Goal: Entertainment & Leisure: Browse casually

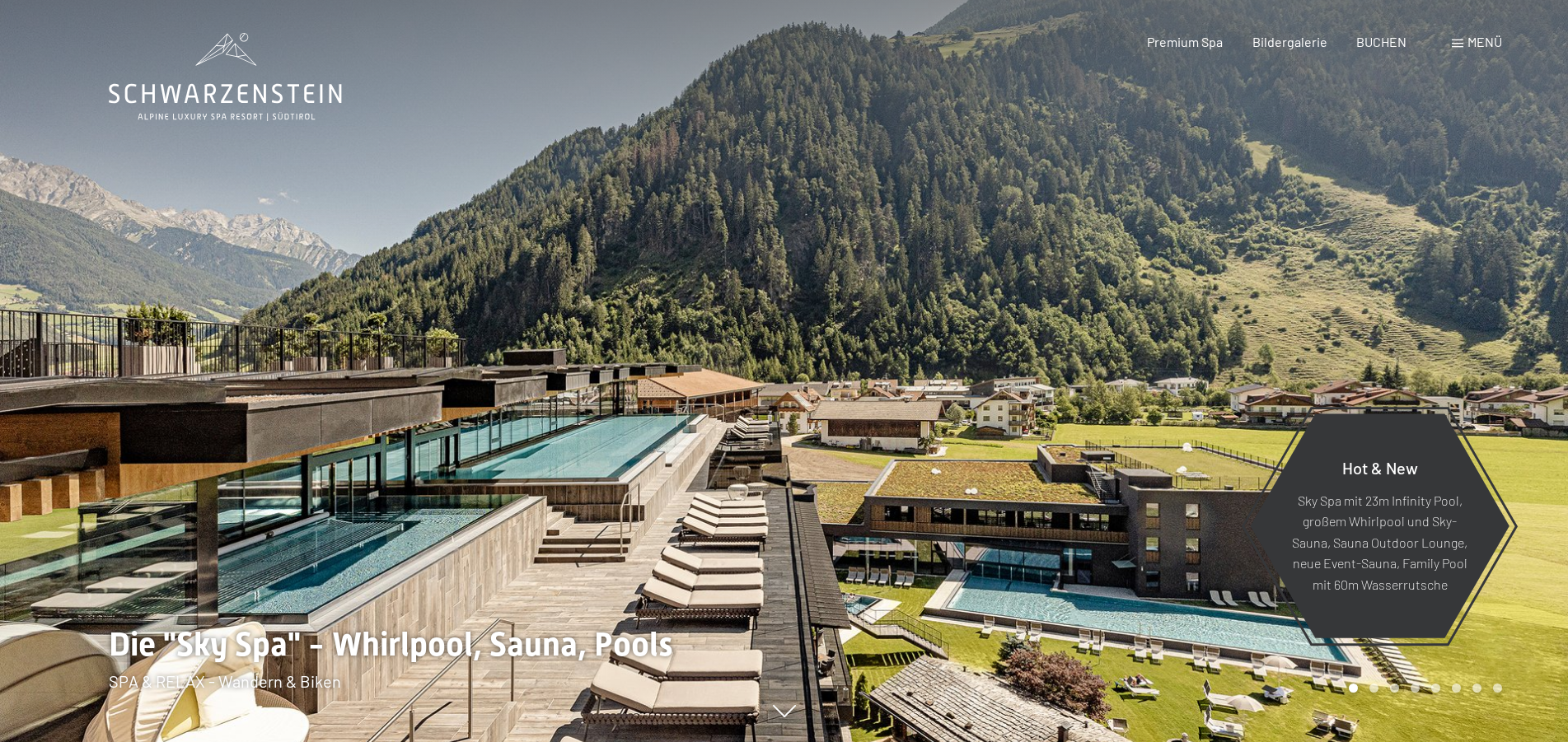
click at [1475, 40] on span "Menü" at bounding box center [1484, 42] width 34 height 15
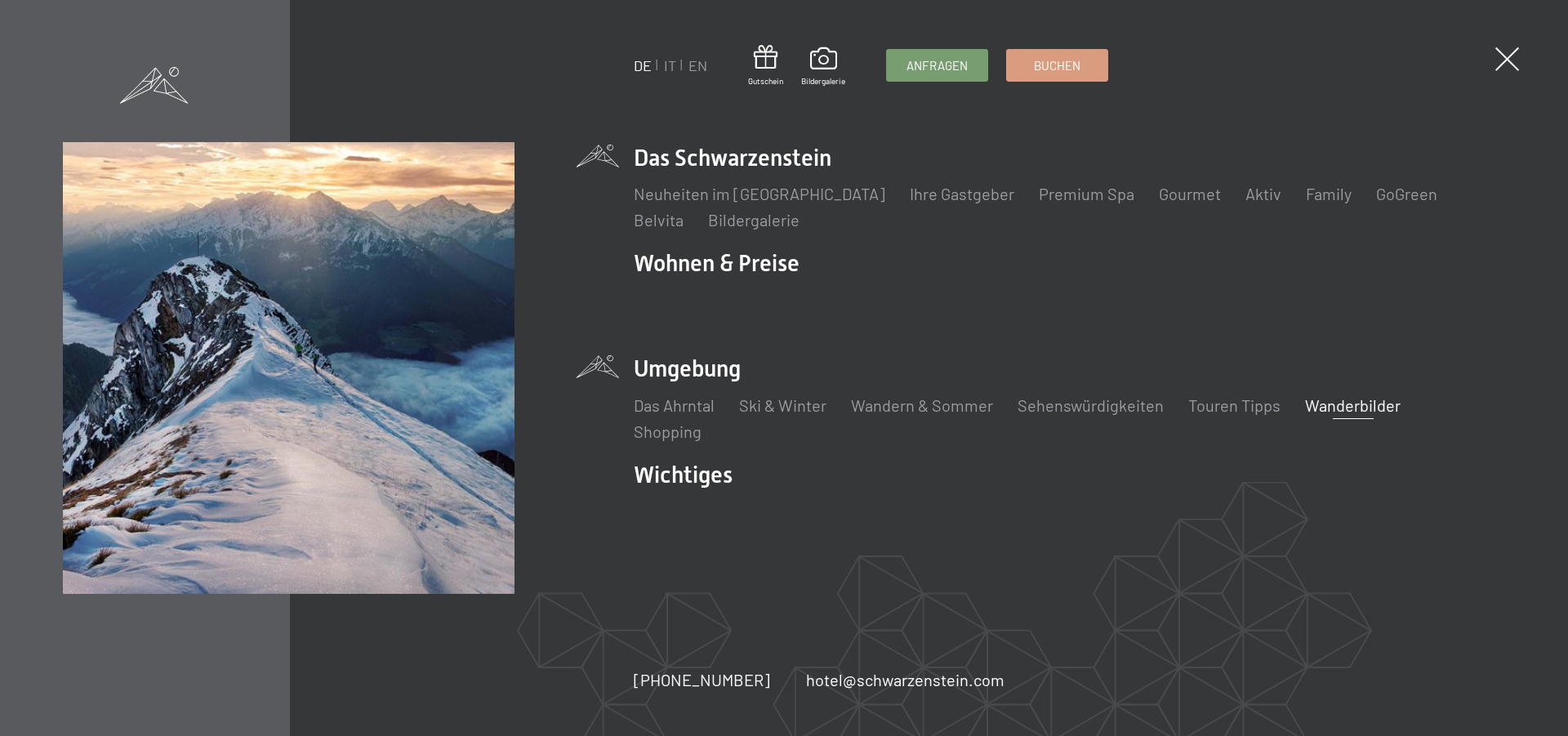
click at [1314, 406] on link "Wanderbilder" at bounding box center [1352, 405] width 95 height 20
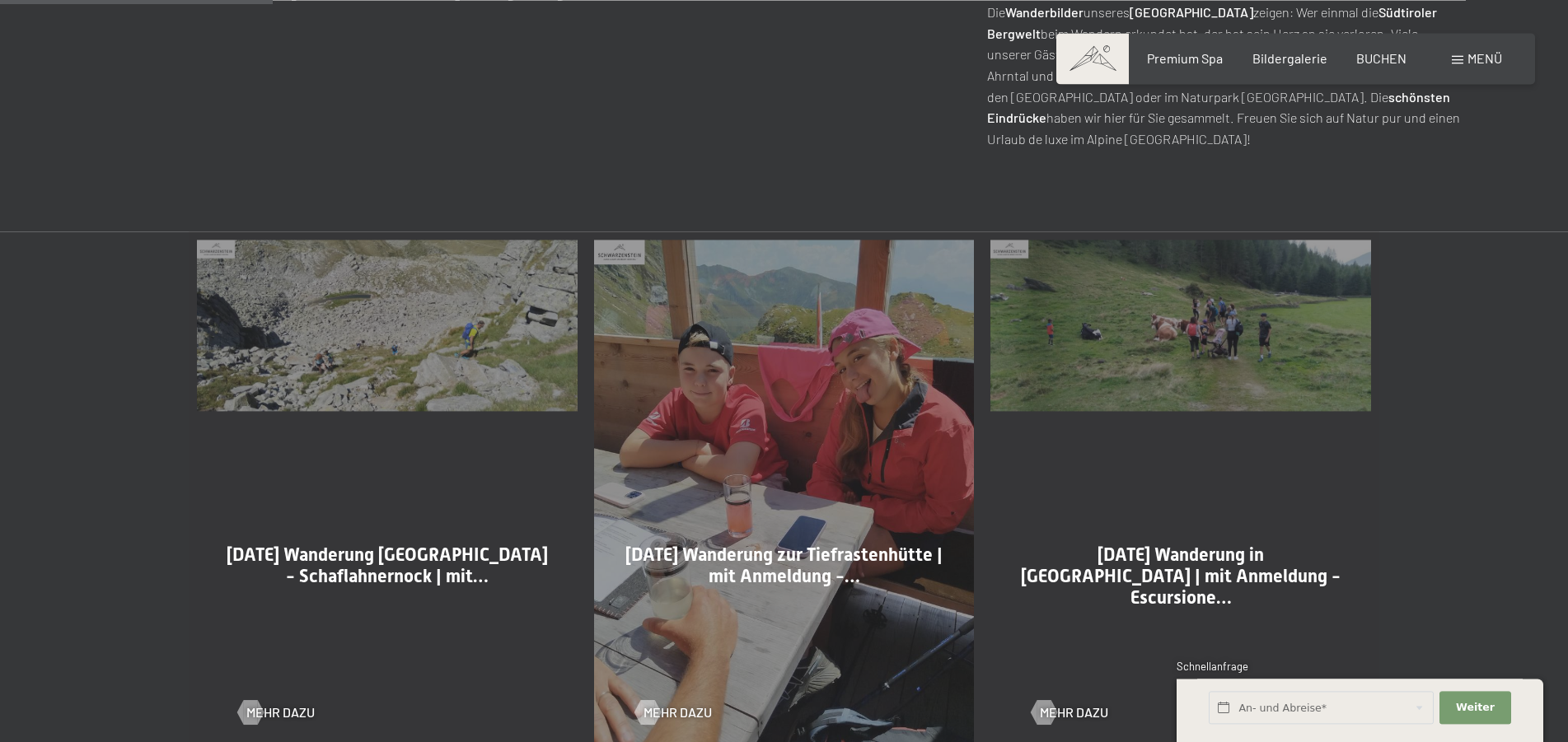
scroll to position [924, 0]
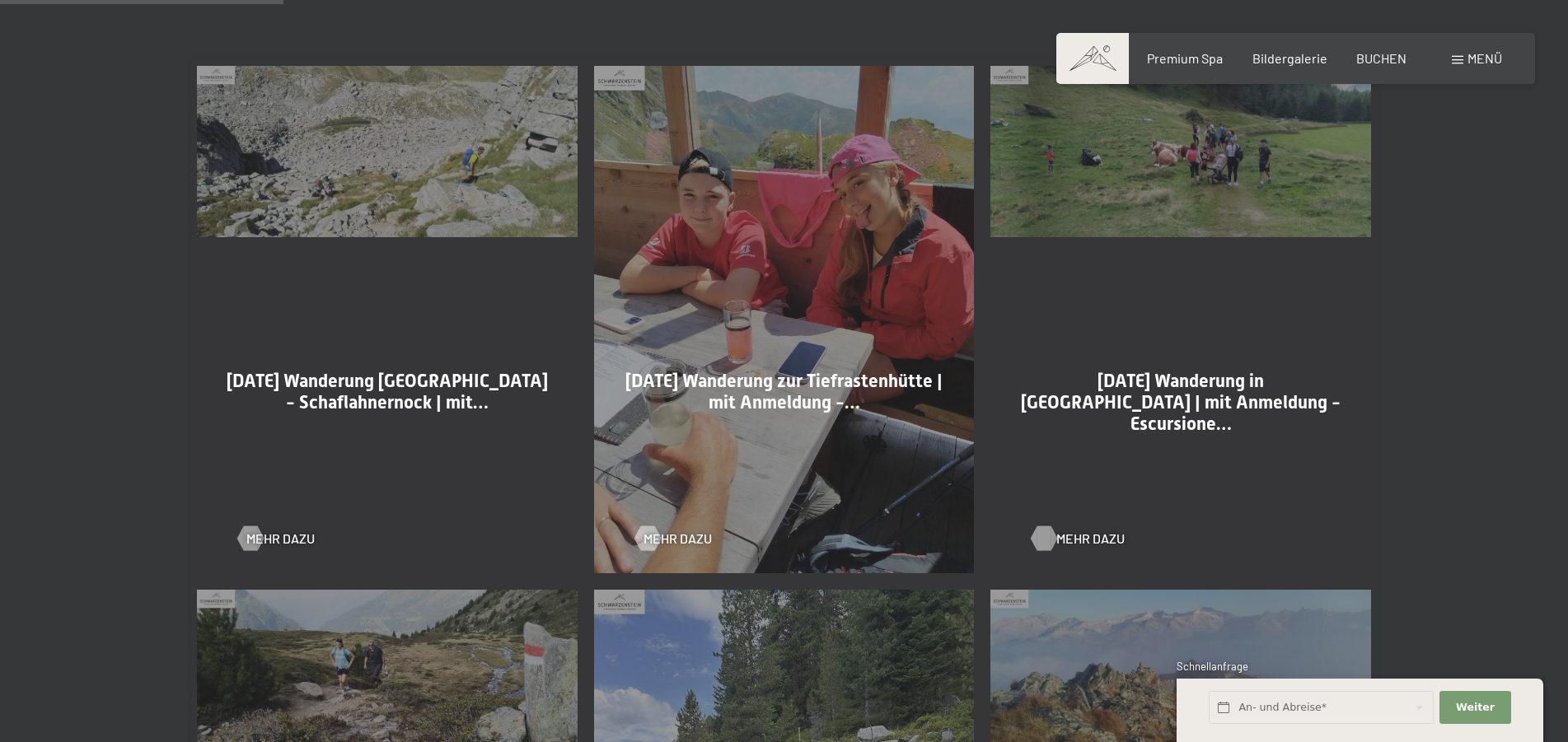
click at [1069, 539] on span "Mehr dazu" at bounding box center [1090, 539] width 68 height 18
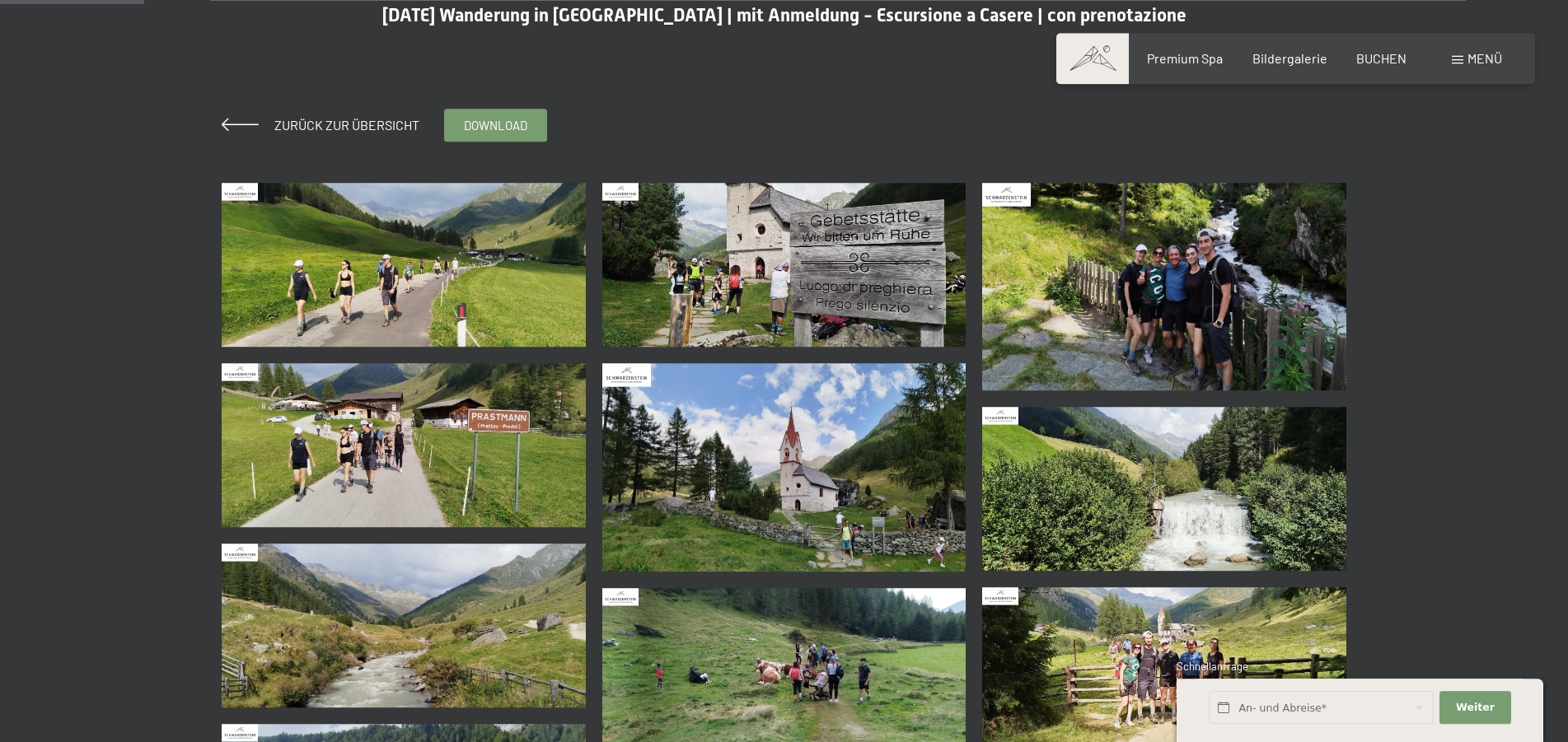
scroll to position [252, 0]
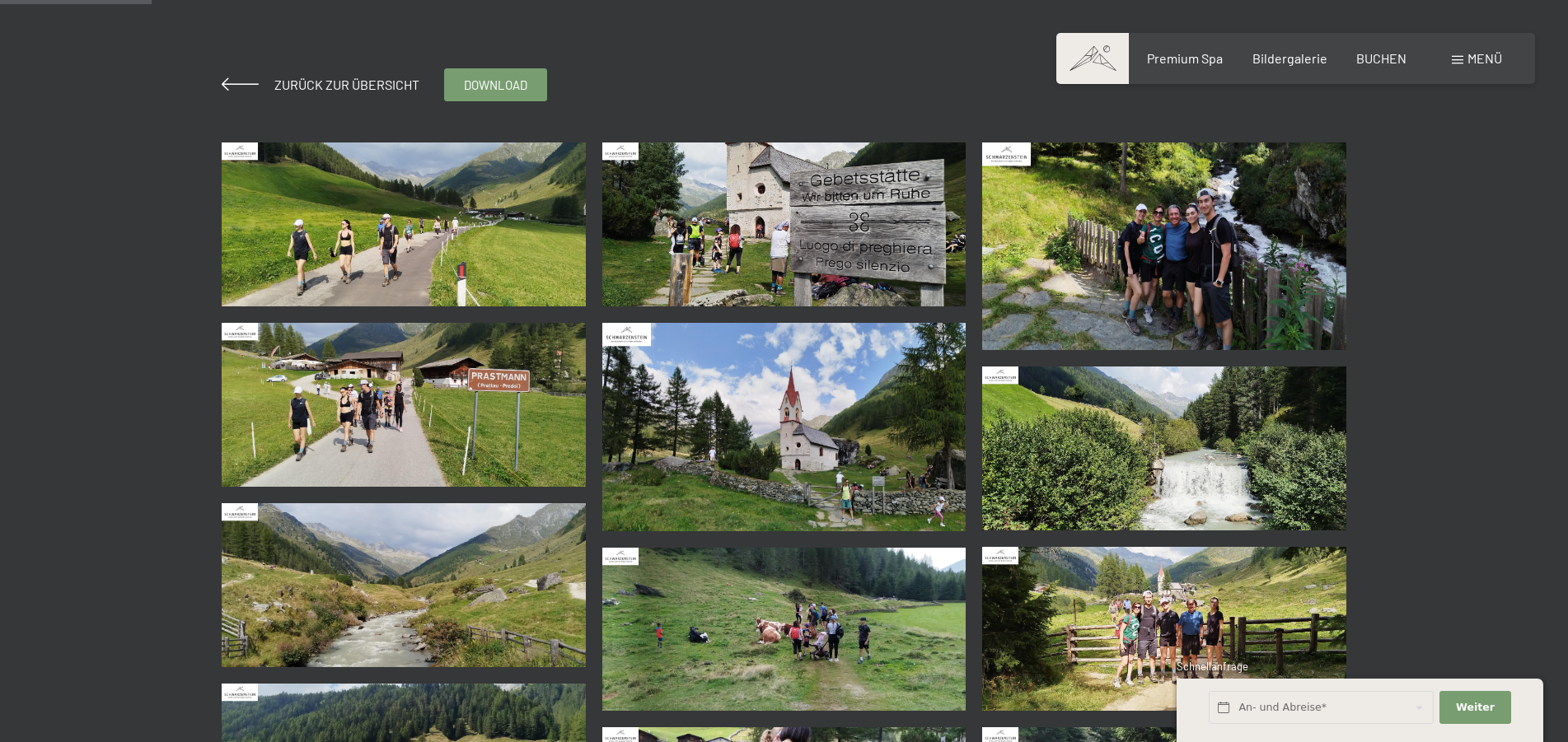
click at [400, 233] on img at bounding box center [403, 224] width 364 height 164
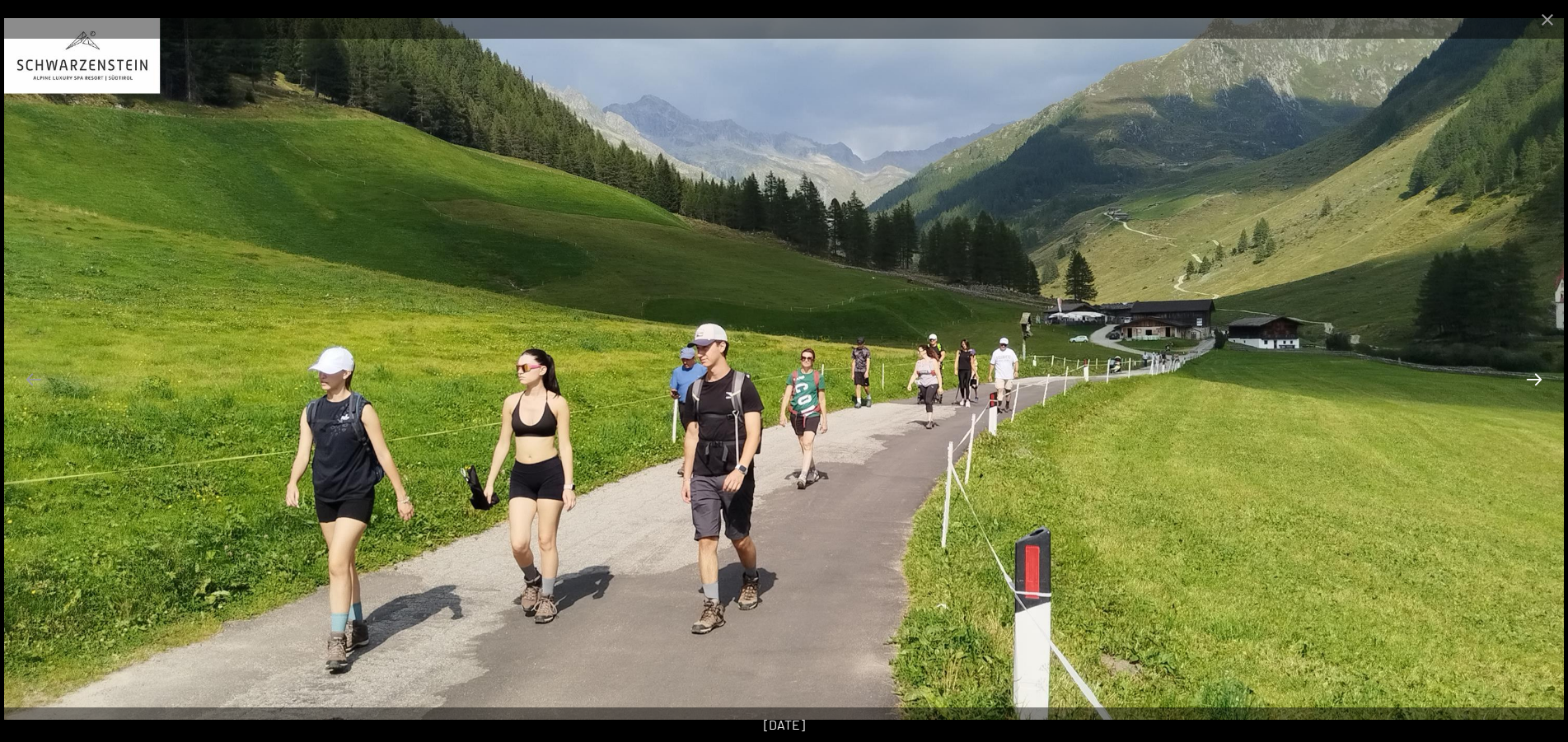
click at [1540, 390] on button "Next slide" at bounding box center [1534, 379] width 34 height 32
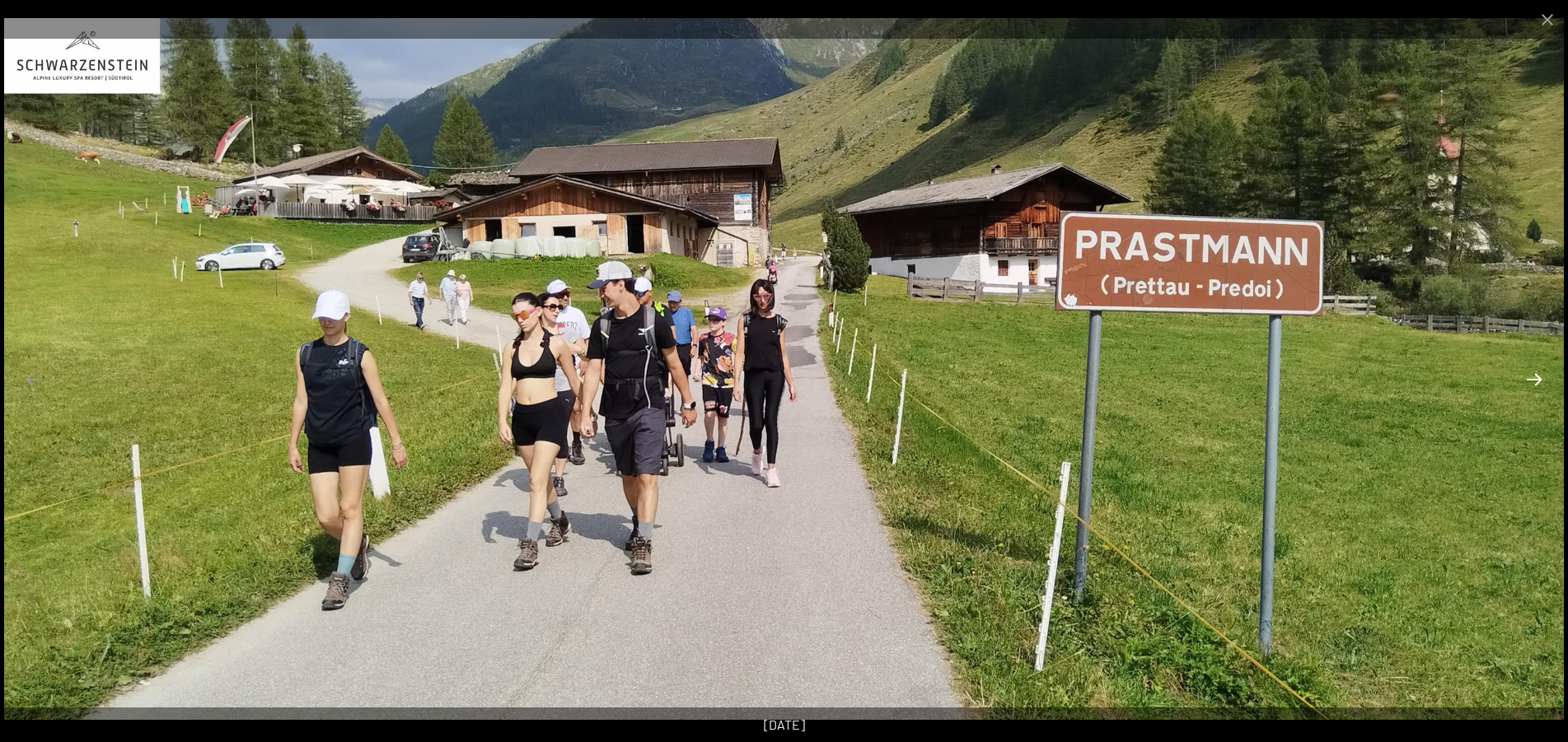
click at [1540, 390] on button "Next slide" at bounding box center [1534, 379] width 34 height 32
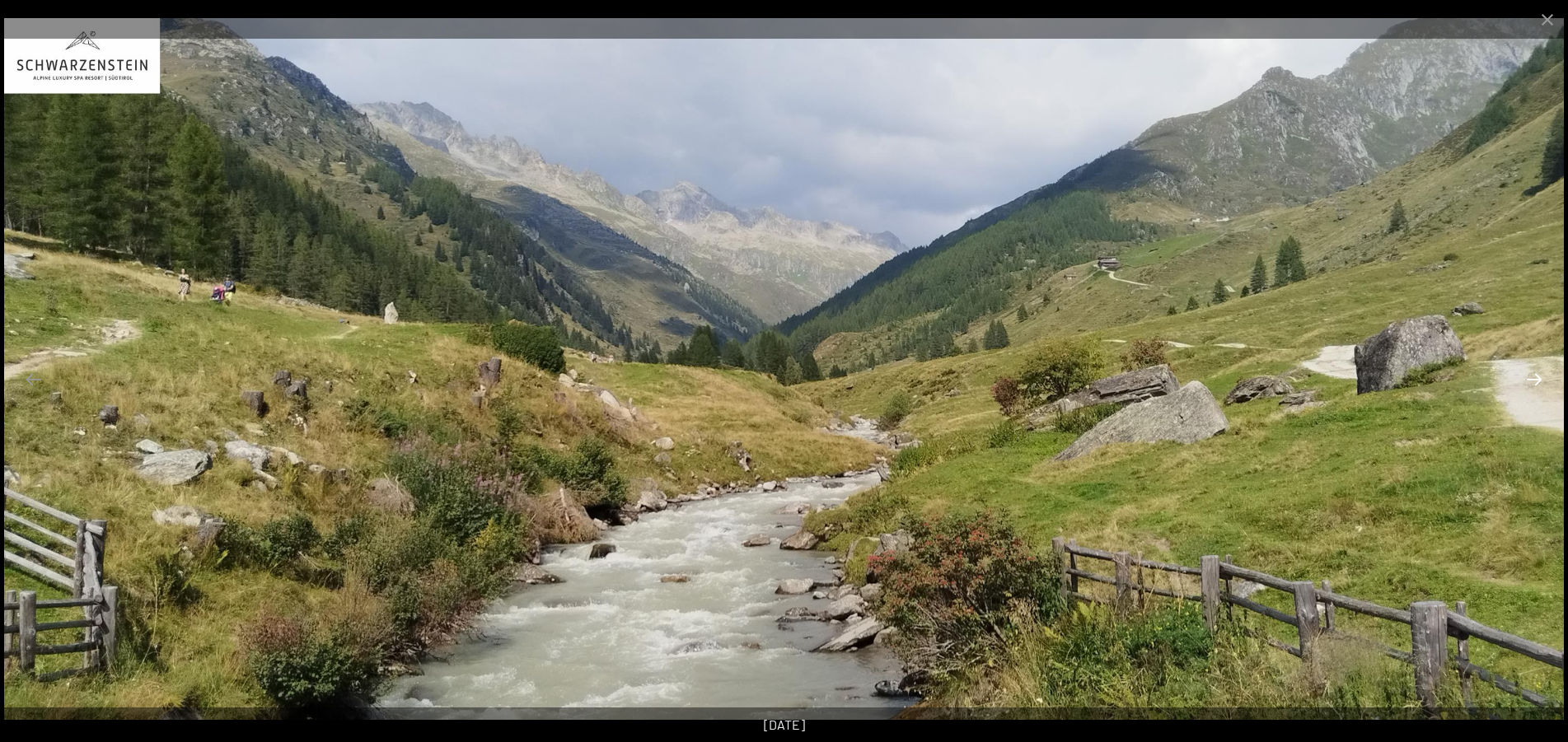
click at [1540, 390] on button "Next slide" at bounding box center [1534, 379] width 34 height 32
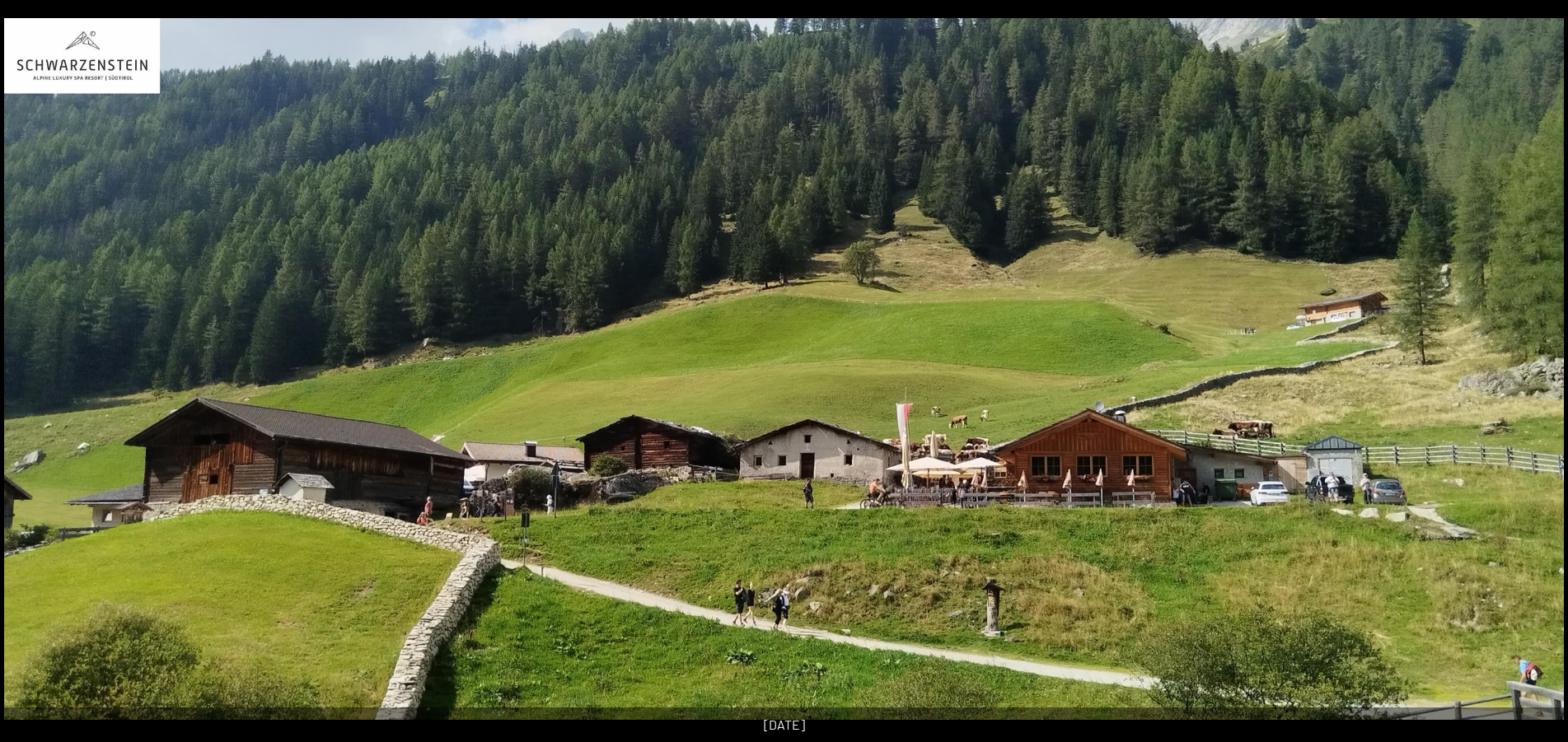
click at [1540, 390] on button "Next slide" at bounding box center [1541, 379] width 34 height 32
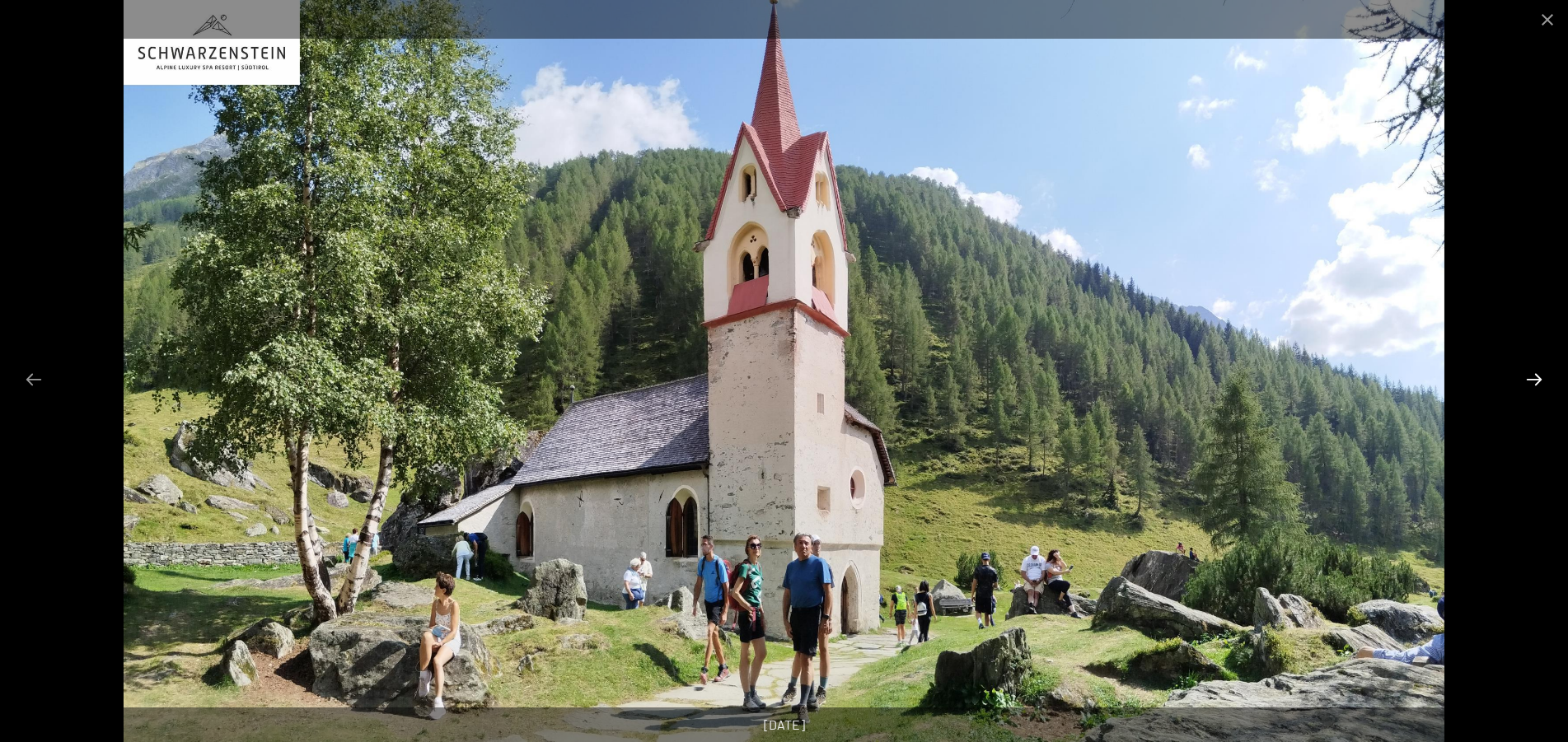
click at [1540, 390] on button "Next slide" at bounding box center [1534, 379] width 34 height 32
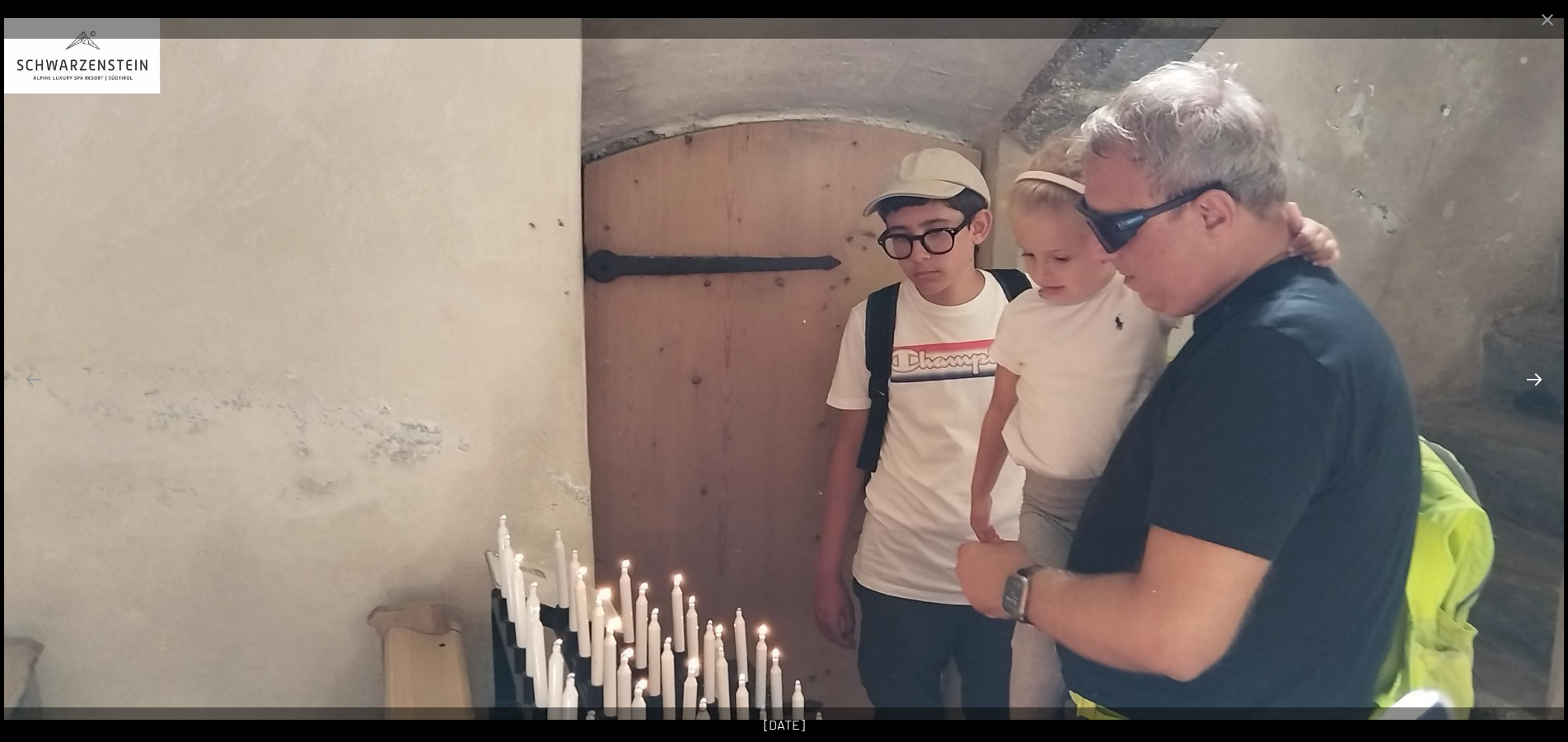
click at [1540, 390] on button "Next slide" at bounding box center [1534, 379] width 34 height 32
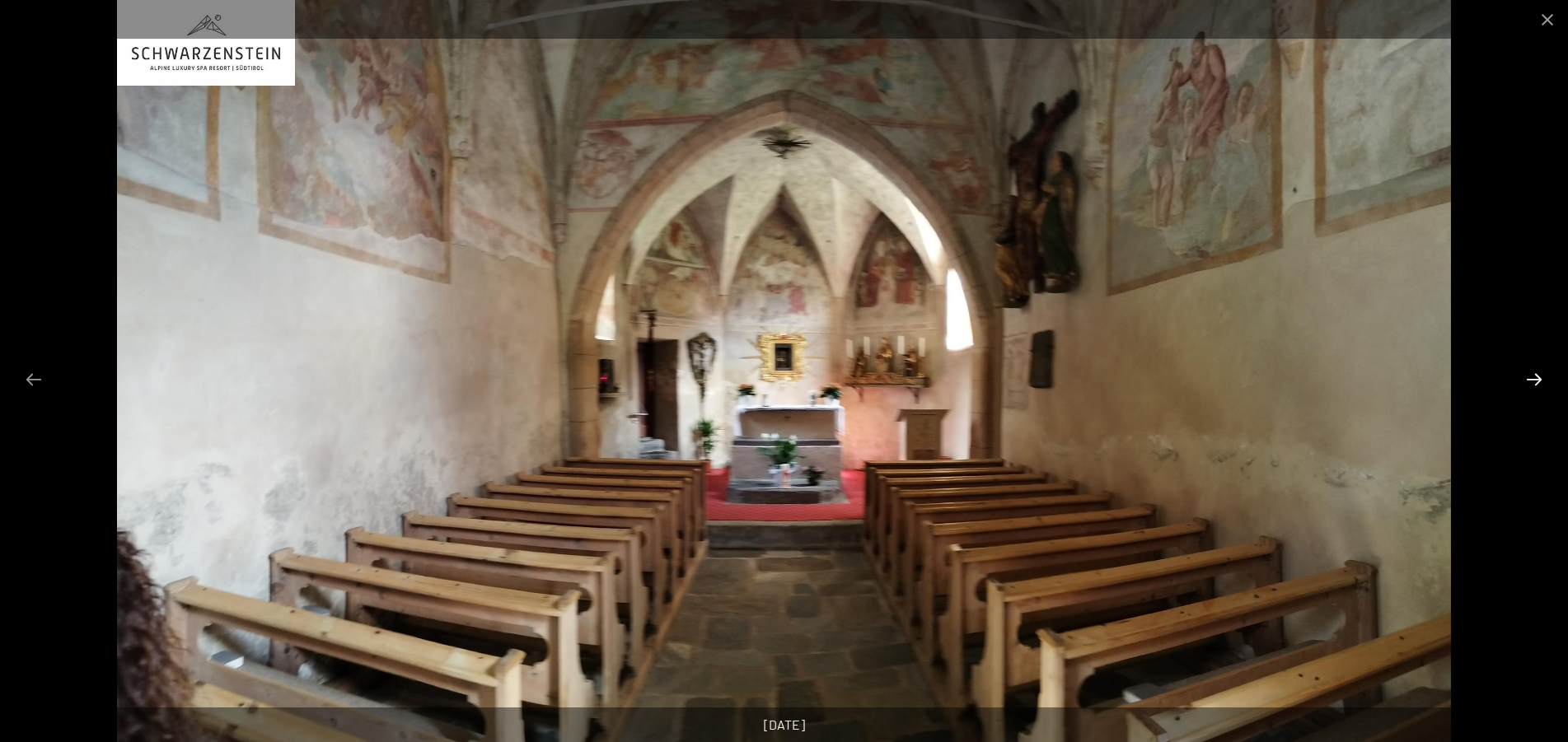
click at [1540, 390] on button "Next slide" at bounding box center [1534, 379] width 34 height 32
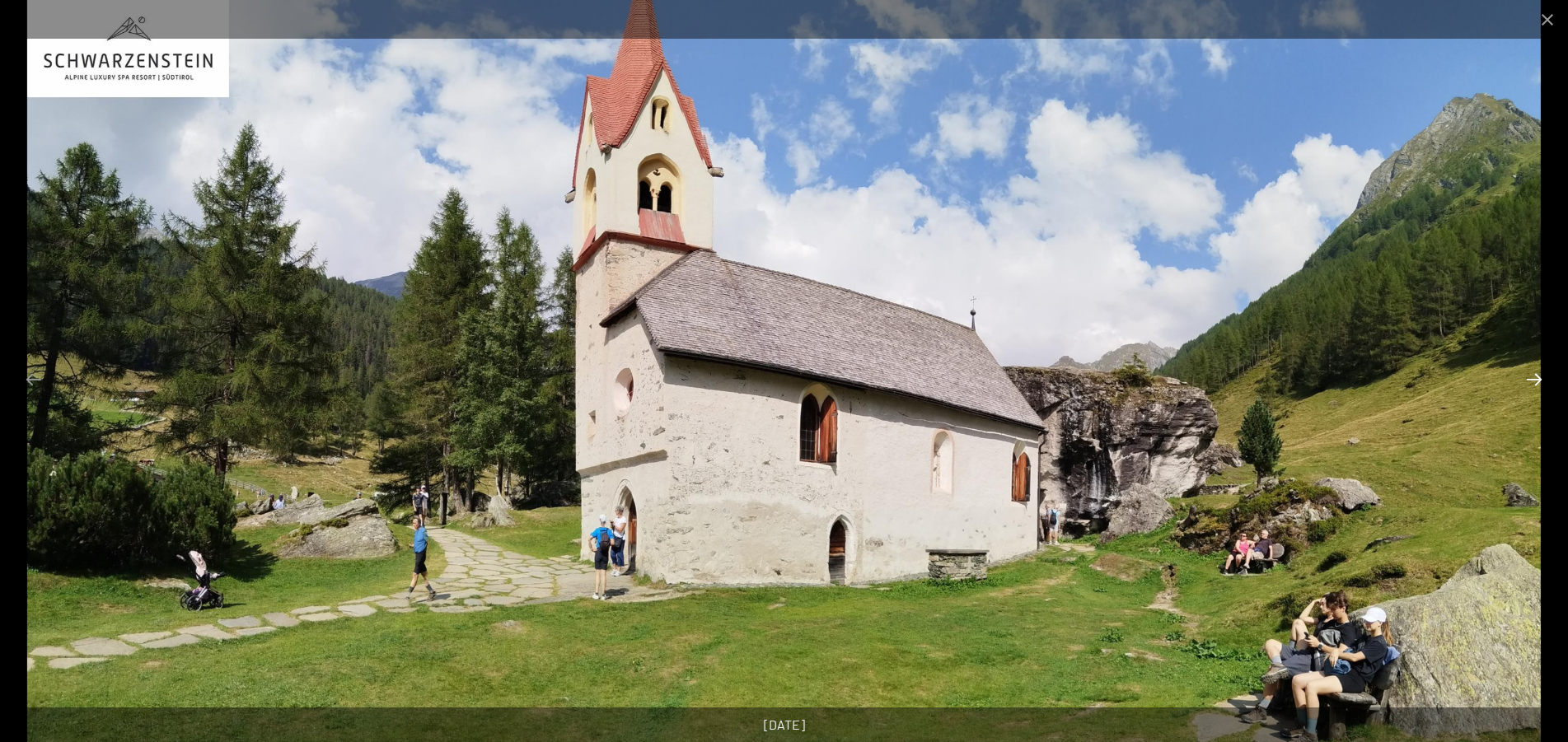
click at [1540, 390] on button "Next slide" at bounding box center [1534, 379] width 34 height 32
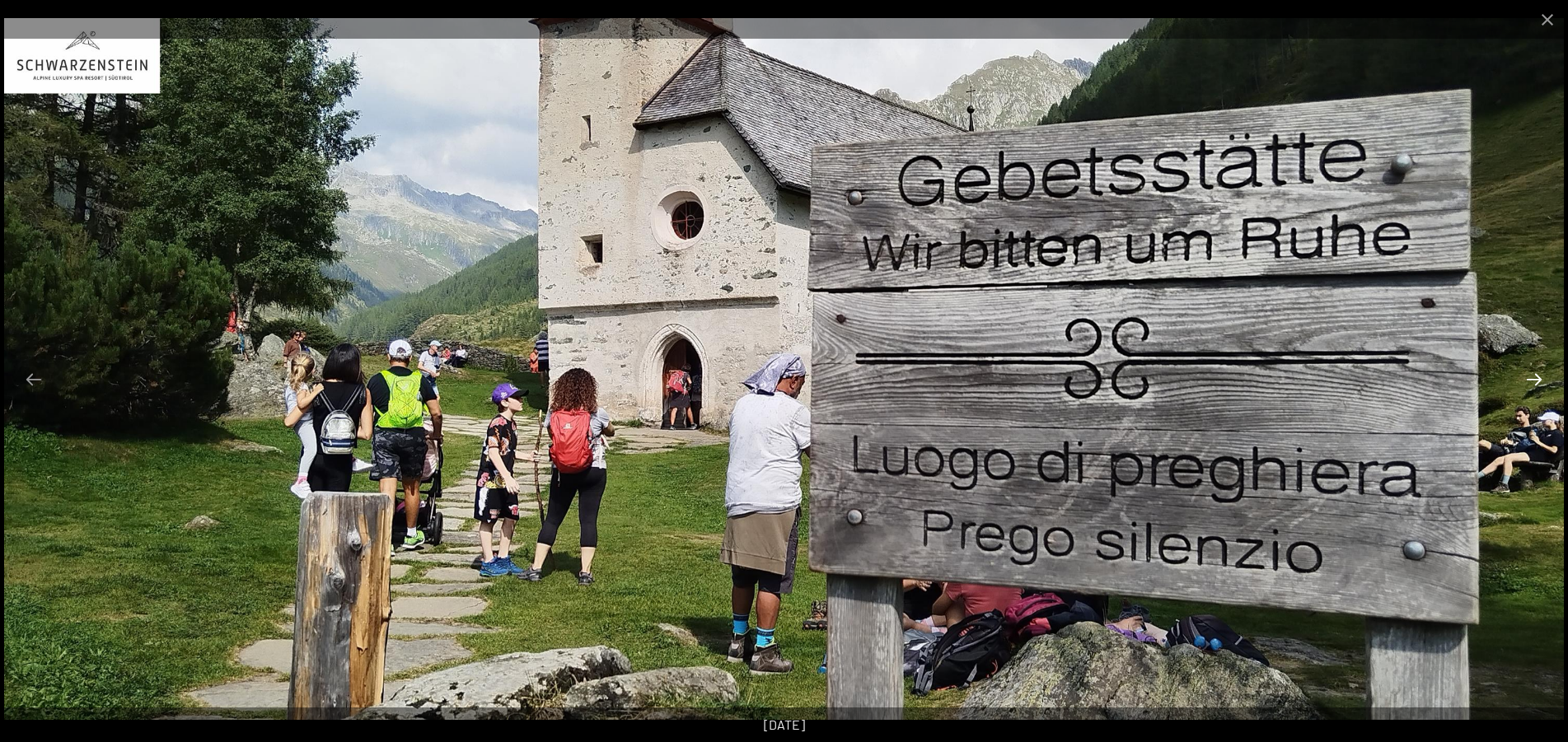
click at [1540, 390] on button "Next slide" at bounding box center [1534, 379] width 34 height 32
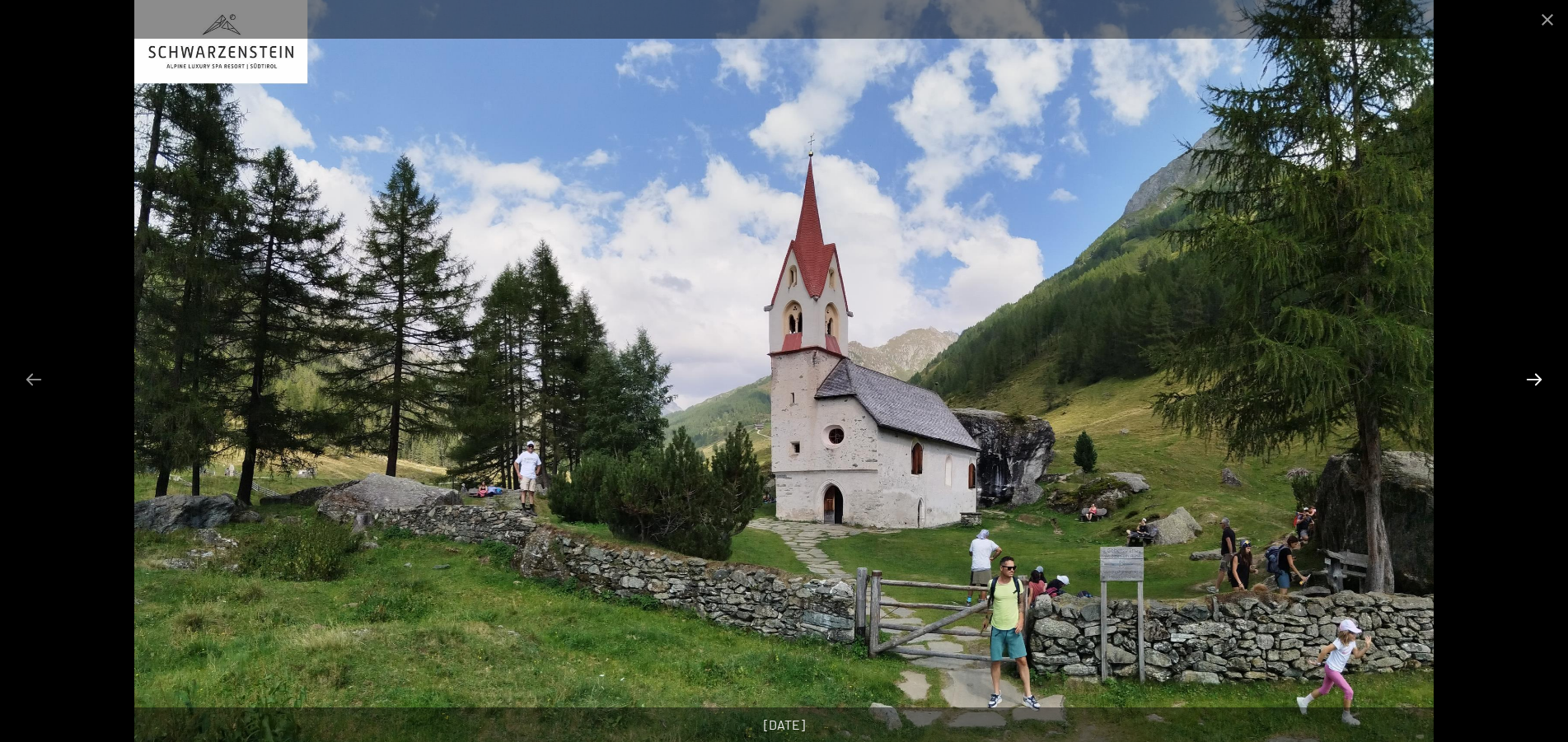
click at [1540, 390] on button "Next slide" at bounding box center [1534, 379] width 34 height 32
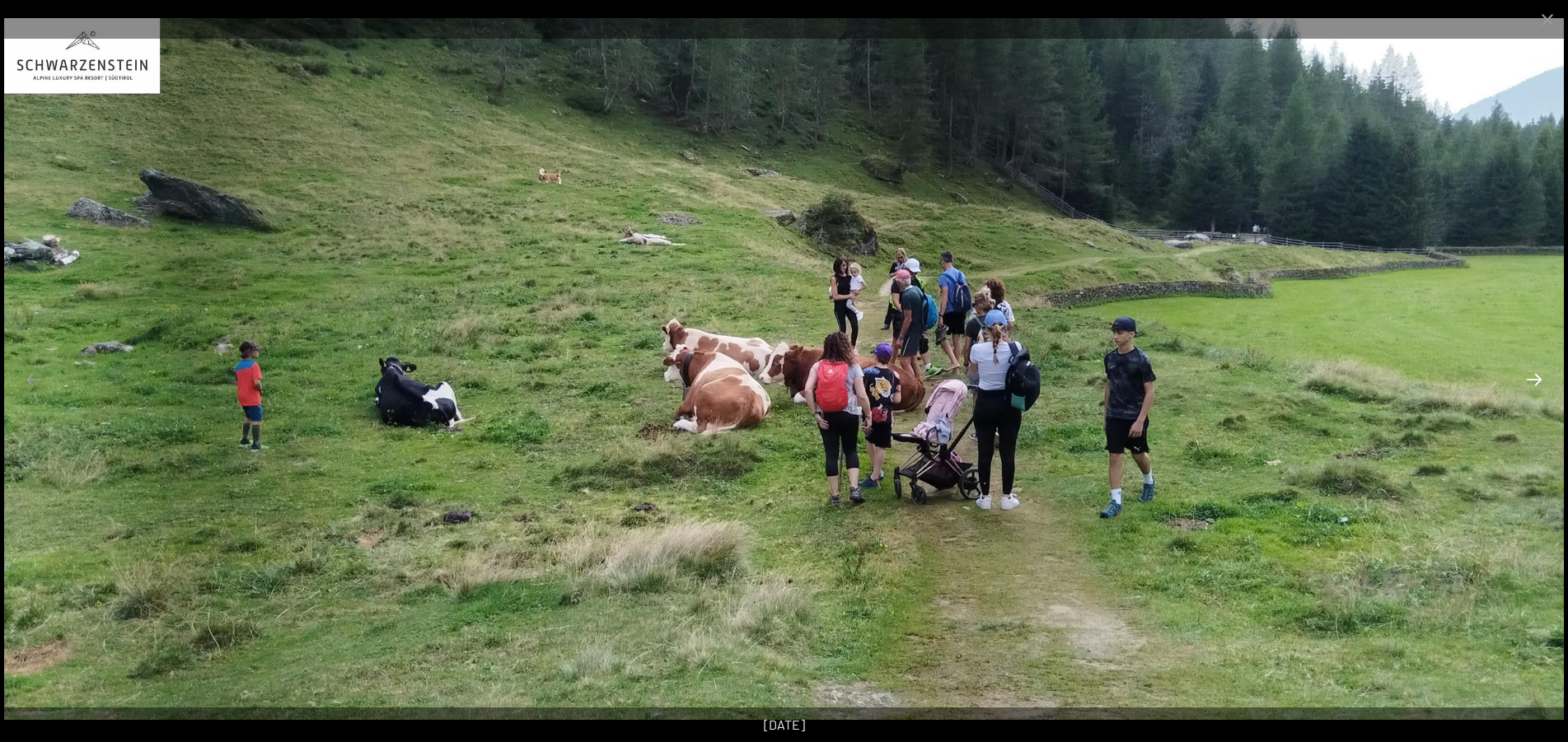
click at [1540, 390] on button "Next slide" at bounding box center [1534, 379] width 34 height 32
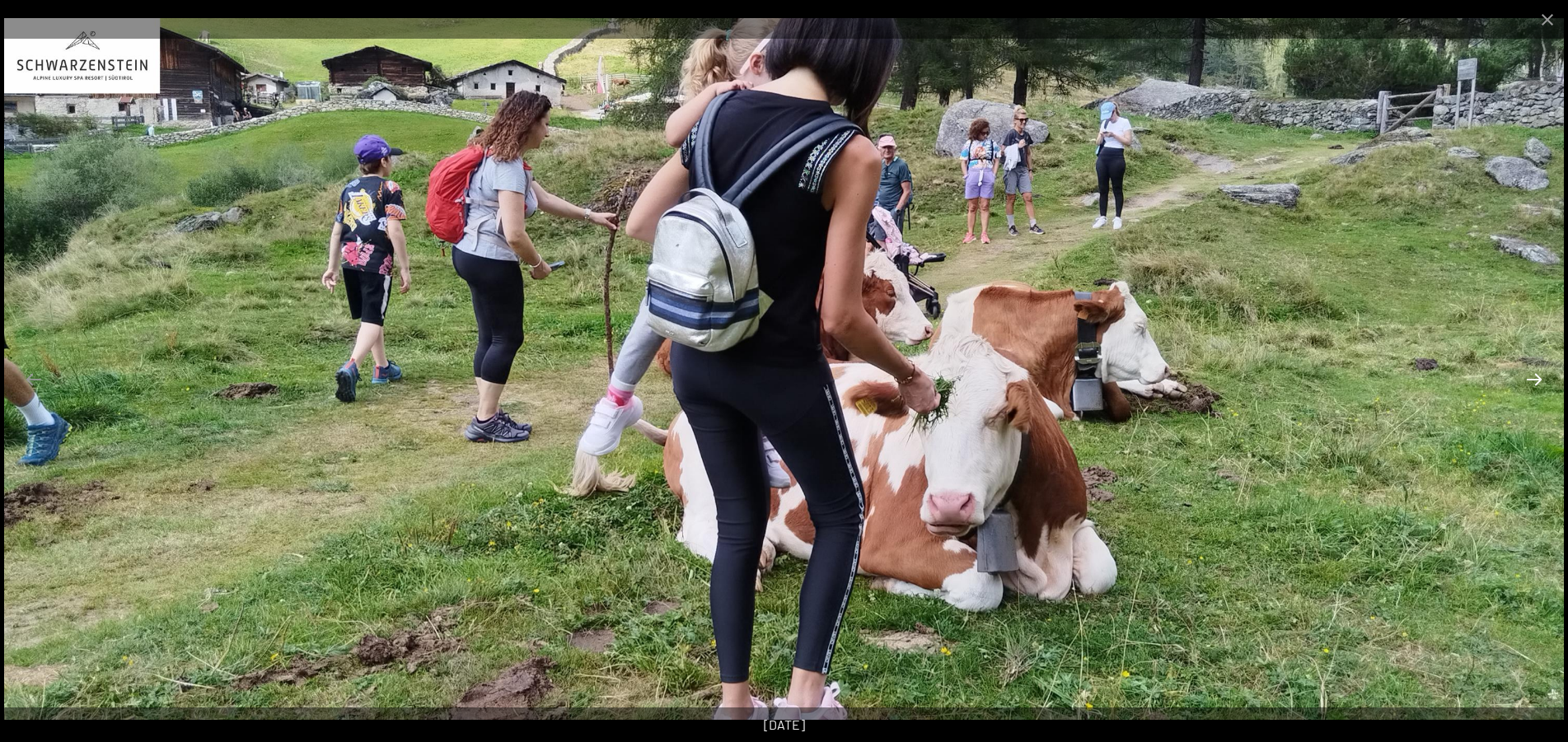
click at [1540, 390] on button "Next slide" at bounding box center [1534, 379] width 34 height 32
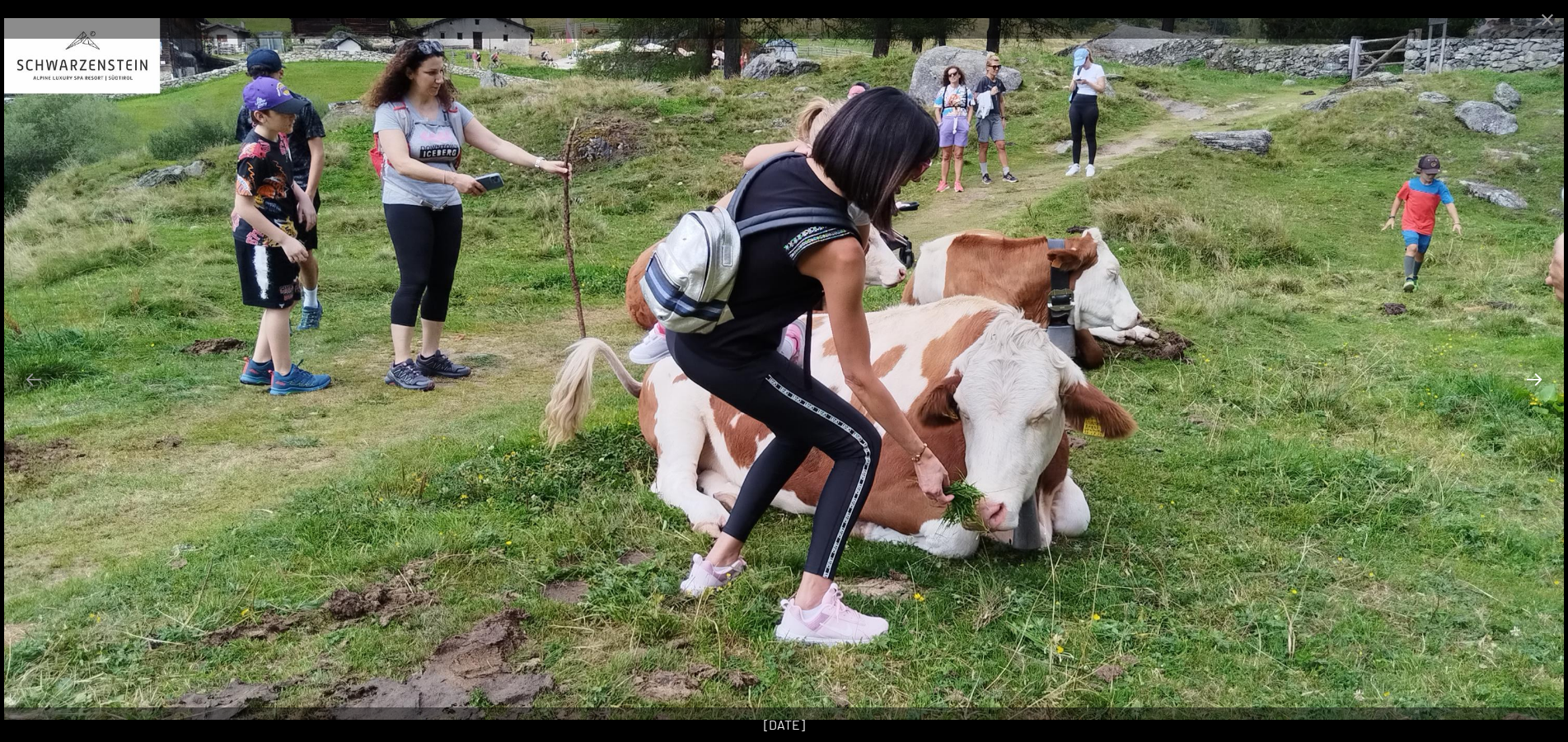
click at [1540, 390] on button "Next slide" at bounding box center [1534, 379] width 34 height 32
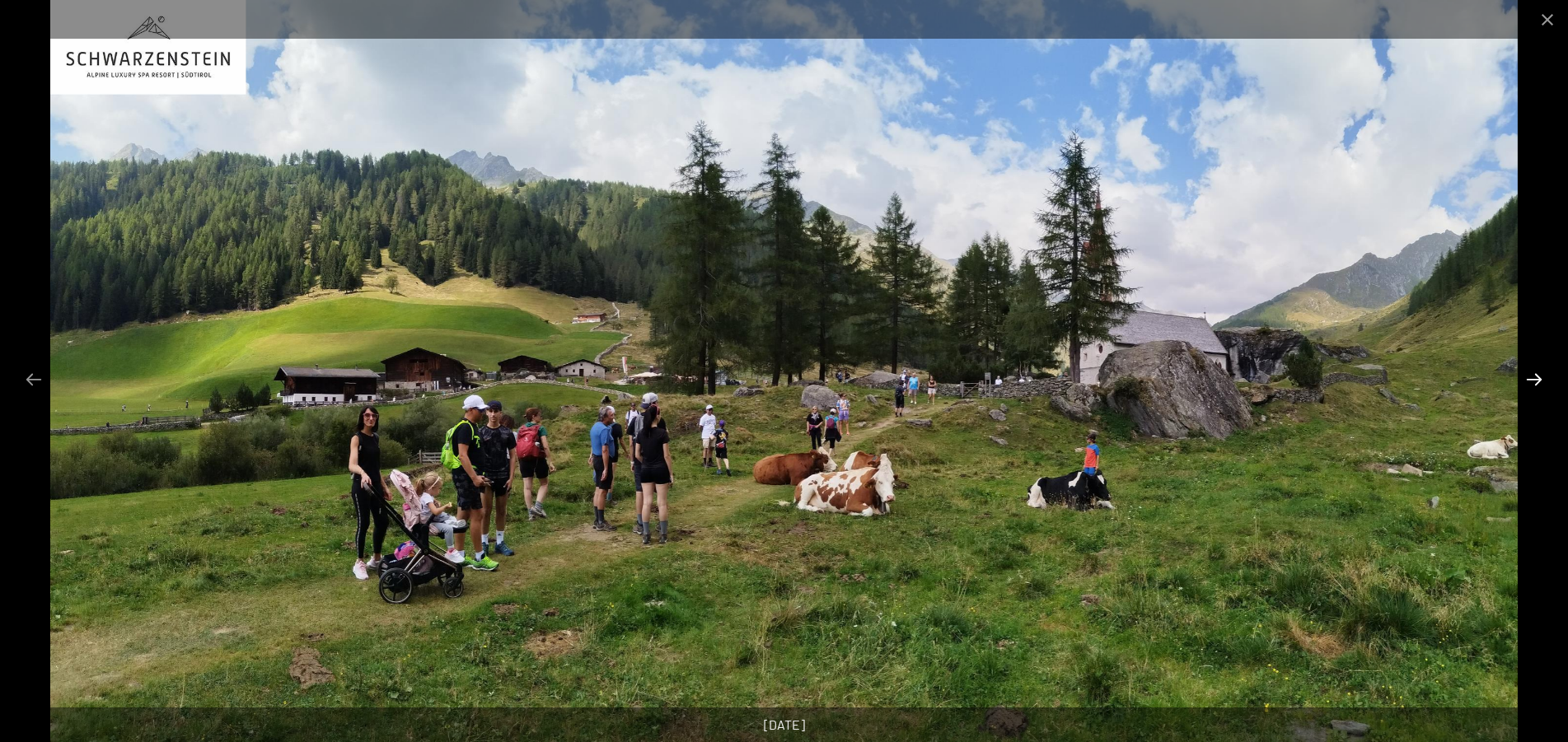
click at [1540, 390] on button "Next slide" at bounding box center [1534, 379] width 34 height 32
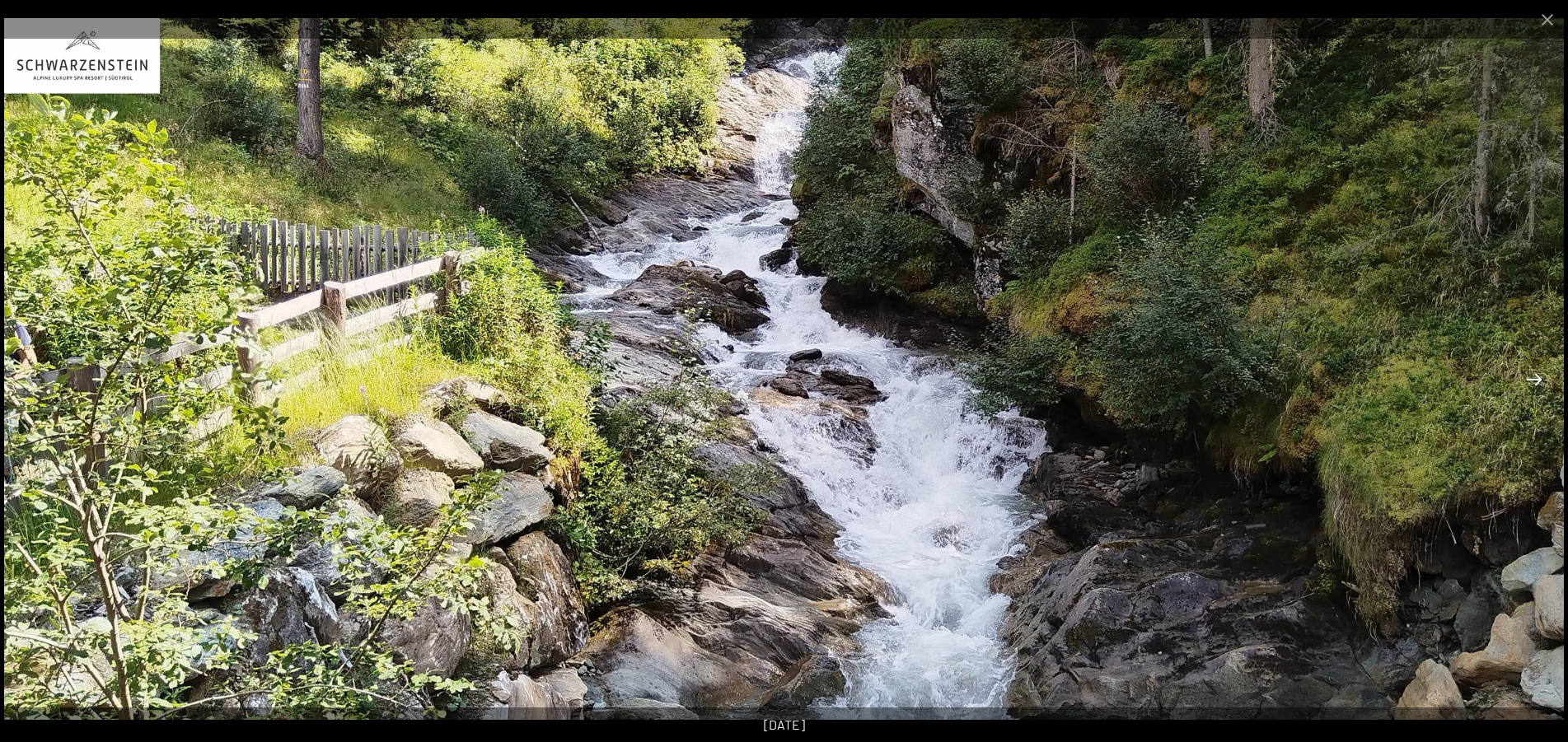
click at [1540, 390] on button "Next slide" at bounding box center [1534, 379] width 34 height 32
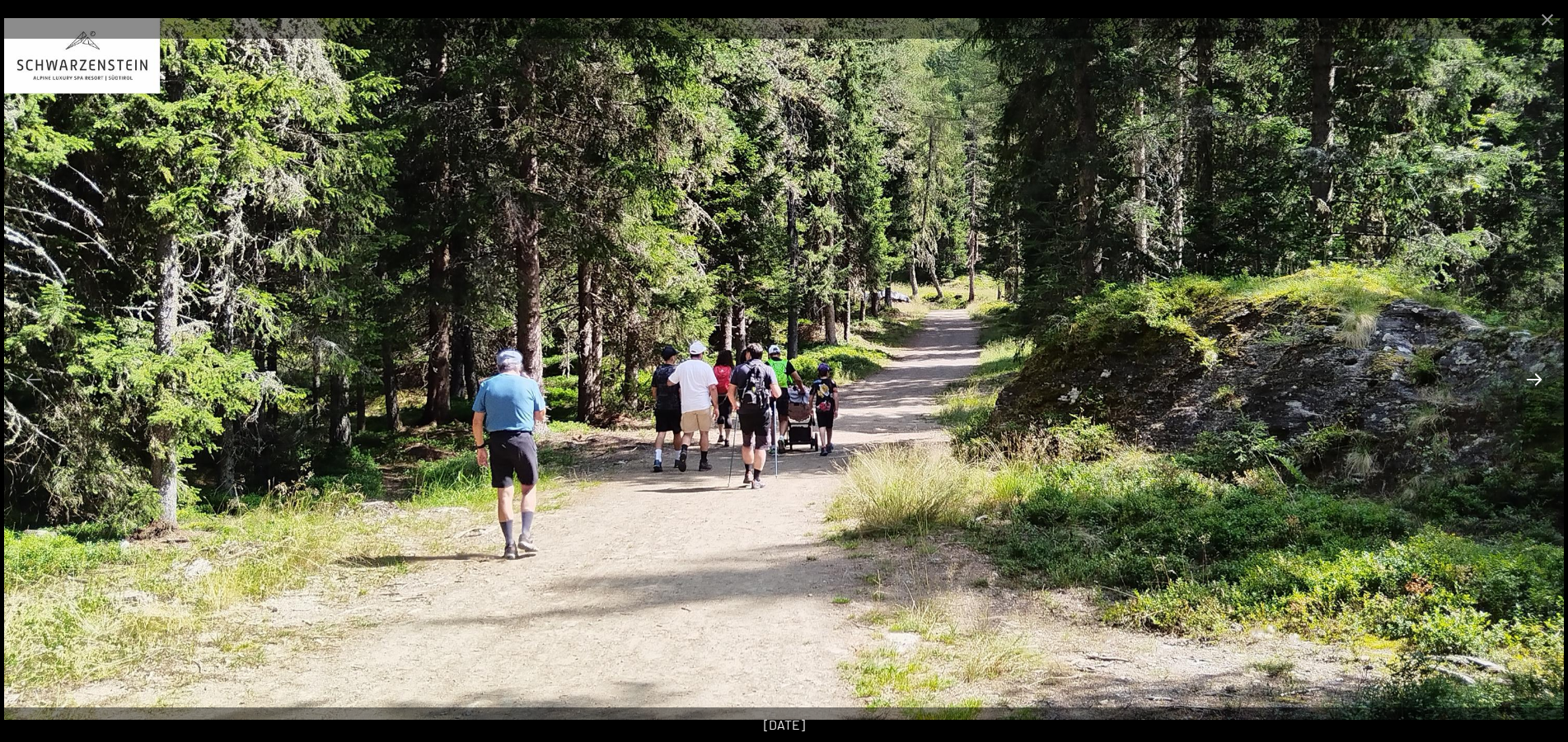
click at [1540, 390] on button "Next slide" at bounding box center [1534, 379] width 34 height 32
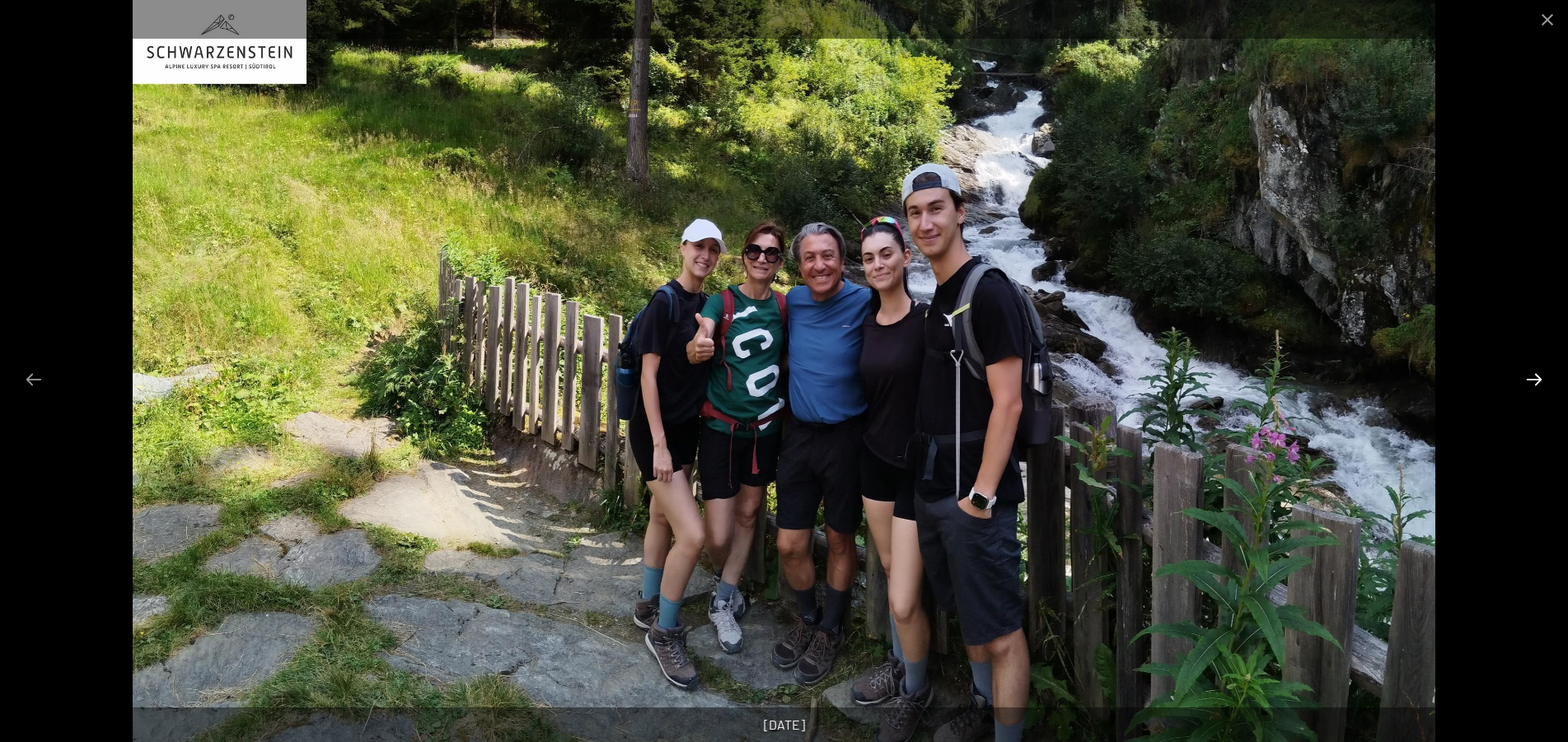
click at [1540, 390] on button "Next slide" at bounding box center [1534, 379] width 34 height 32
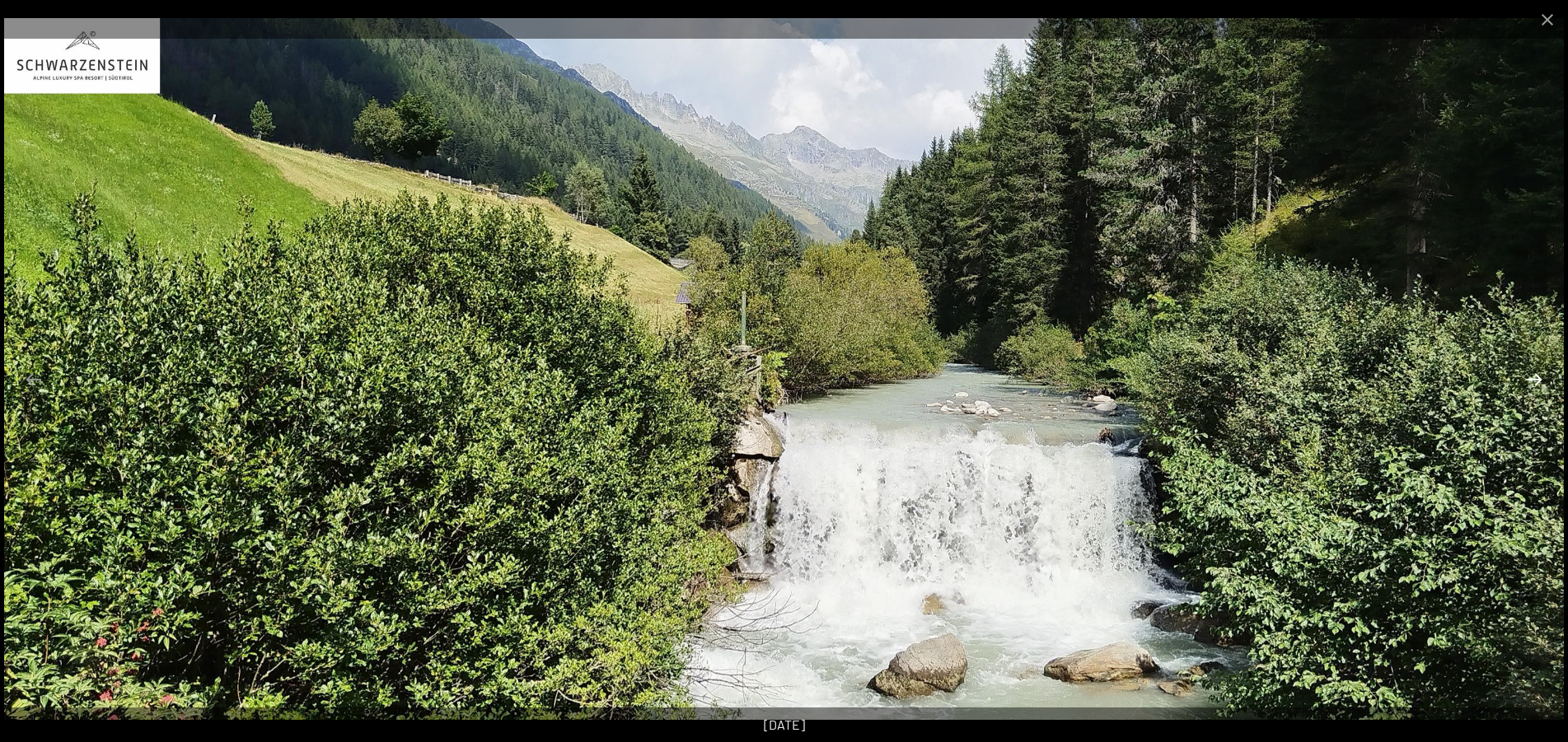
click at [1540, 390] on button "Next slide" at bounding box center [1534, 379] width 34 height 32
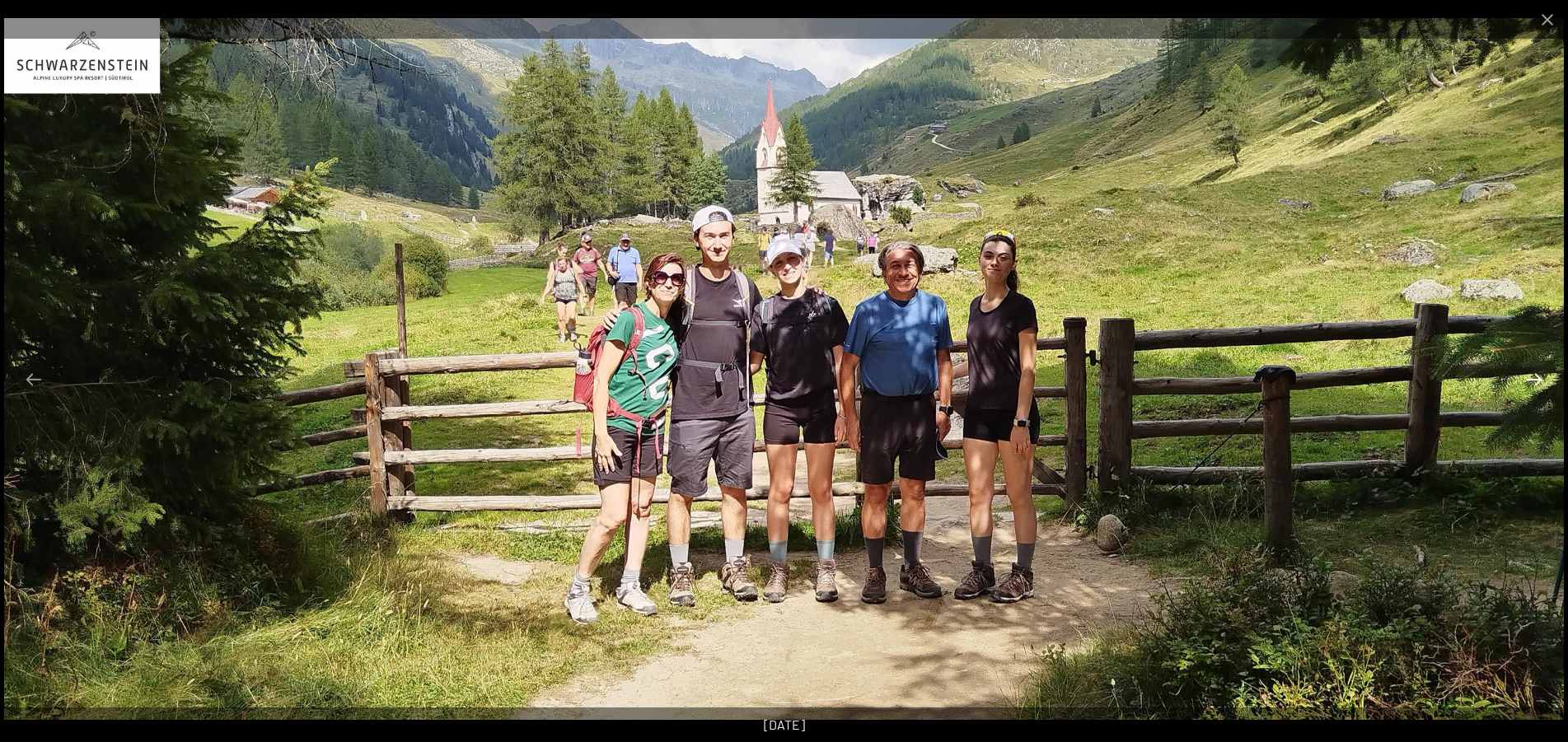
click at [1540, 390] on button "Next slide" at bounding box center [1534, 379] width 34 height 32
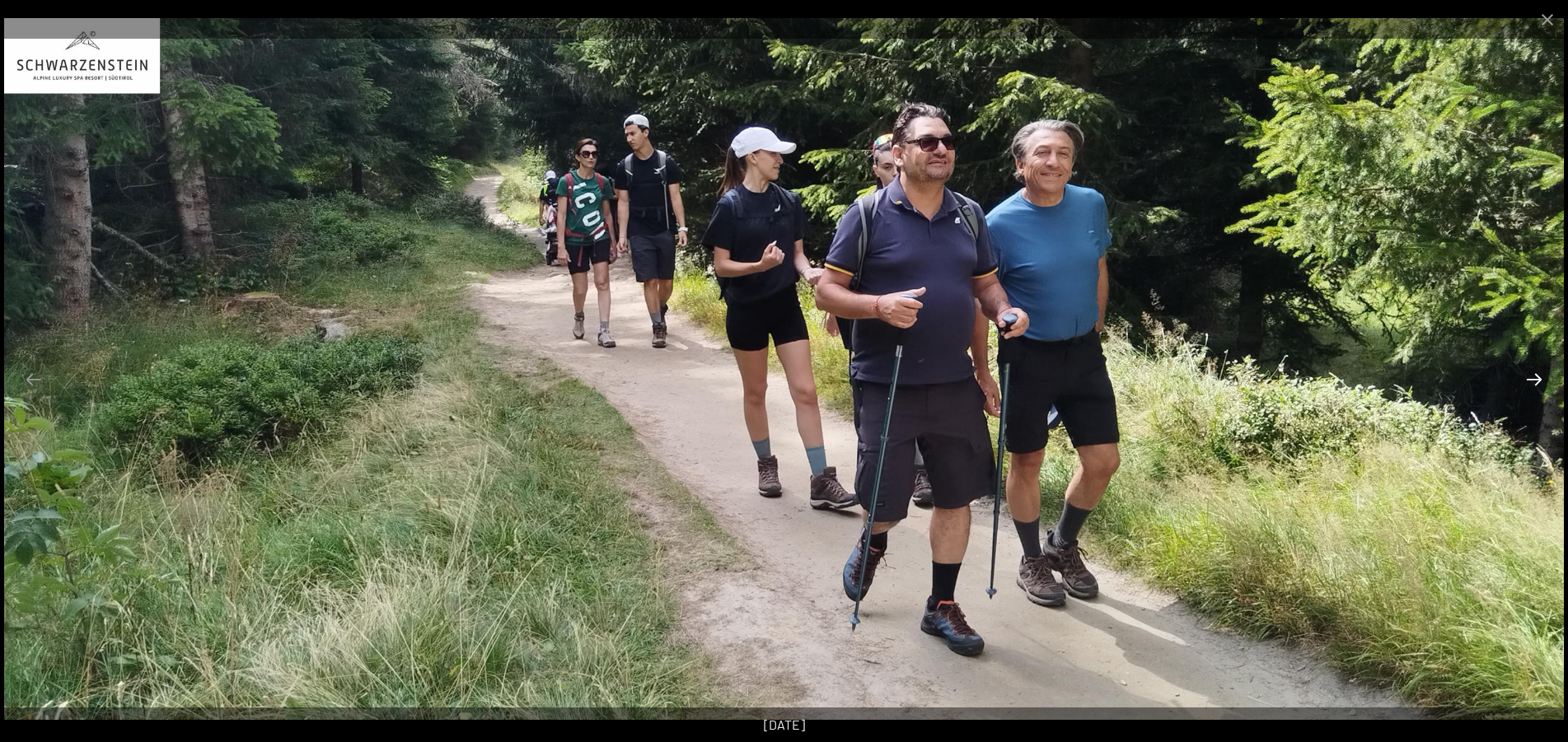
click at [1540, 390] on button "Next slide" at bounding box center [1534, 379] width 34 height 32
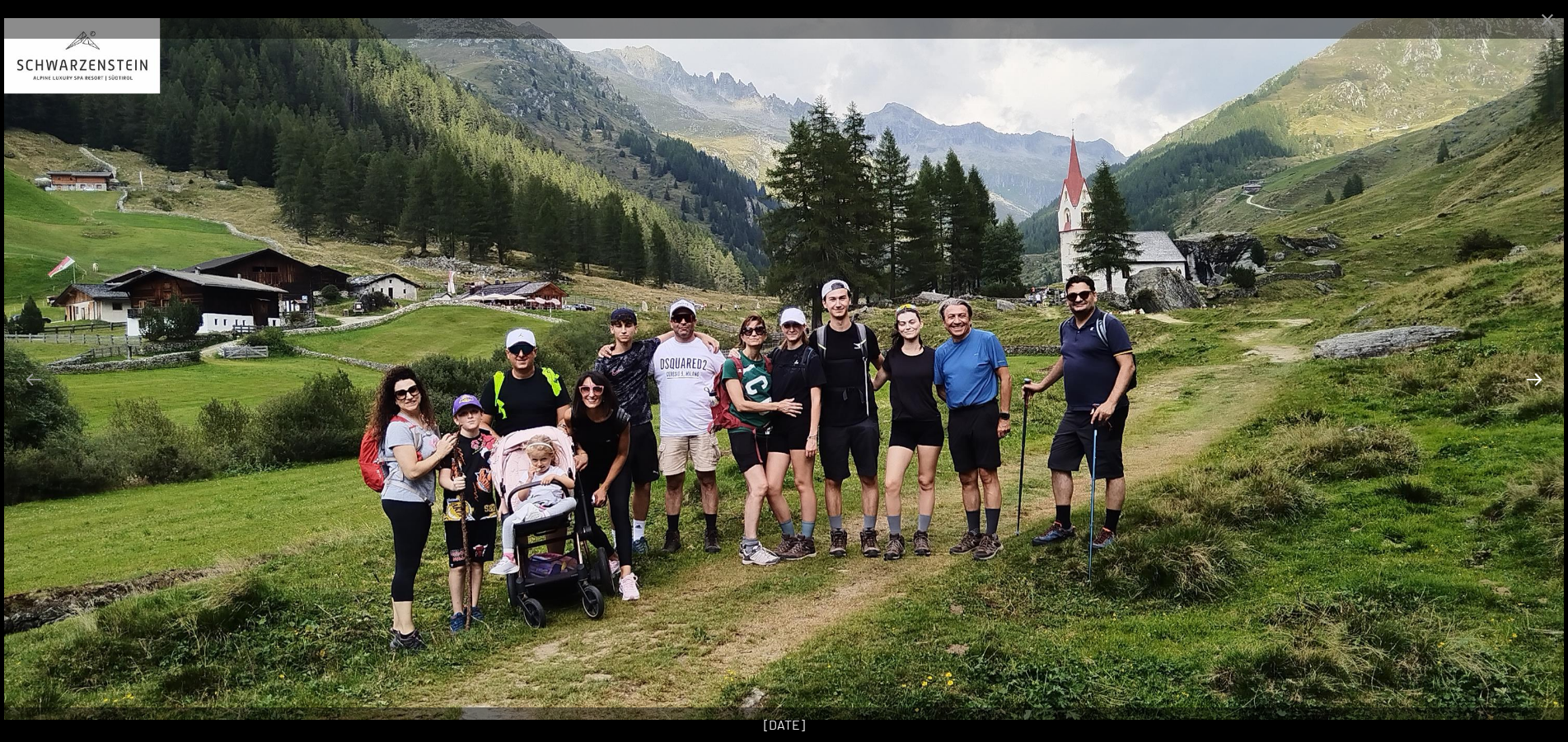
click at [1540, 390] on button "Next slide" at bounding box center [1534, 379] width 34 height 32
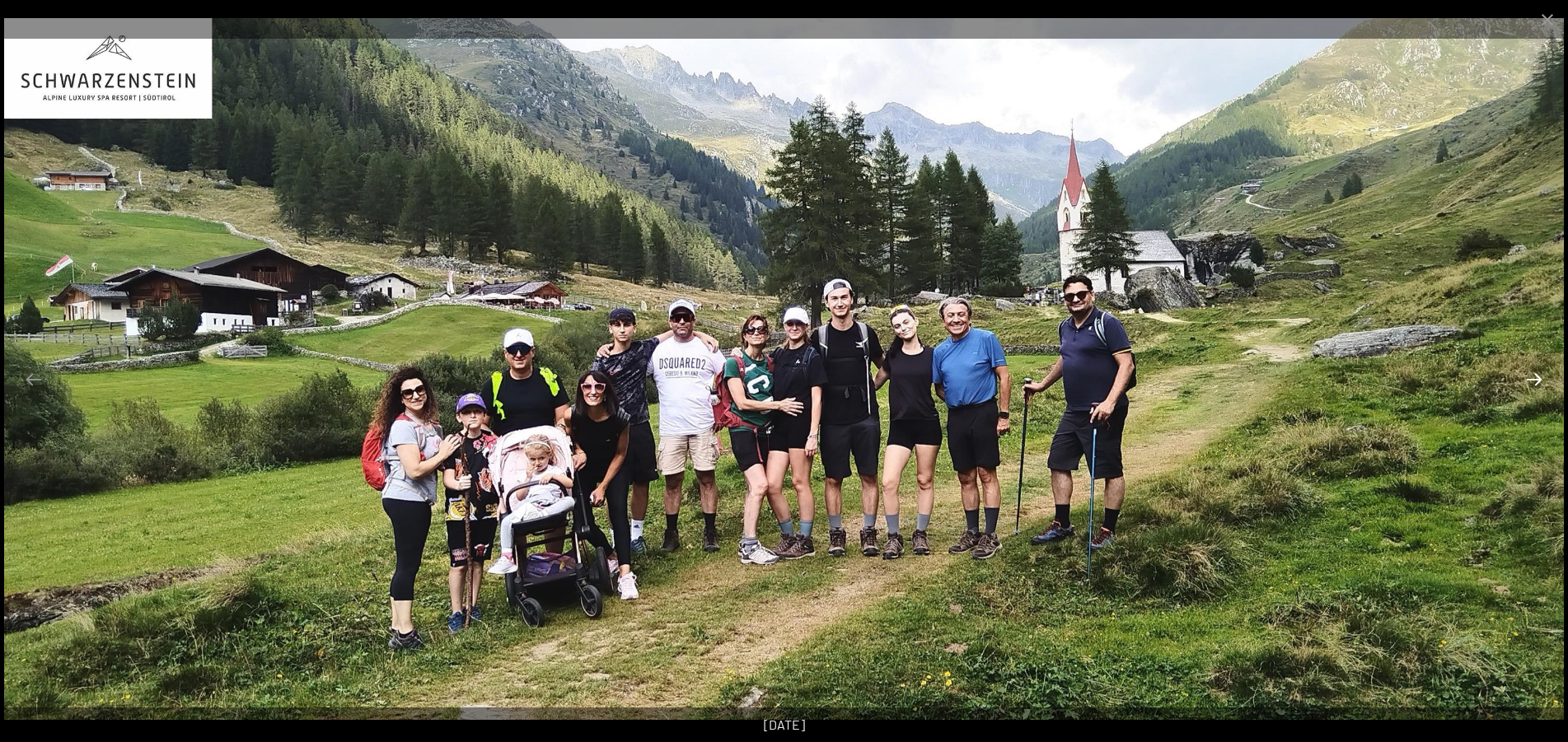
click at [1540, 390] on button "Next slide" at bounding box center [1534, 379] width 34 height 32
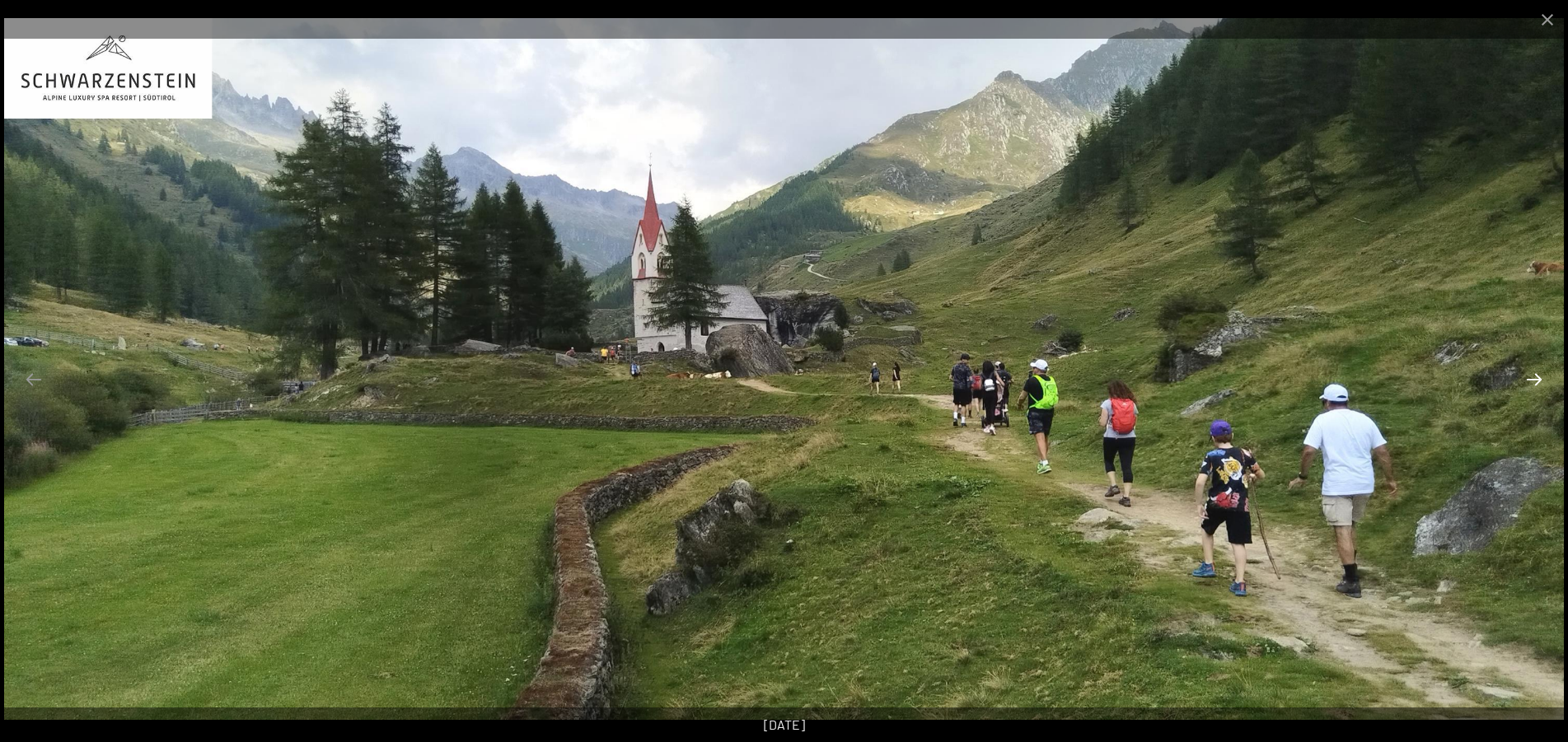
click at [1540, 390] on button "Next slide" at bounding box center [1534, 379] width 34 height 32
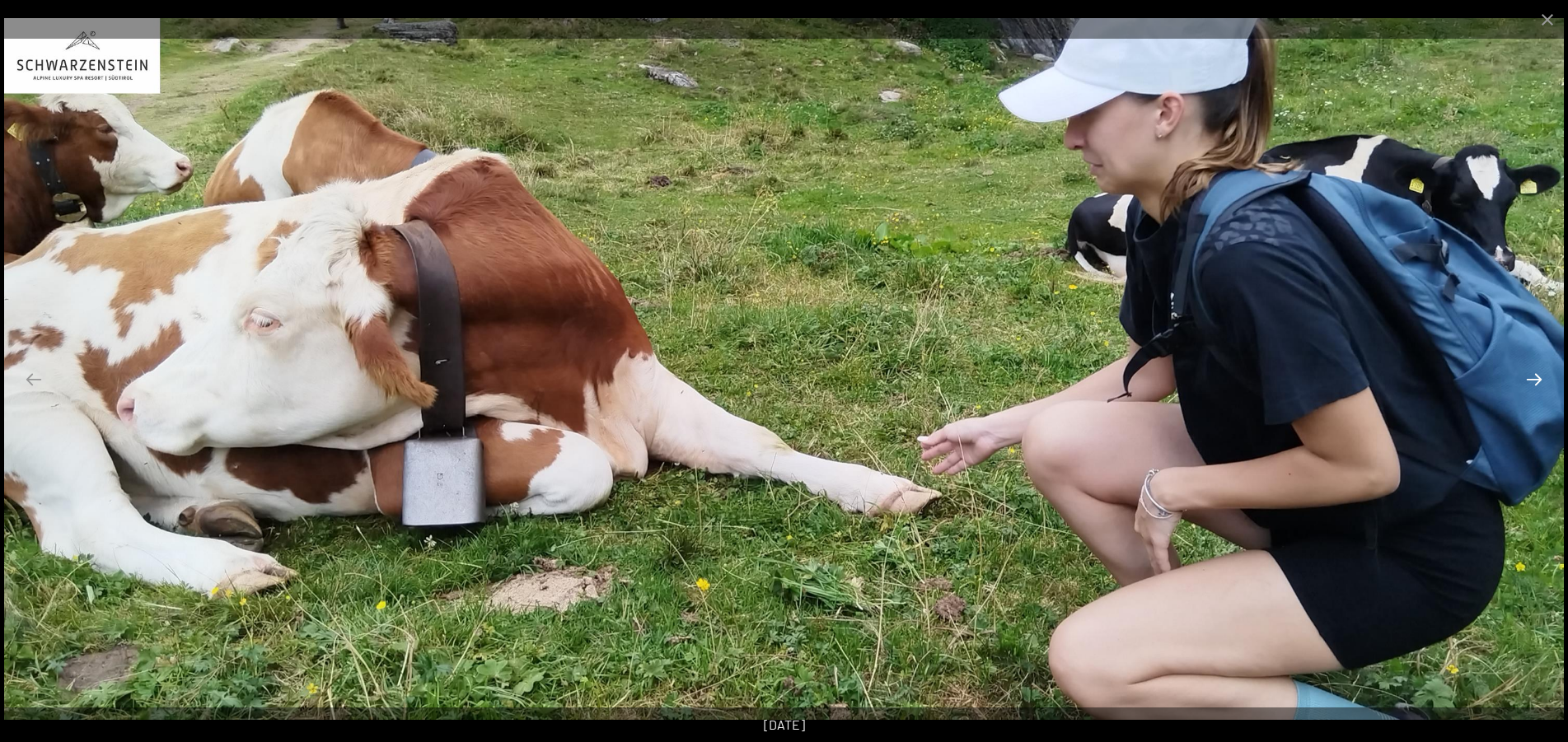
click at [1540, 390] on button "Next slide" at bounding box center [1534, 379] width 34 height 32
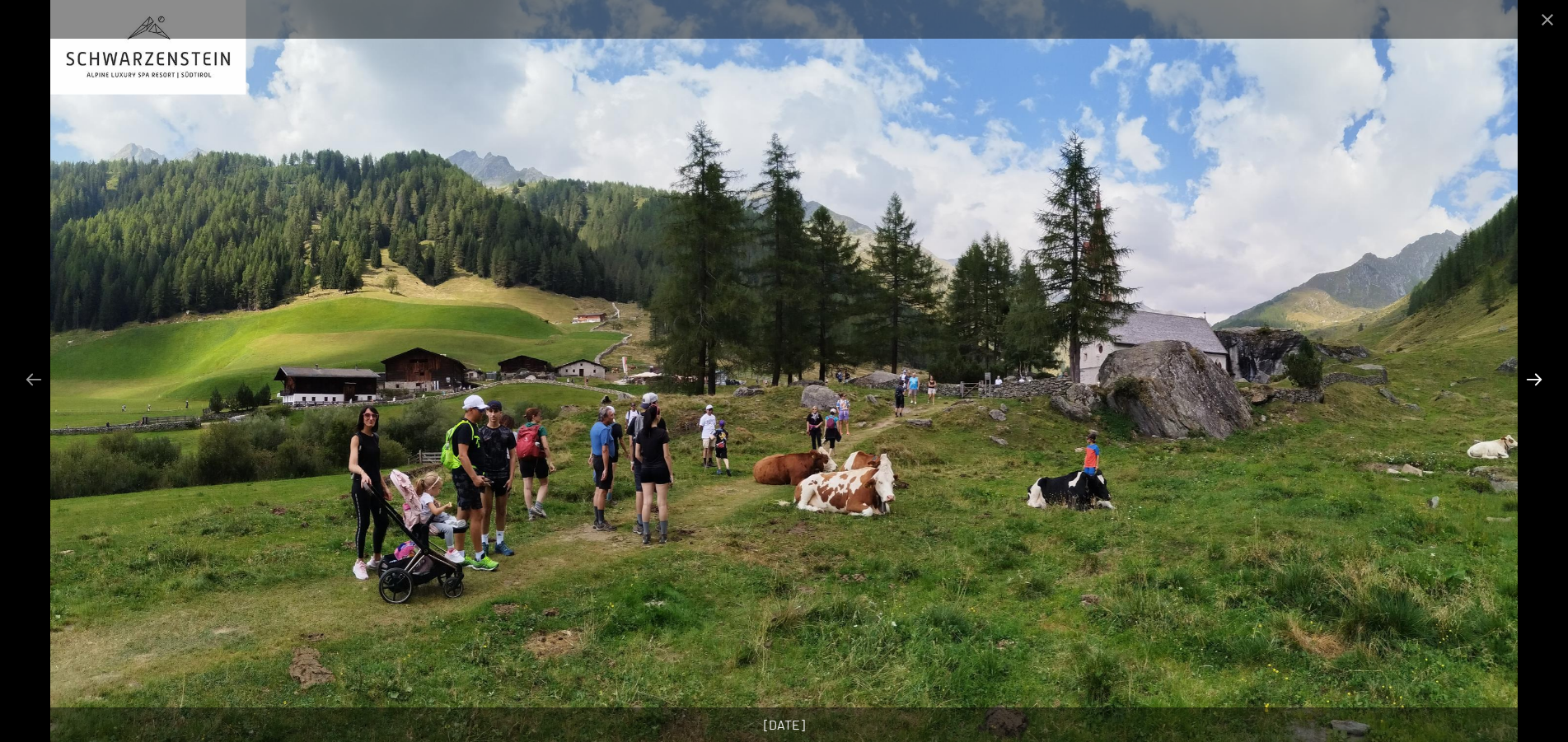
click at [1540, 390] on button "Next slide" at bounding box center [1534, 379] width 34 height 32
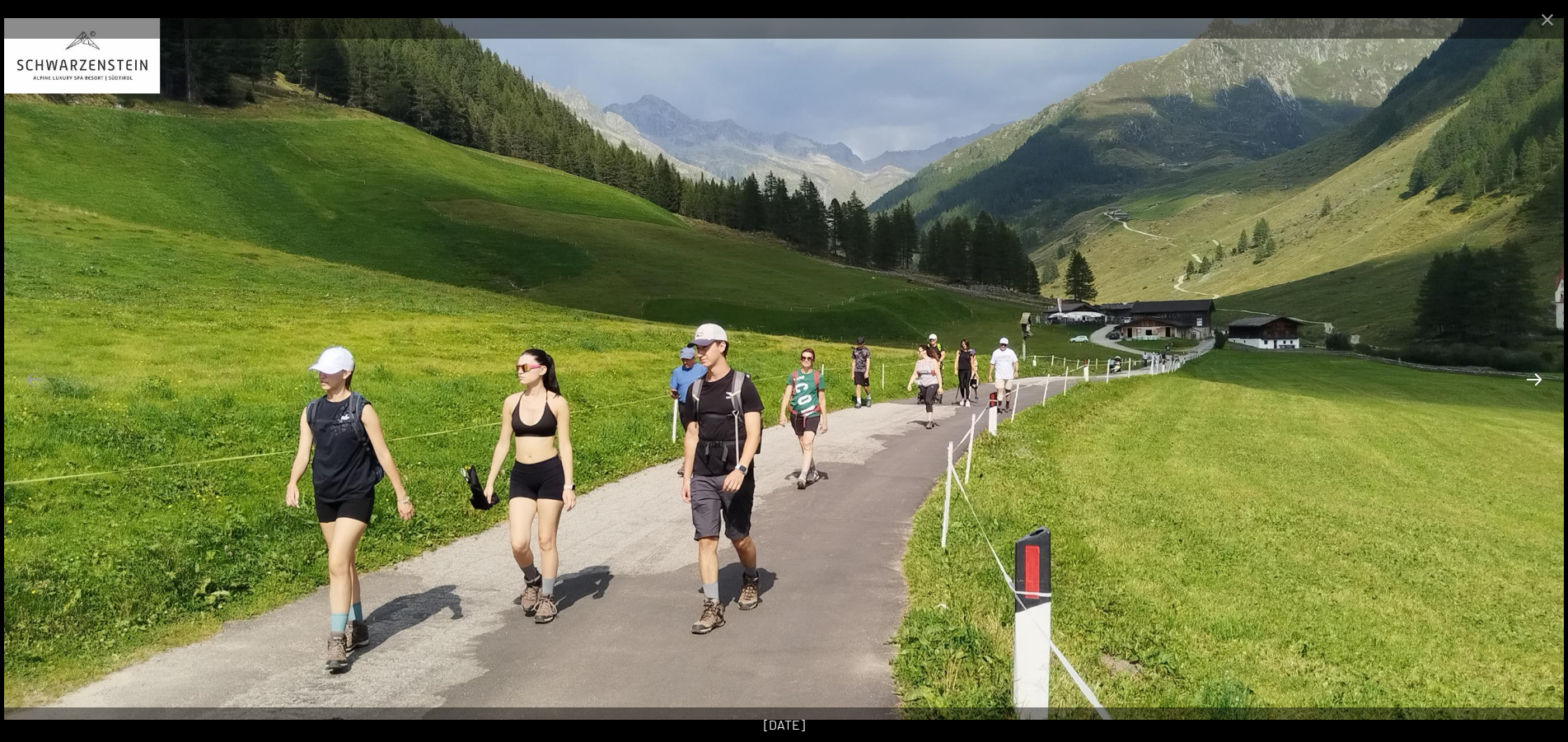
click at [1540, 390] on button "Next slide" at bounding box center [1534, 379] width 34 height 32
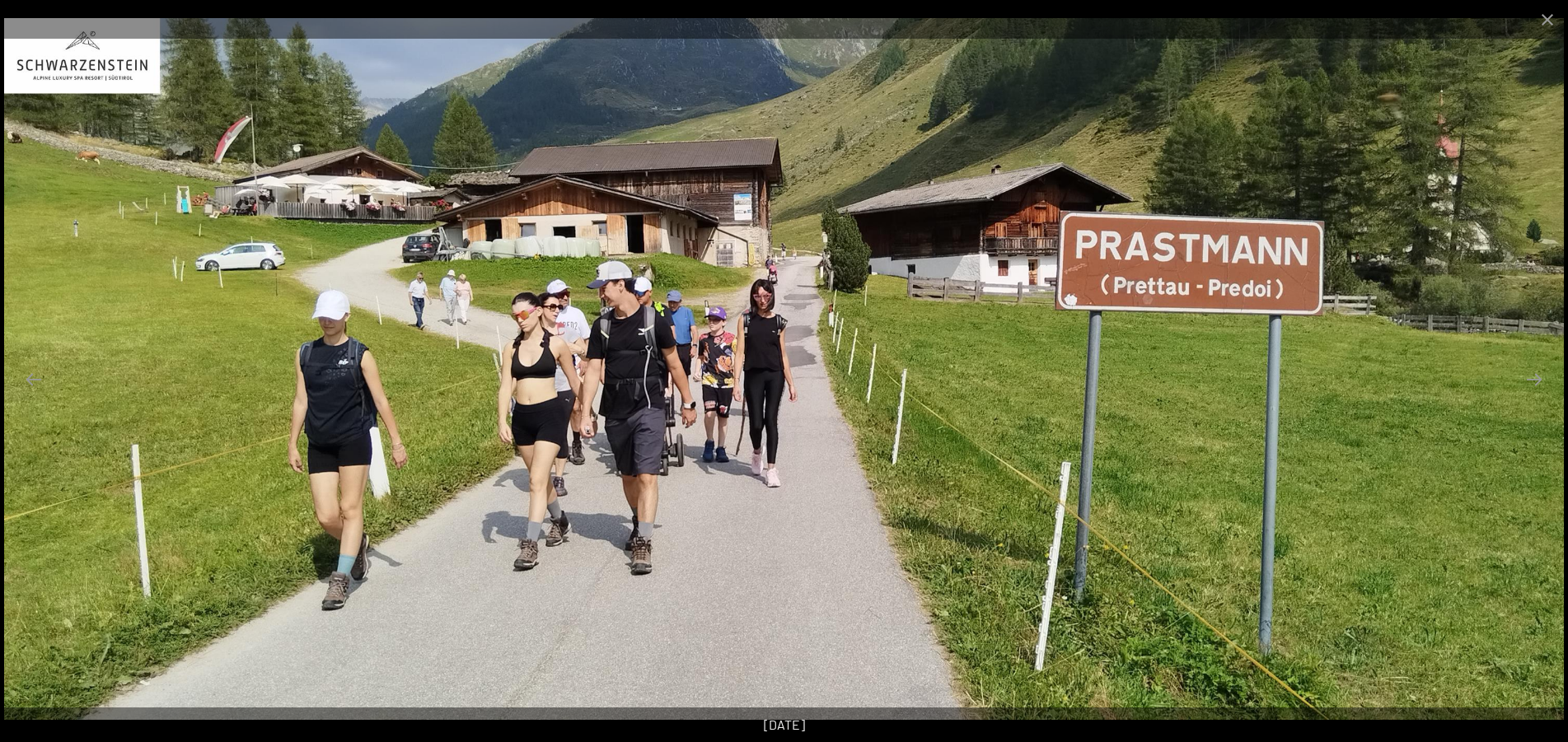
click at [22, 346] on img at bounding box center [784, 369] width 1559 height 702
click at [22, 370] on button "Previous slide" at bounding box center [33, 379] width 34 height 32
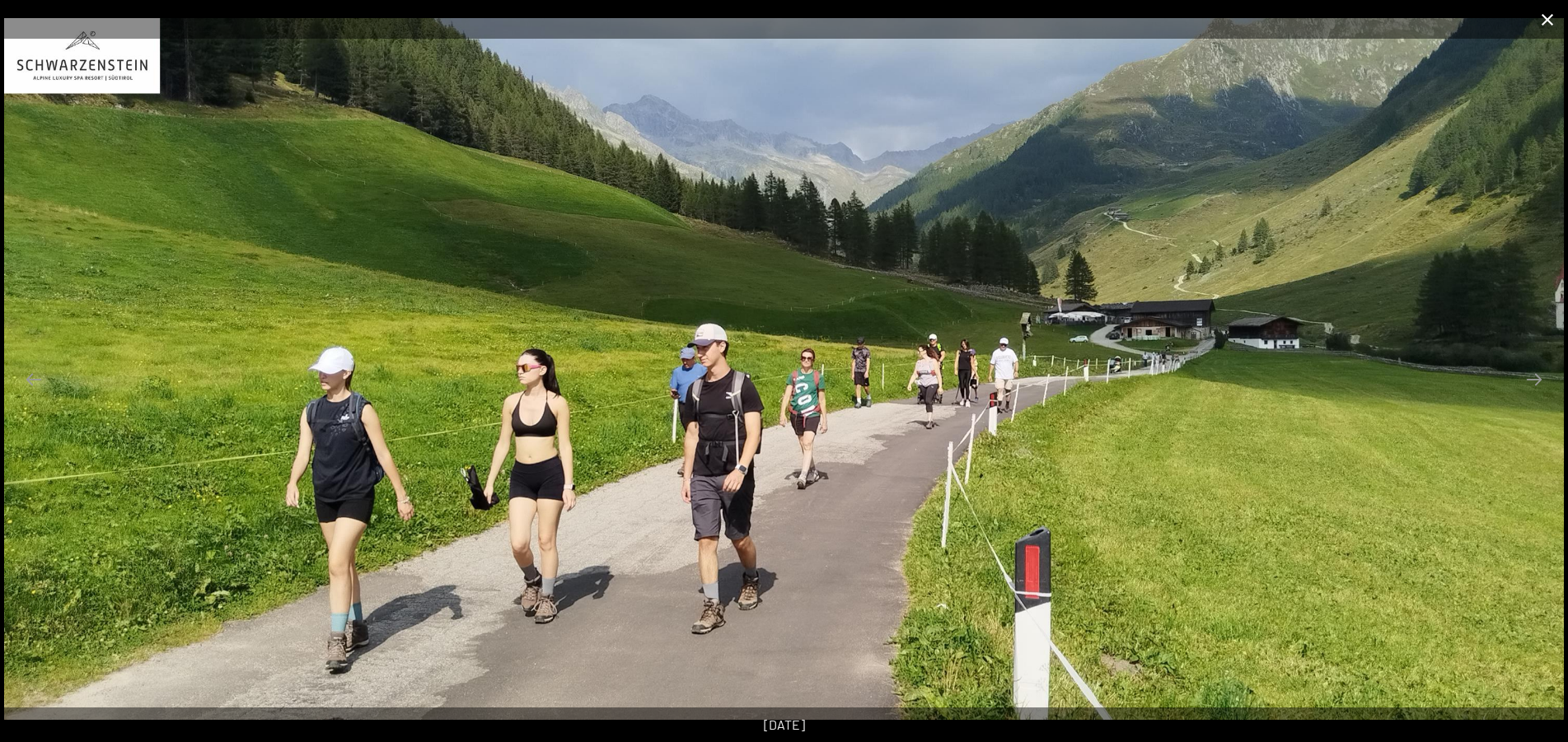
click at [1546, 25] on button "Close gallery" at bounding box center [1546, 19] width 41 height 39
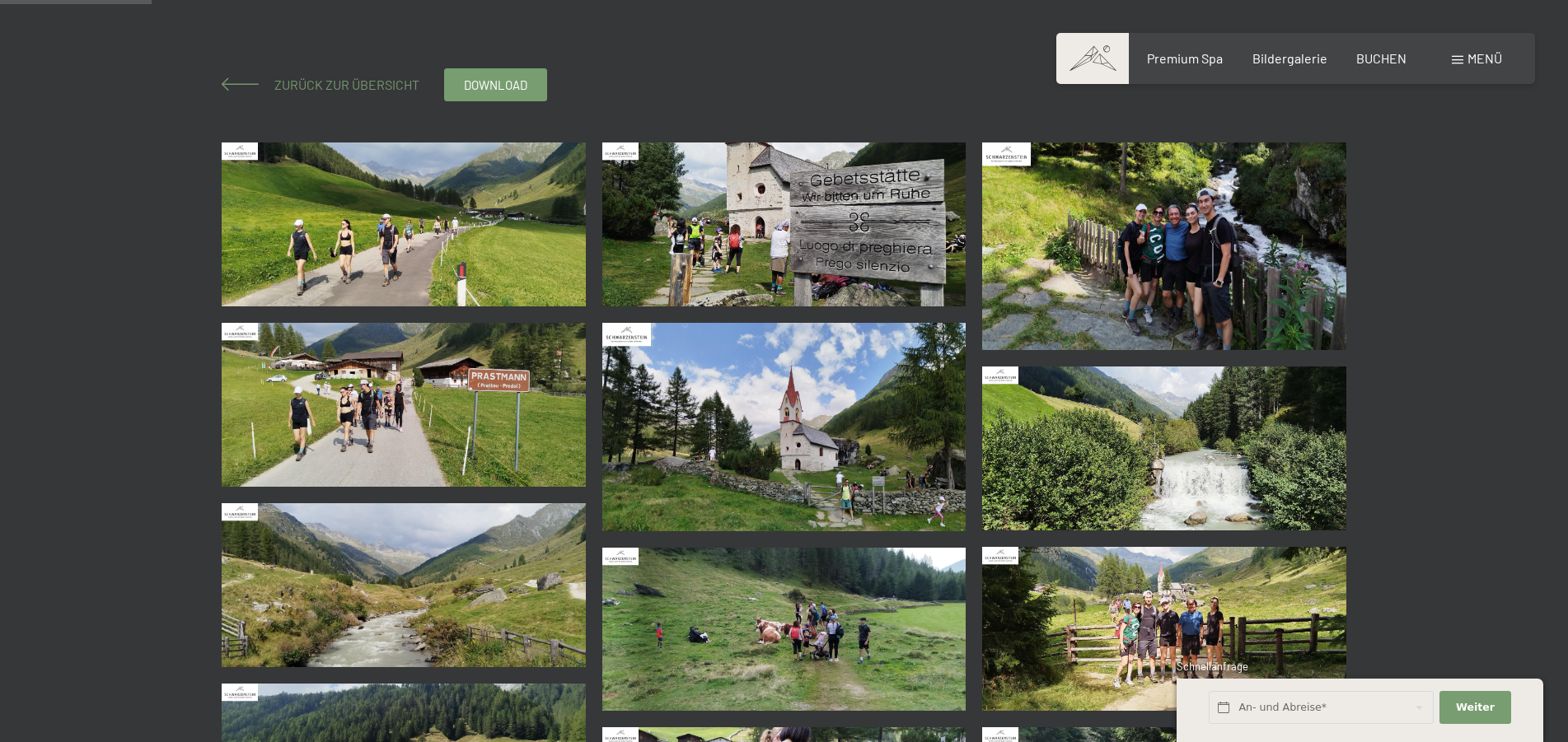
click at [266, 84] on span "Zurück zur Übersicht" at bounding box center [340, 85] width 159 height 15
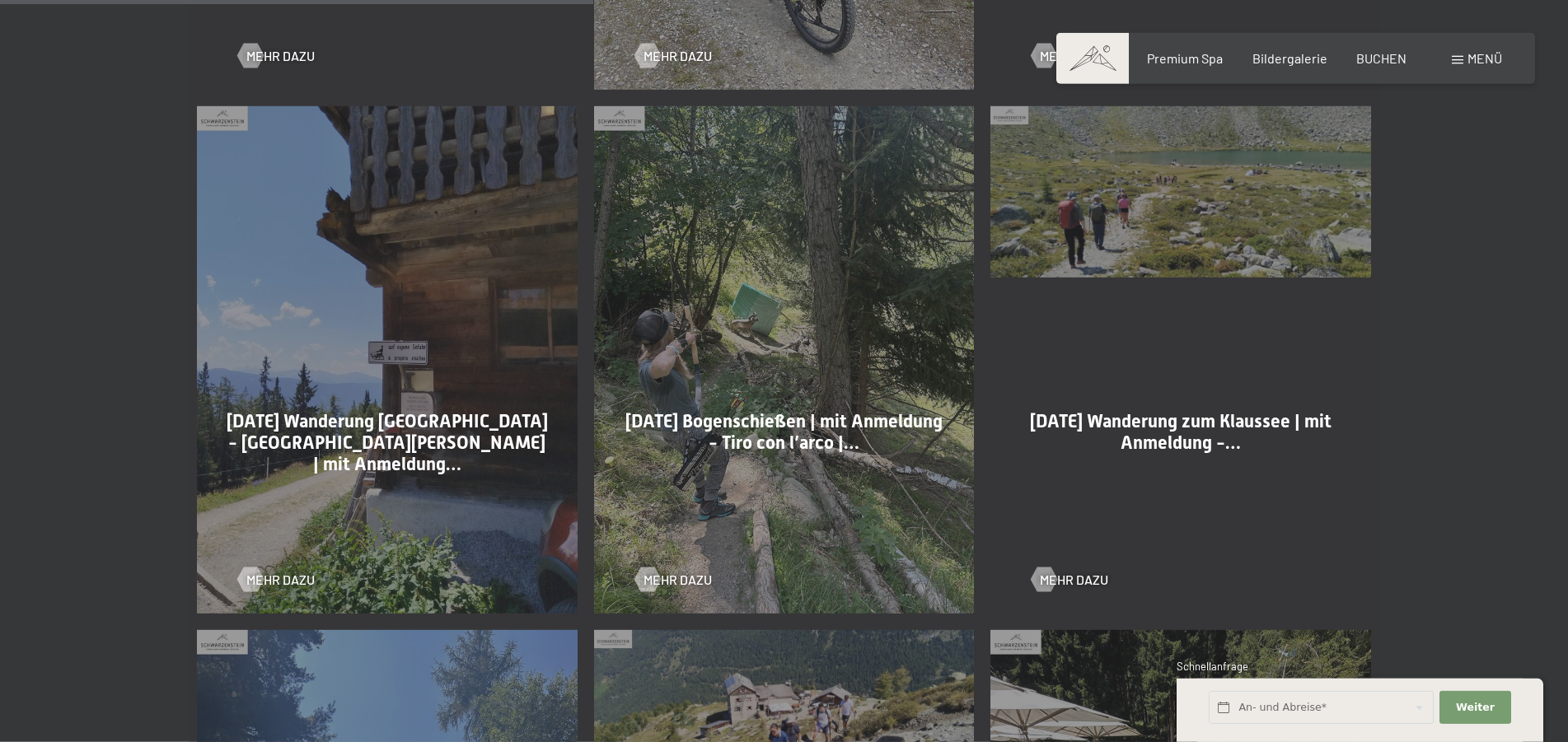
scroll to position [1933, 0]
click at [271, 575] on span "Mehr dazu" at bounding box center [297, 578] width 68 height 18
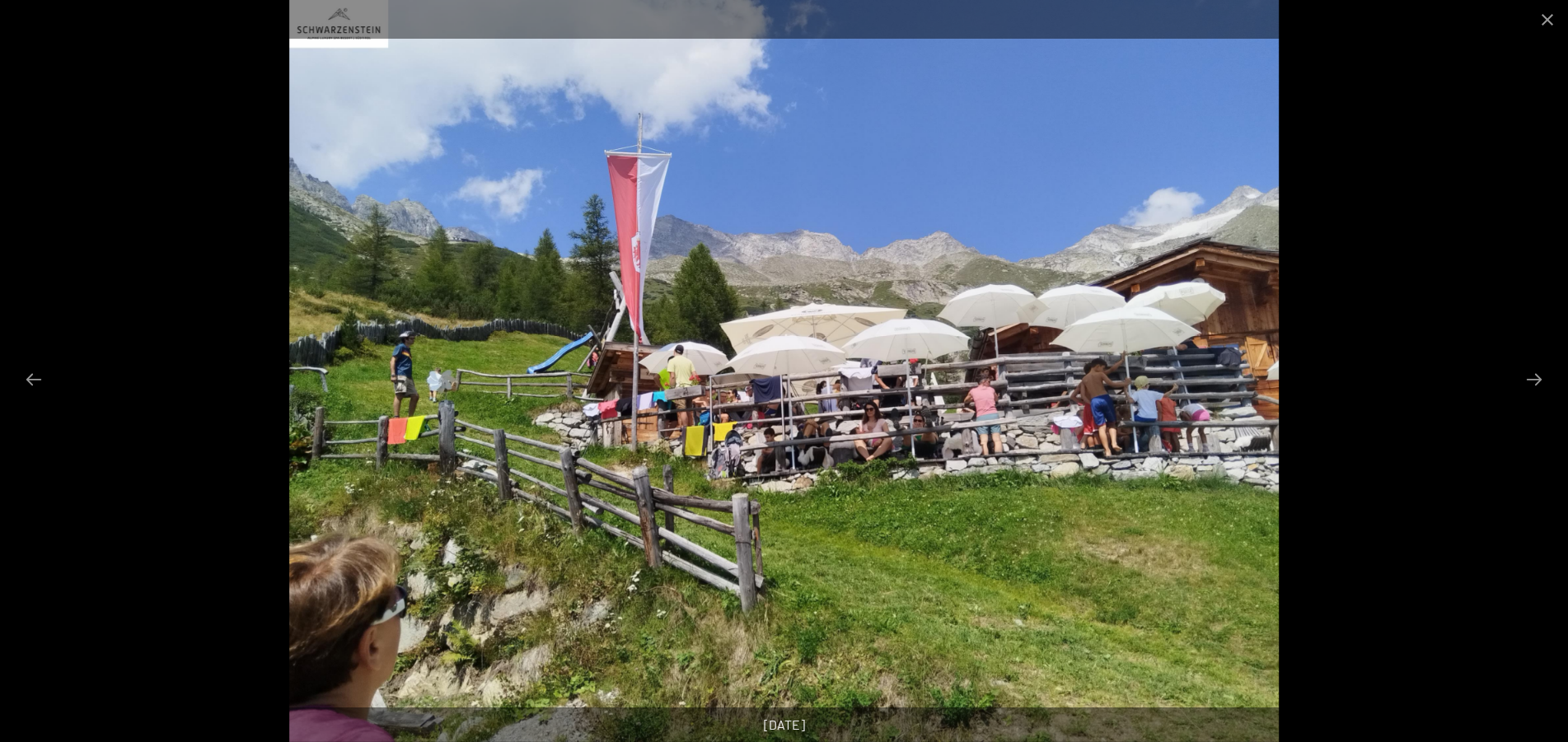
scroll to position [168, 0]
click at [1539, 378] on button "Next slide" at bounding box center [1534, 379] width 34 height 32
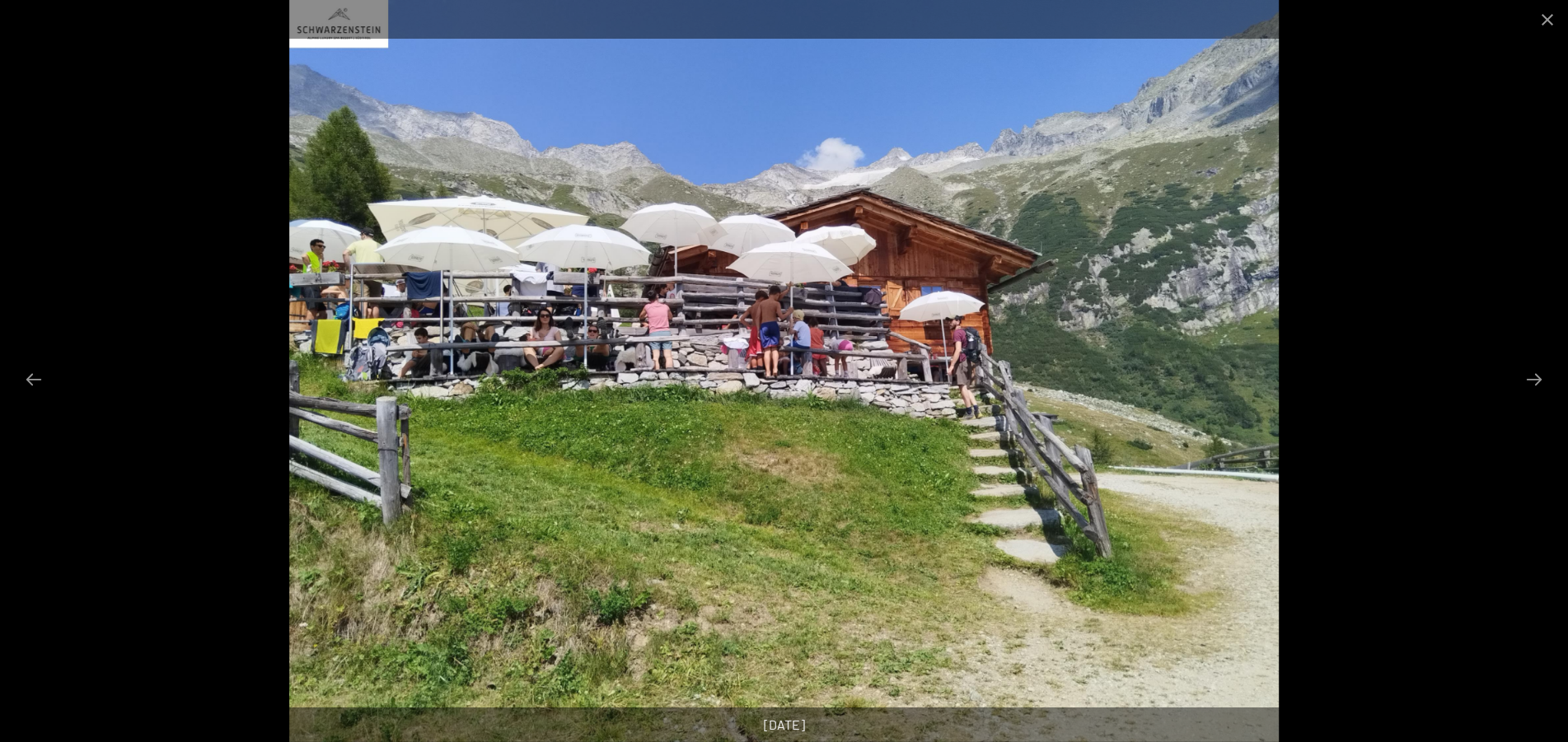
click at [1539, 378] on button "Next slide" at bounding box center [1534, 379] width 34 height 32
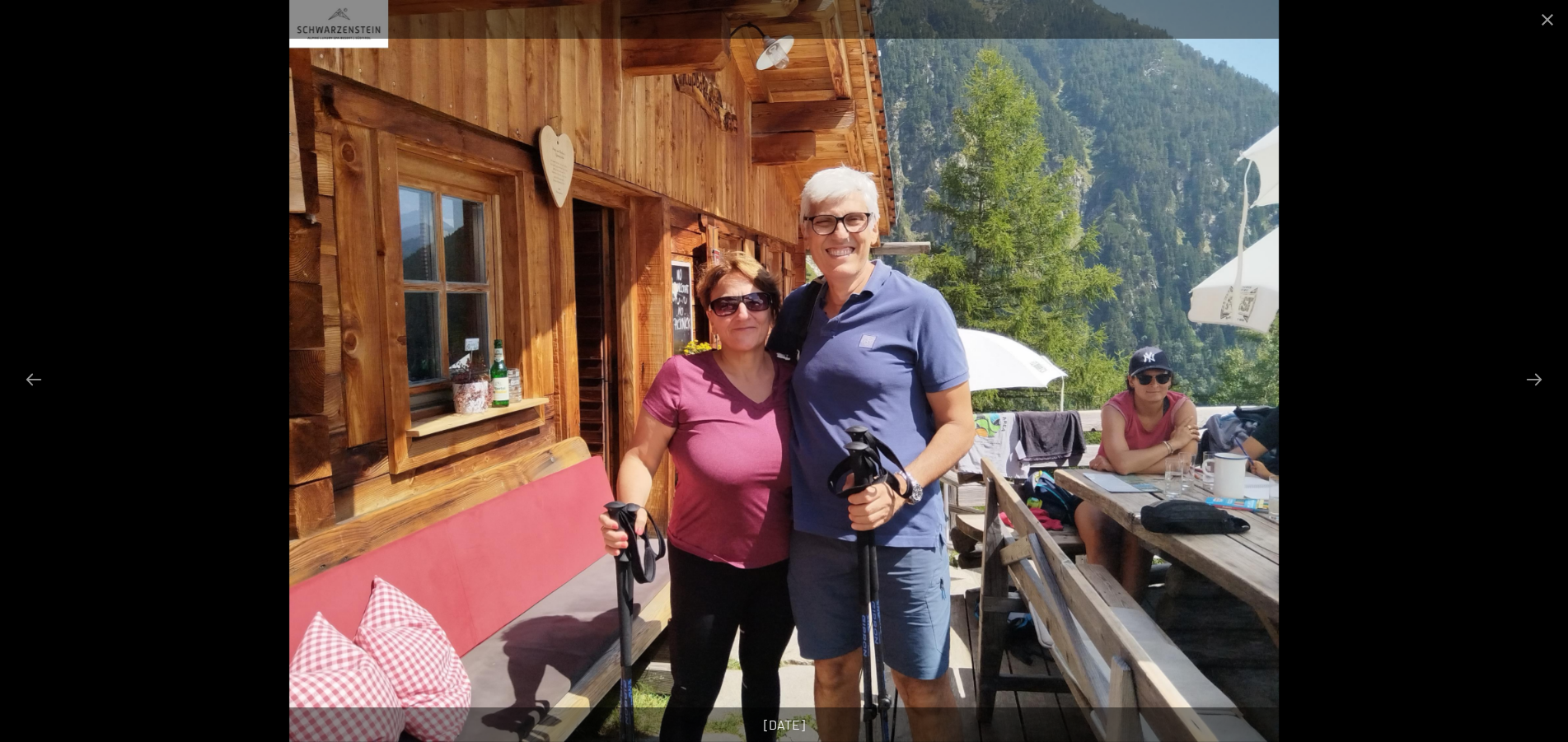
click at [1539, 378] on button "Next slide" at bounding box center [1534, 379] width 34 height 32
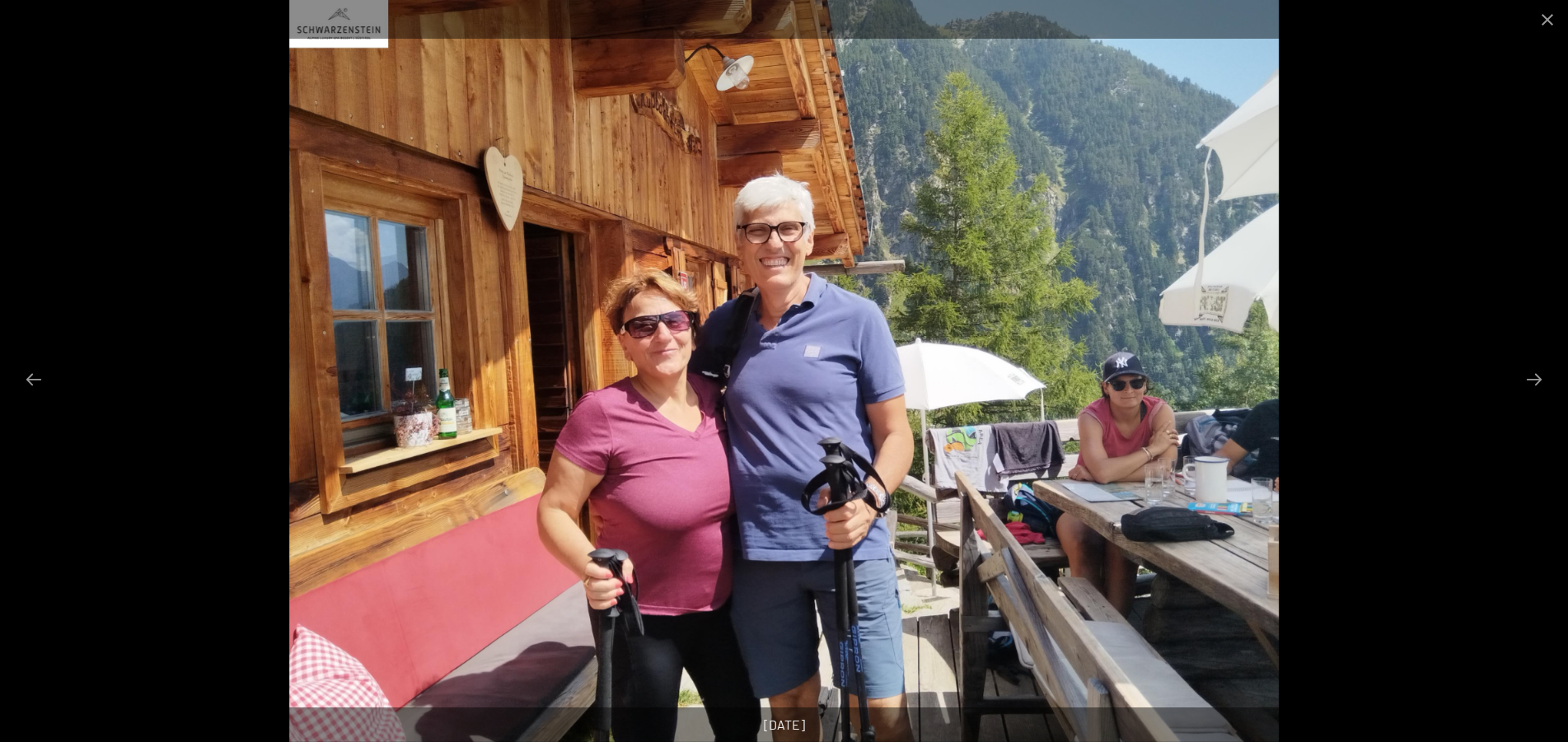
click at [1539, 378] on button "Next slide" at bounding box center [1534, 379] width 34 height 32
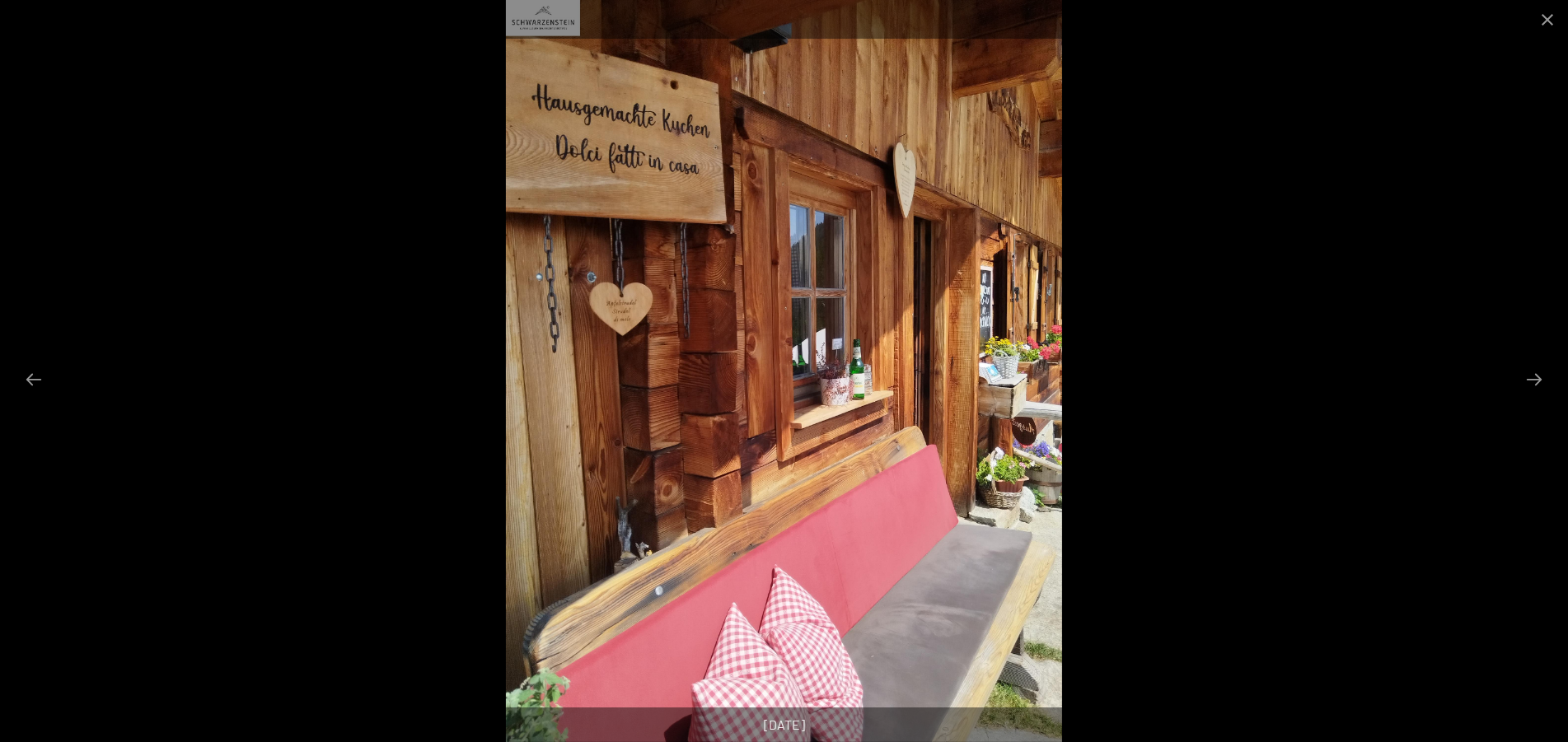
click at [1539, 378] on button "Next slide" at bounding box center [1534, 379] width 34 height 32
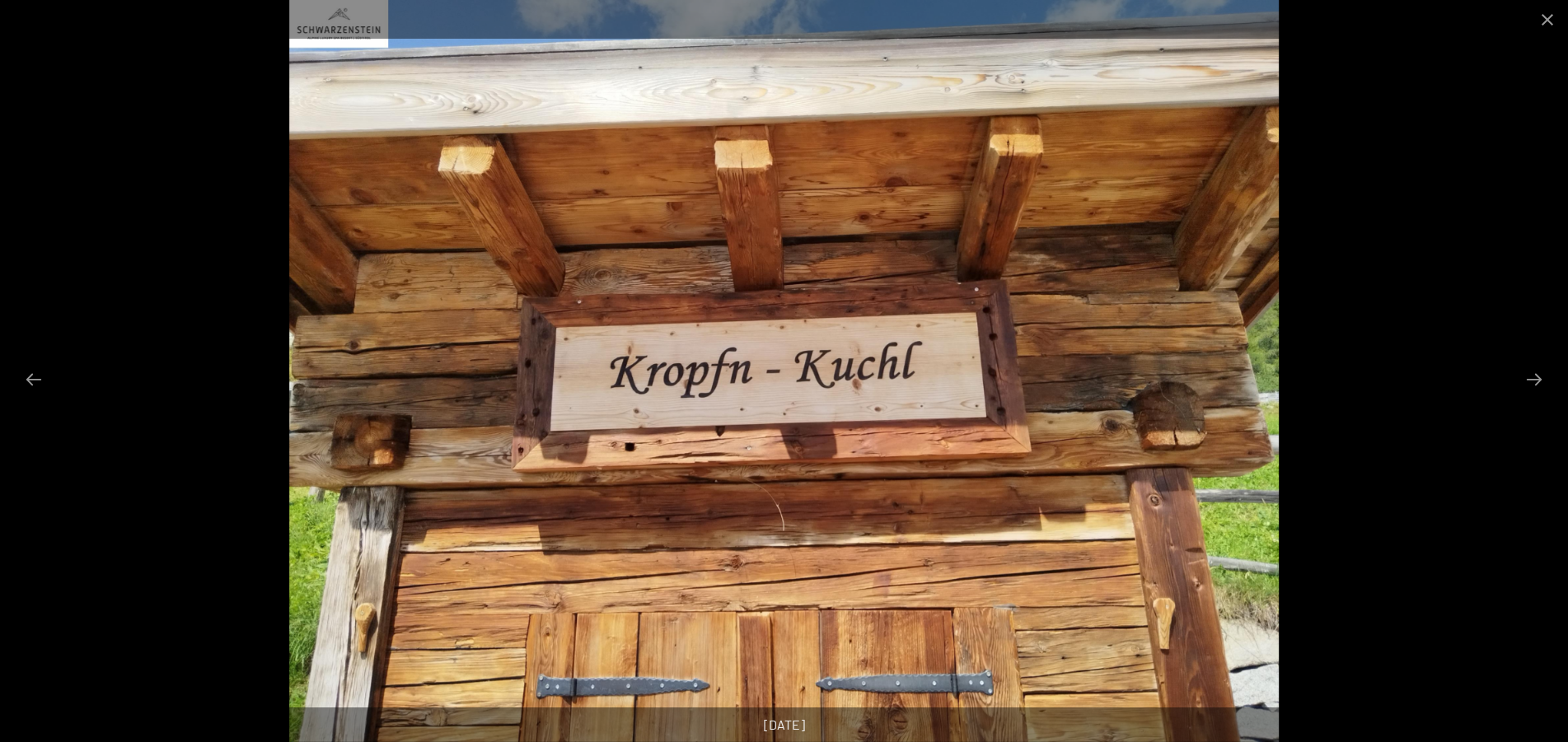
click at [1539, 378] on button "Next slide" at bounding box center [1534, 379] width 34 height 32
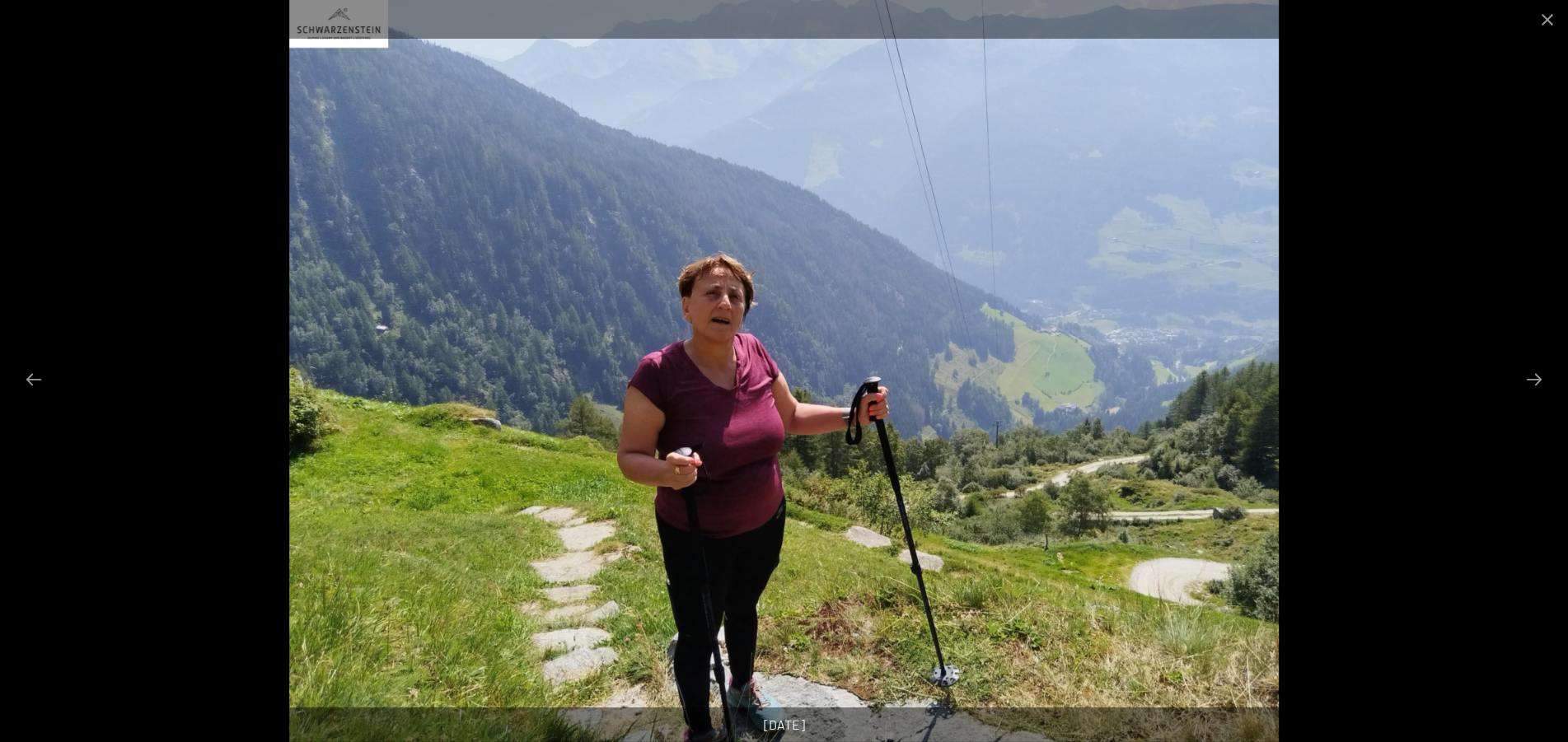
click at [1539, 378] on button "Next slide" at bounding box center [1534, 379] width 34 height 32
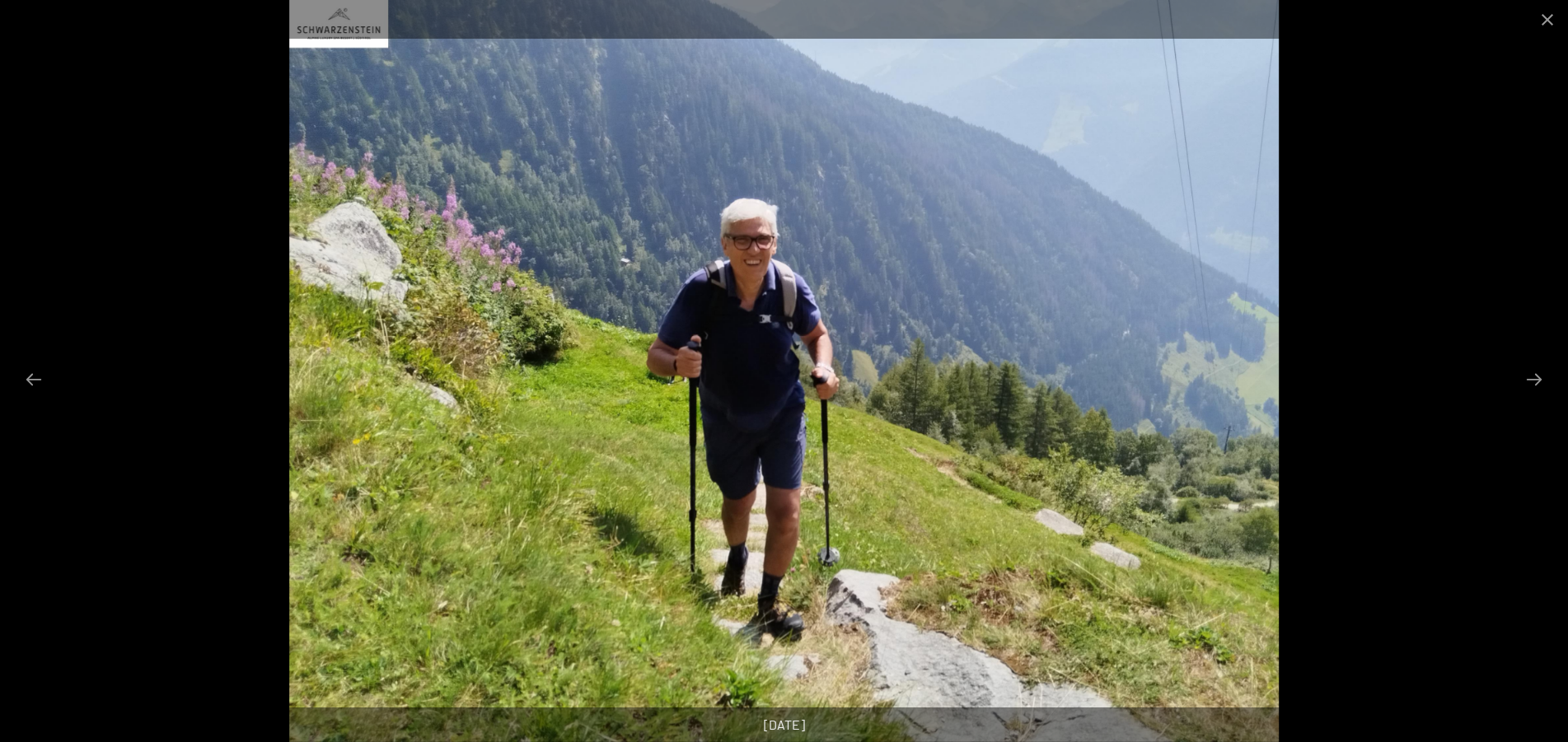
click at [1539, 378] on button "Next slide" at bounding box center [1534, 379] width 34 height 32
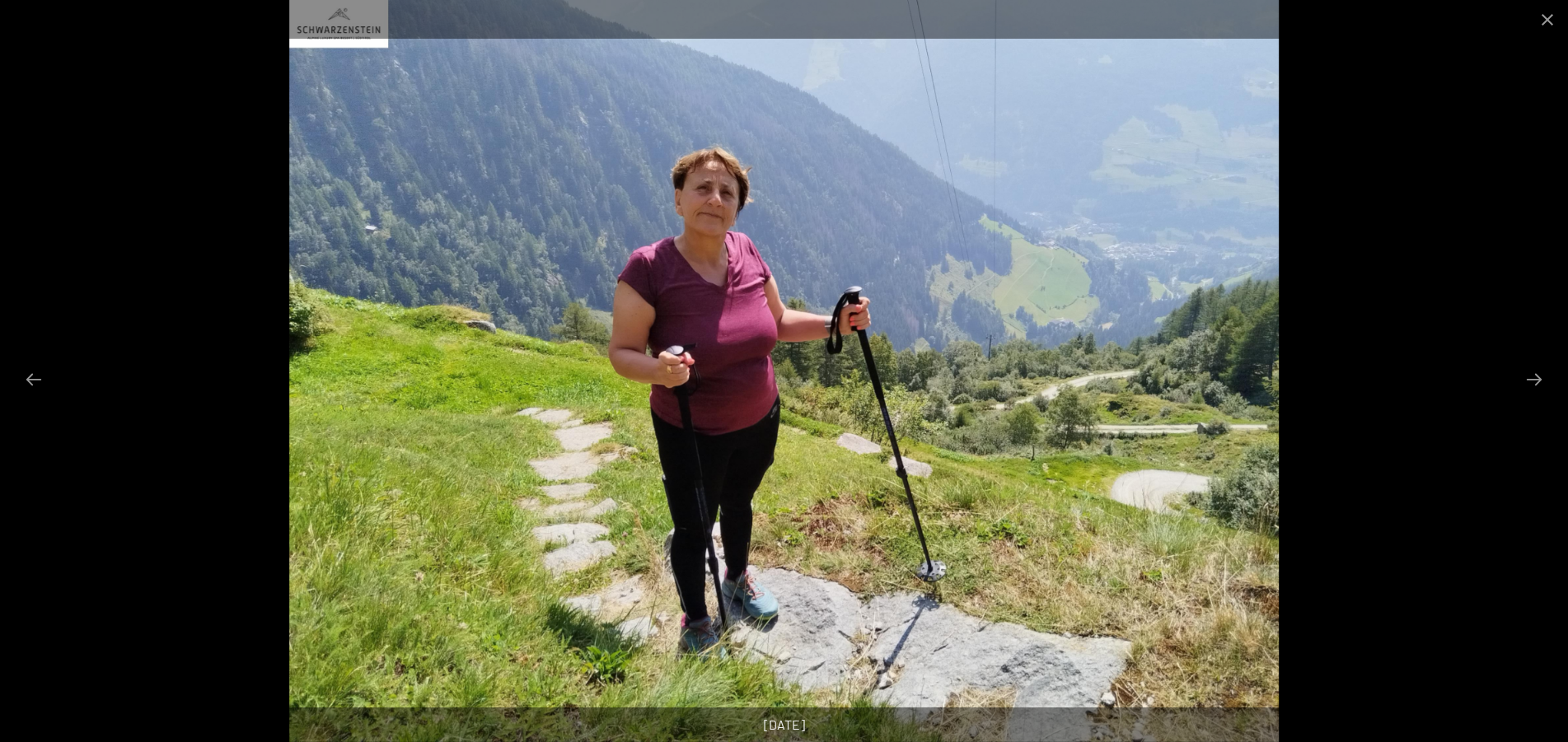
click at [1539, 378] on button "Next slide" at bounding box center [1534, 379] width 34 height 32
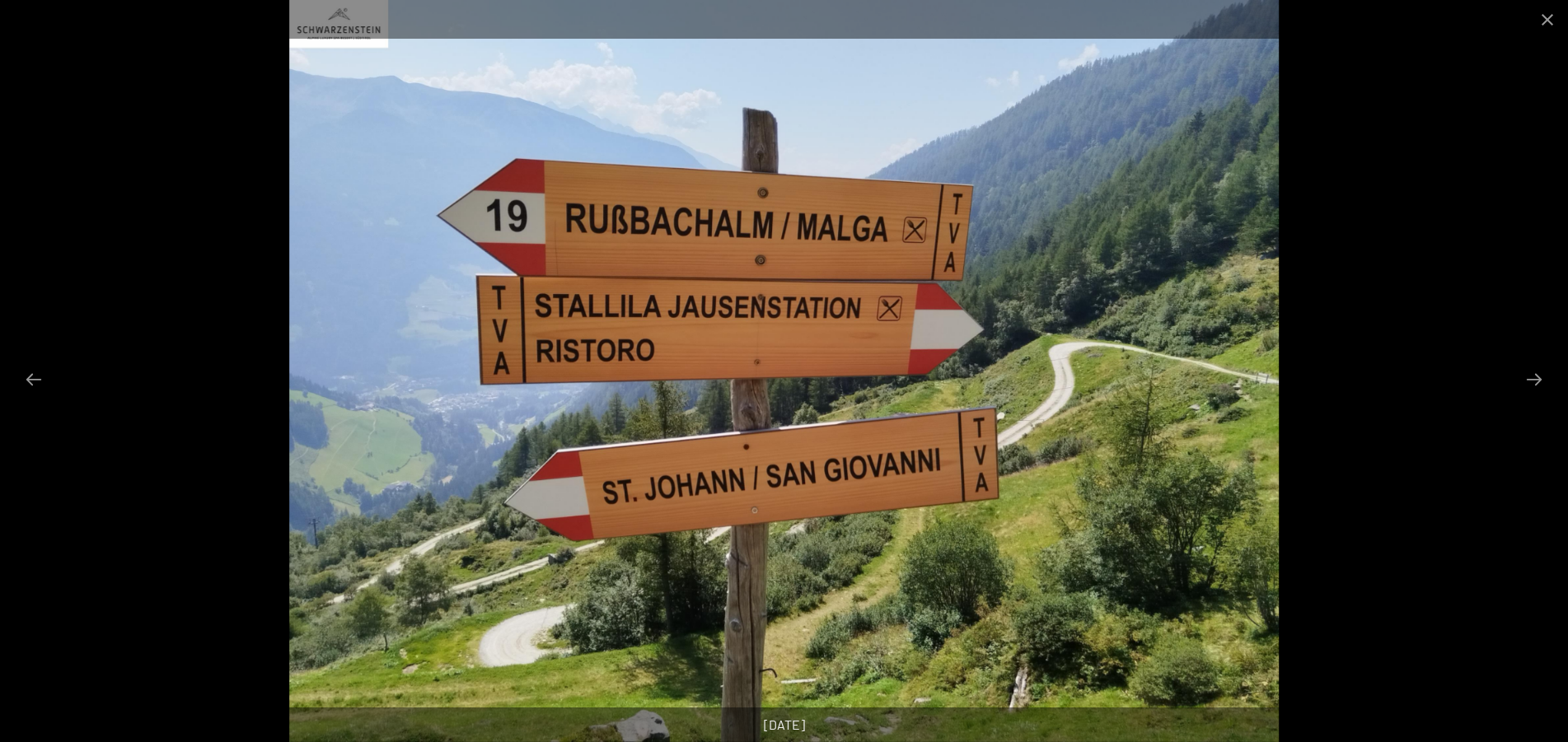
click at [1539, 378] on button "Next slide" at bounding box center [1534, 379] width 34 height 32
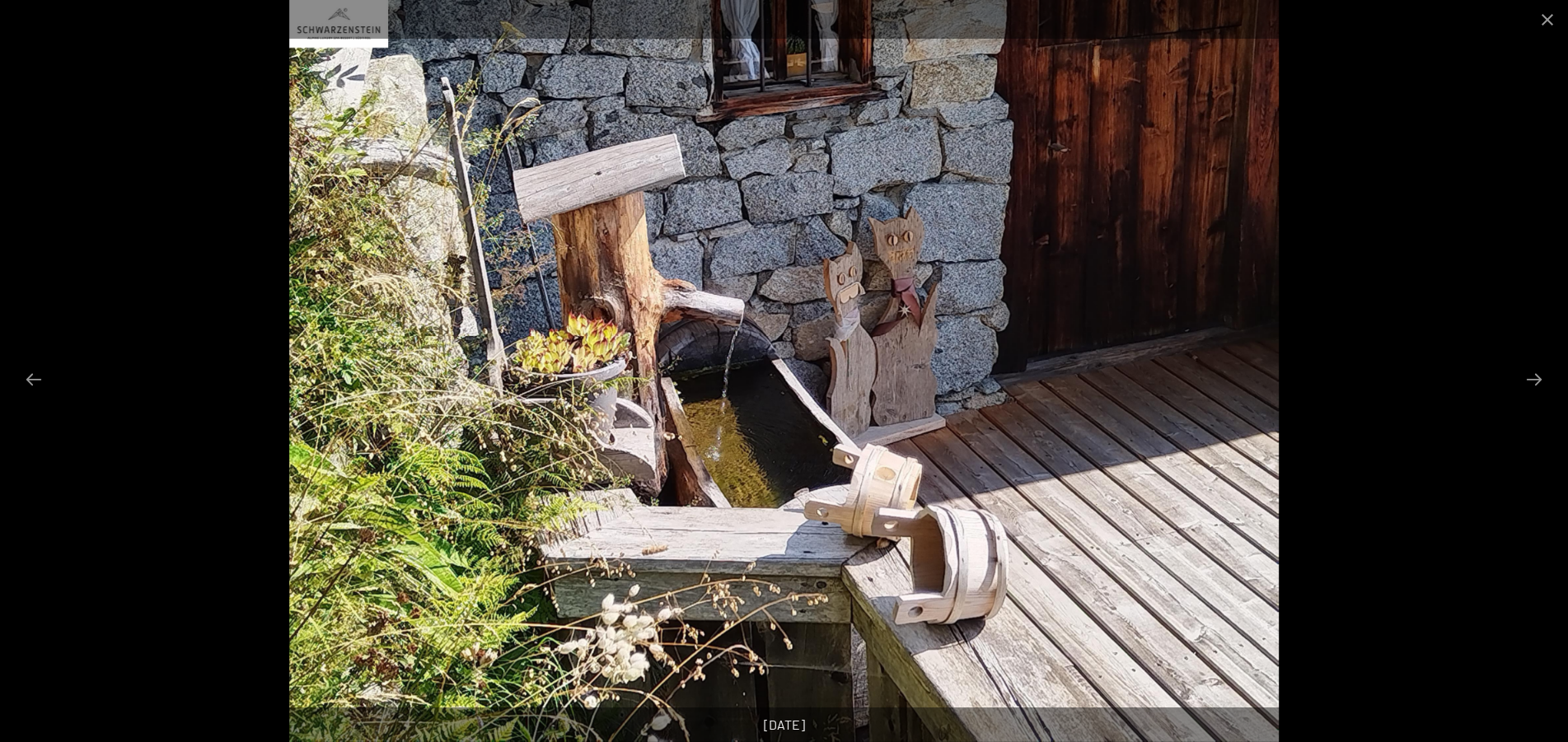
click at [1539, 378] on button "Next slide" at bounding box center [1534, 379] width 34 height 32
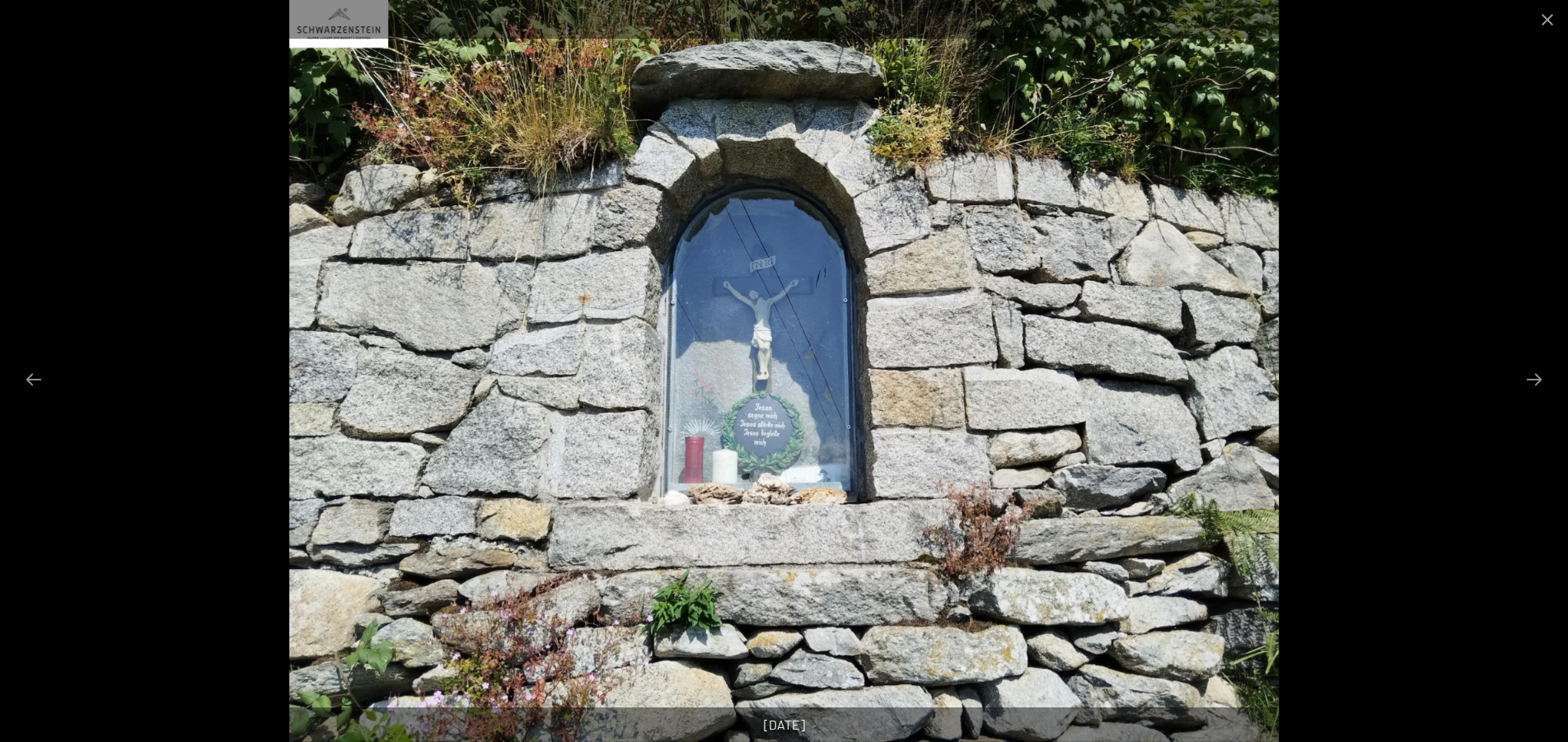
click at [1539, 378] on button "Next slide" at bounding box center [1534, 379] width 34 height 32
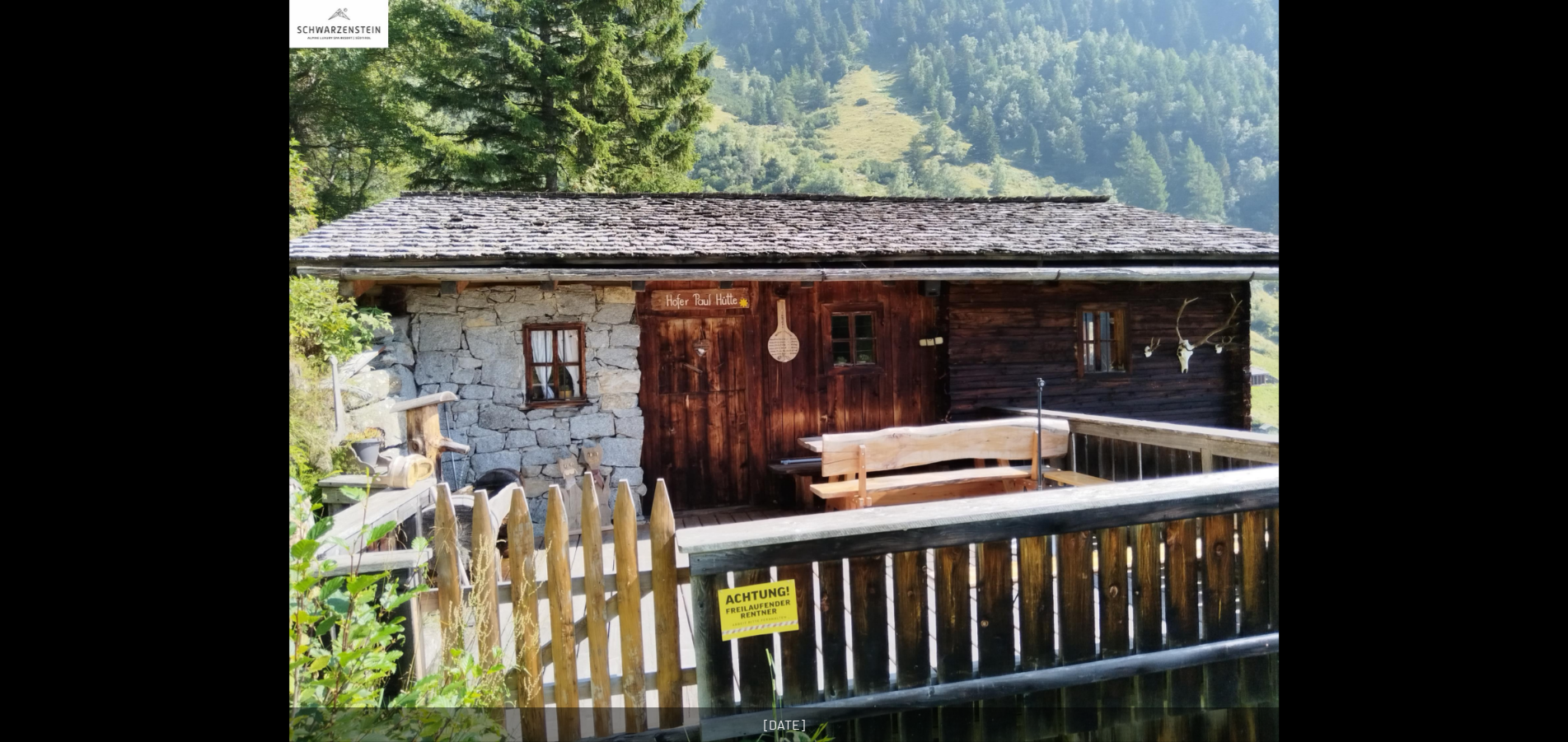
click at [1539, 378] on button "Next slide" at bounding box center [1541, 379] width 34 height 32
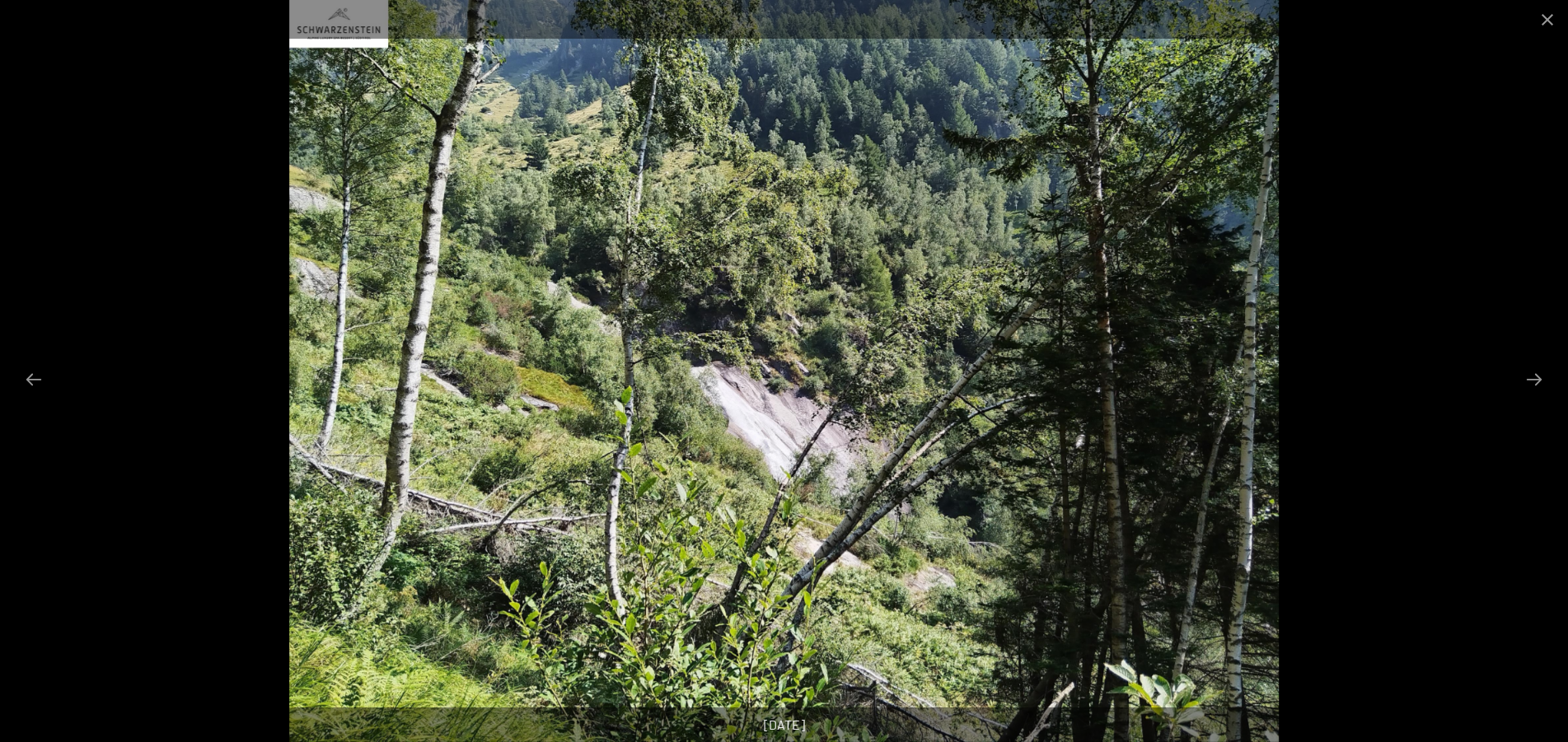
click at [1539, 378] on button "Next slide" at bounding box center [1534, 379] width 34 height 32
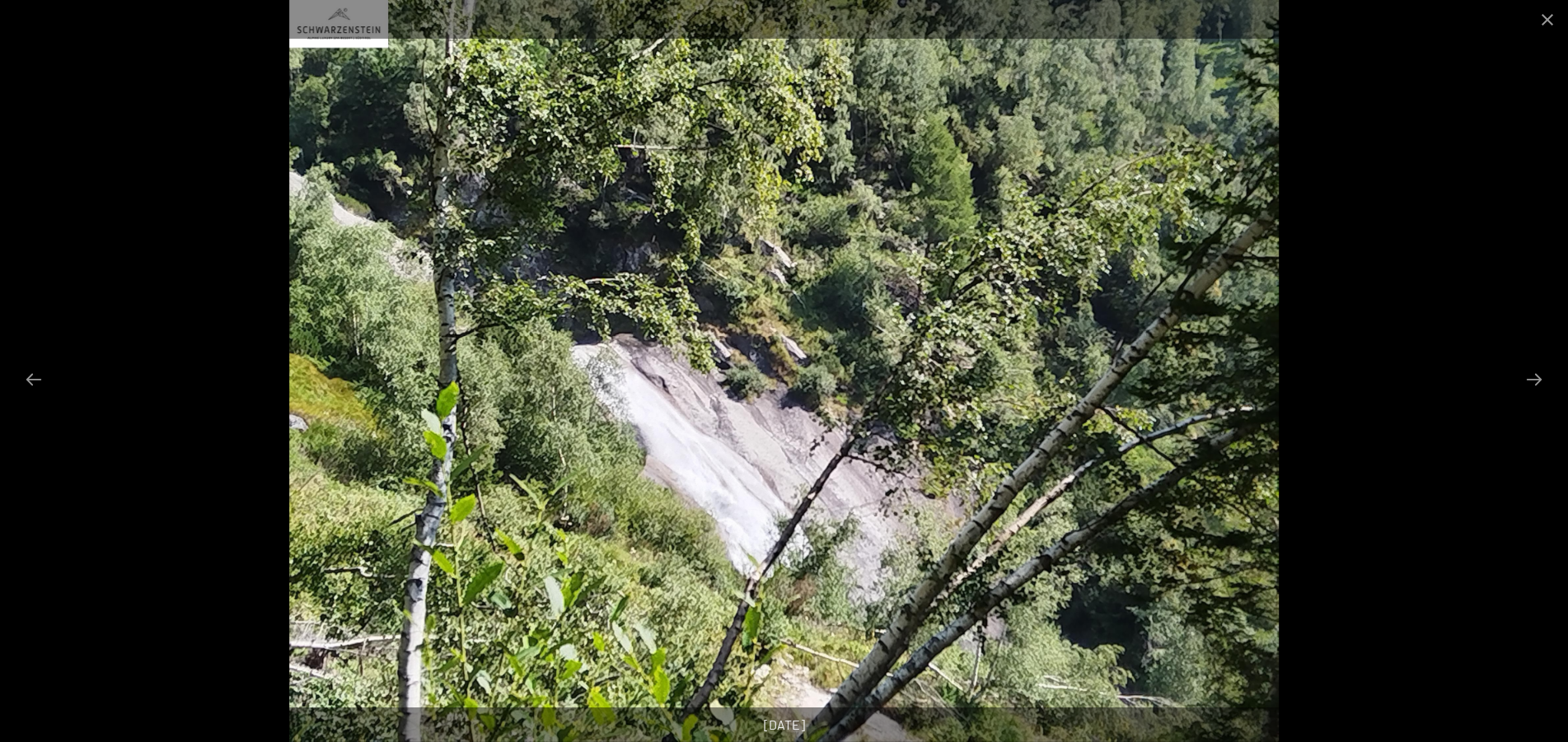
click at [1539, 378] on button "Next slide" at bounding box center [1534, 379] width 34 height 32
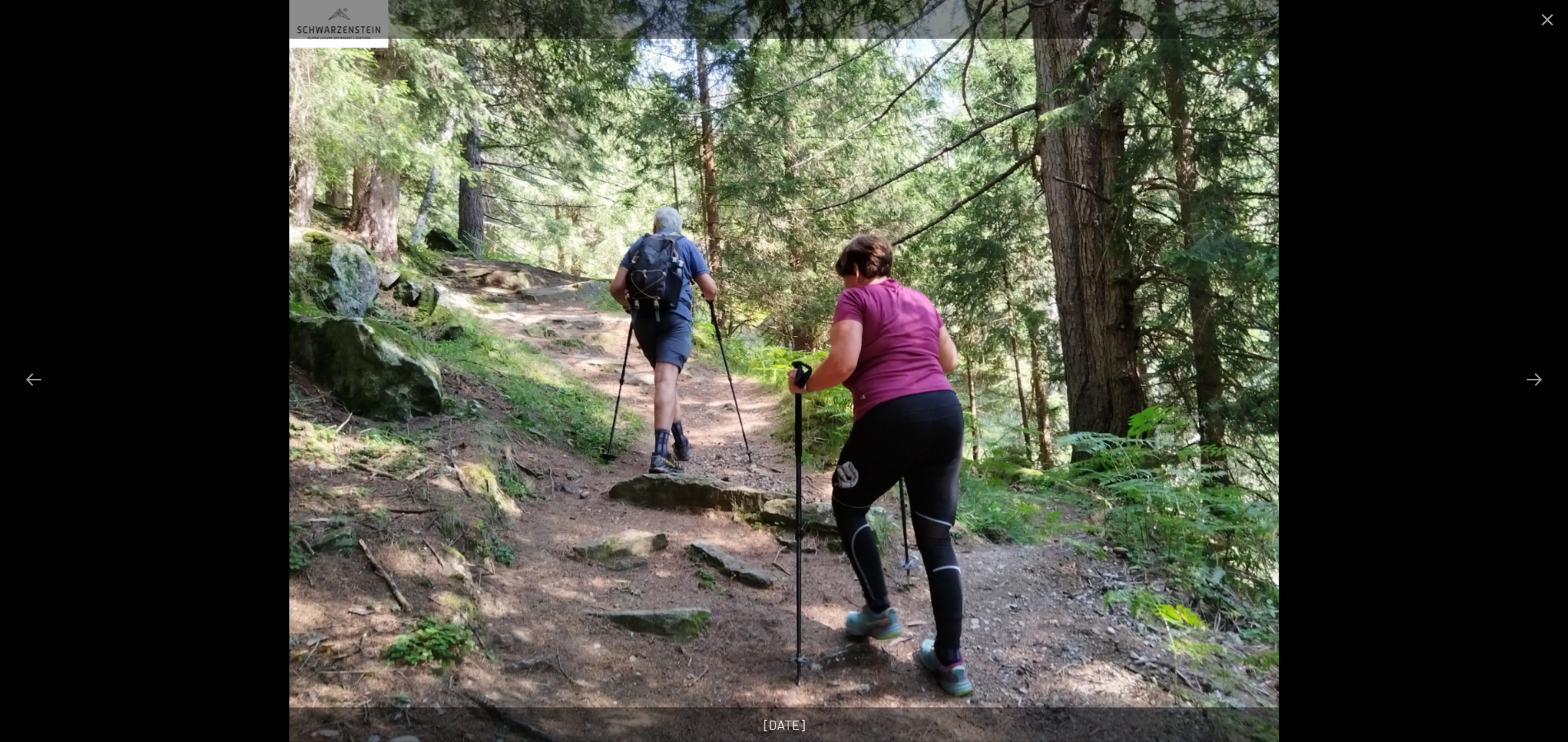
click at [1539, 378] on button "Next slide" at bounding box center [1534, 379] width 34 height 32
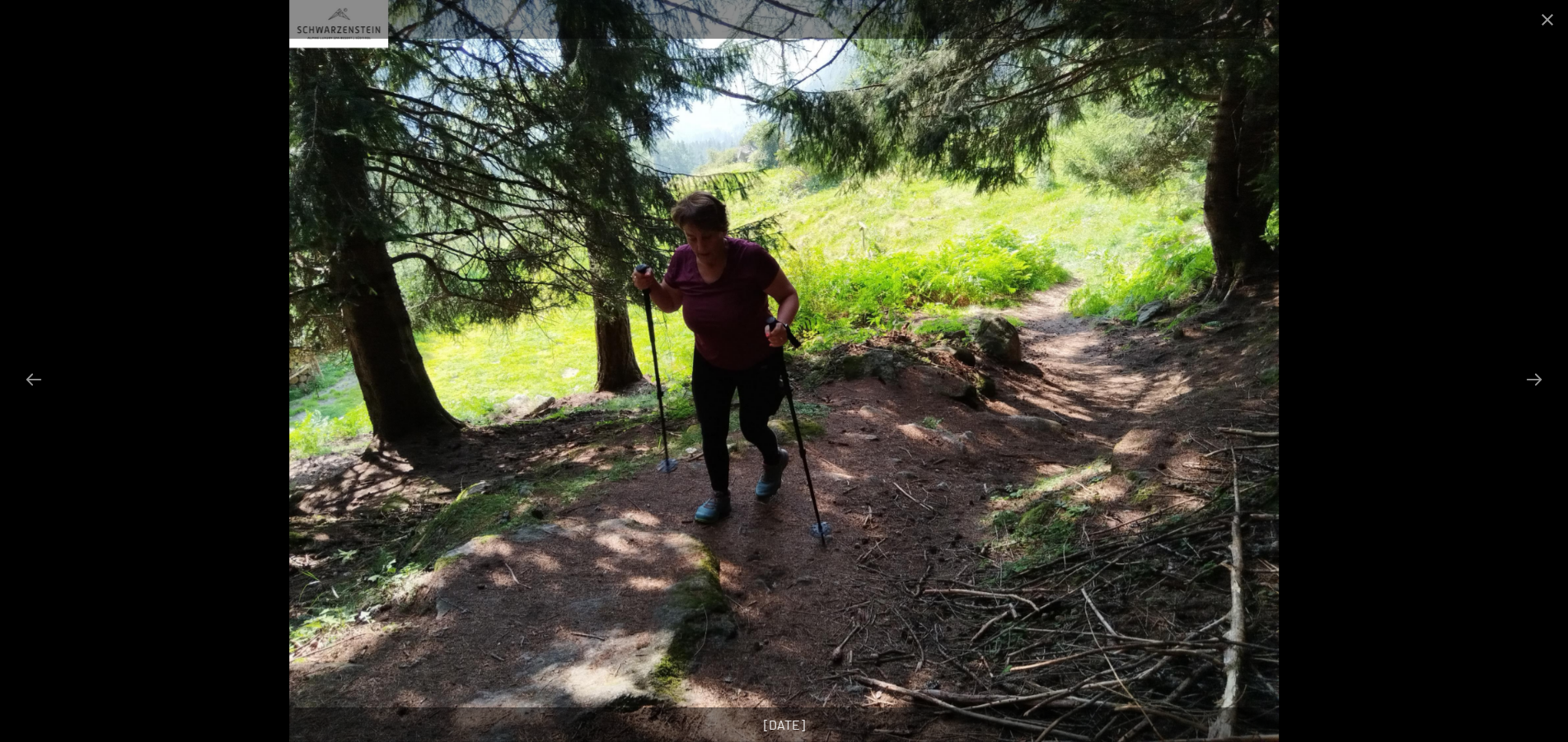
click at [1539, 378] on button "Next slide" at bounding box center [1534, 379] width 34 height 32
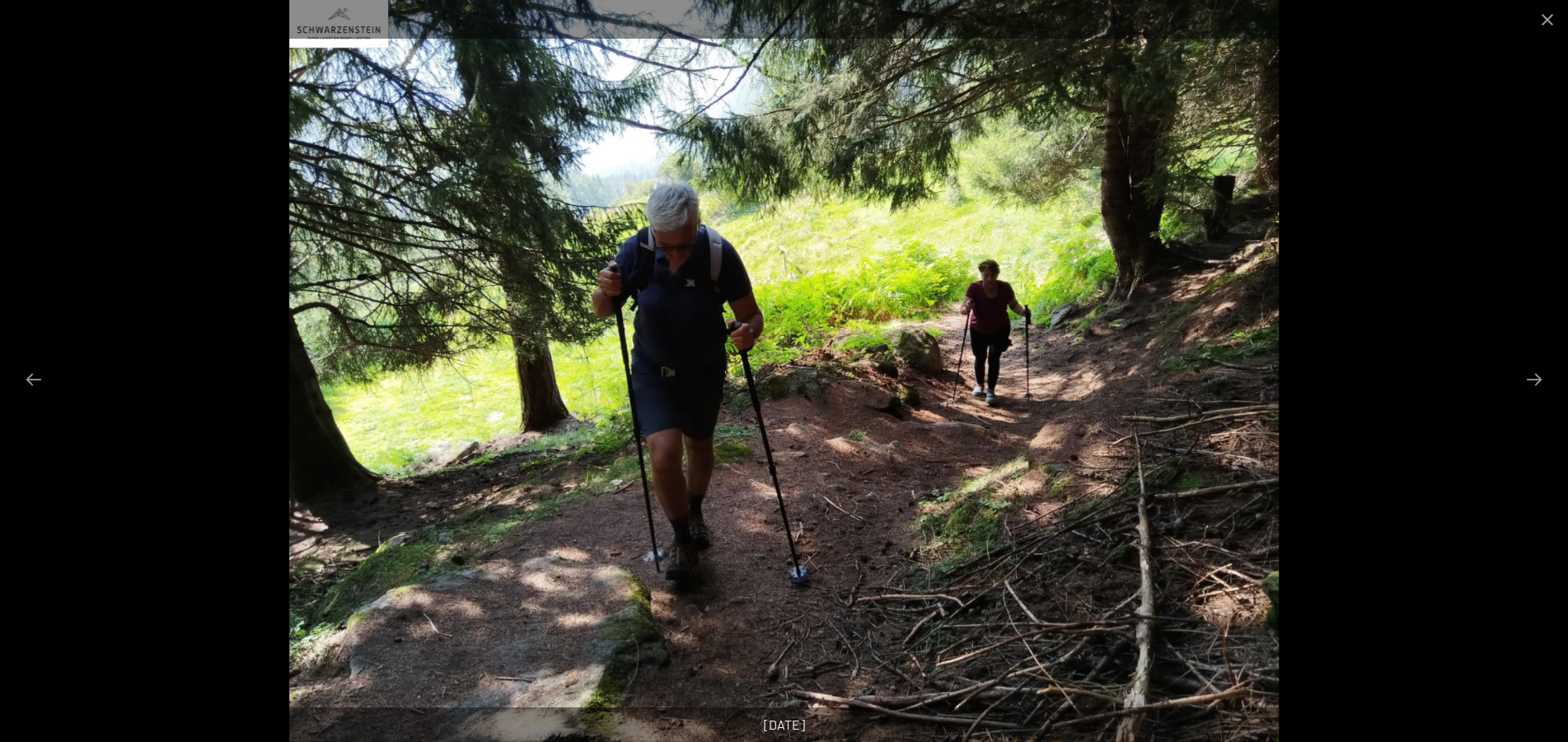
click at [1539, 378] on button "Next slide" at bounding box center [1534, 379] width 34 height 32
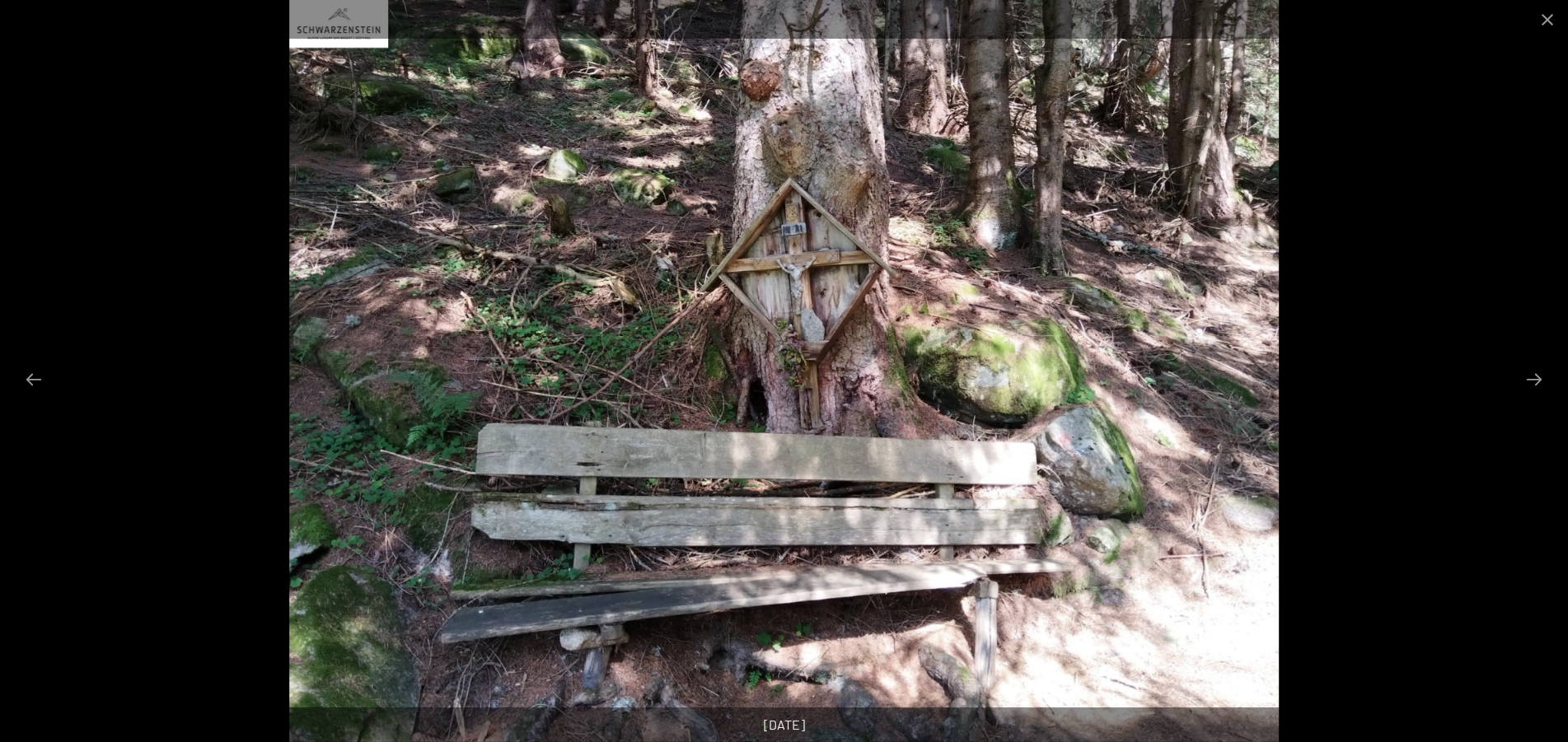
click at [1539, 378] on button "Next slide" at bounding box center [1534, 379] width 34 height 32
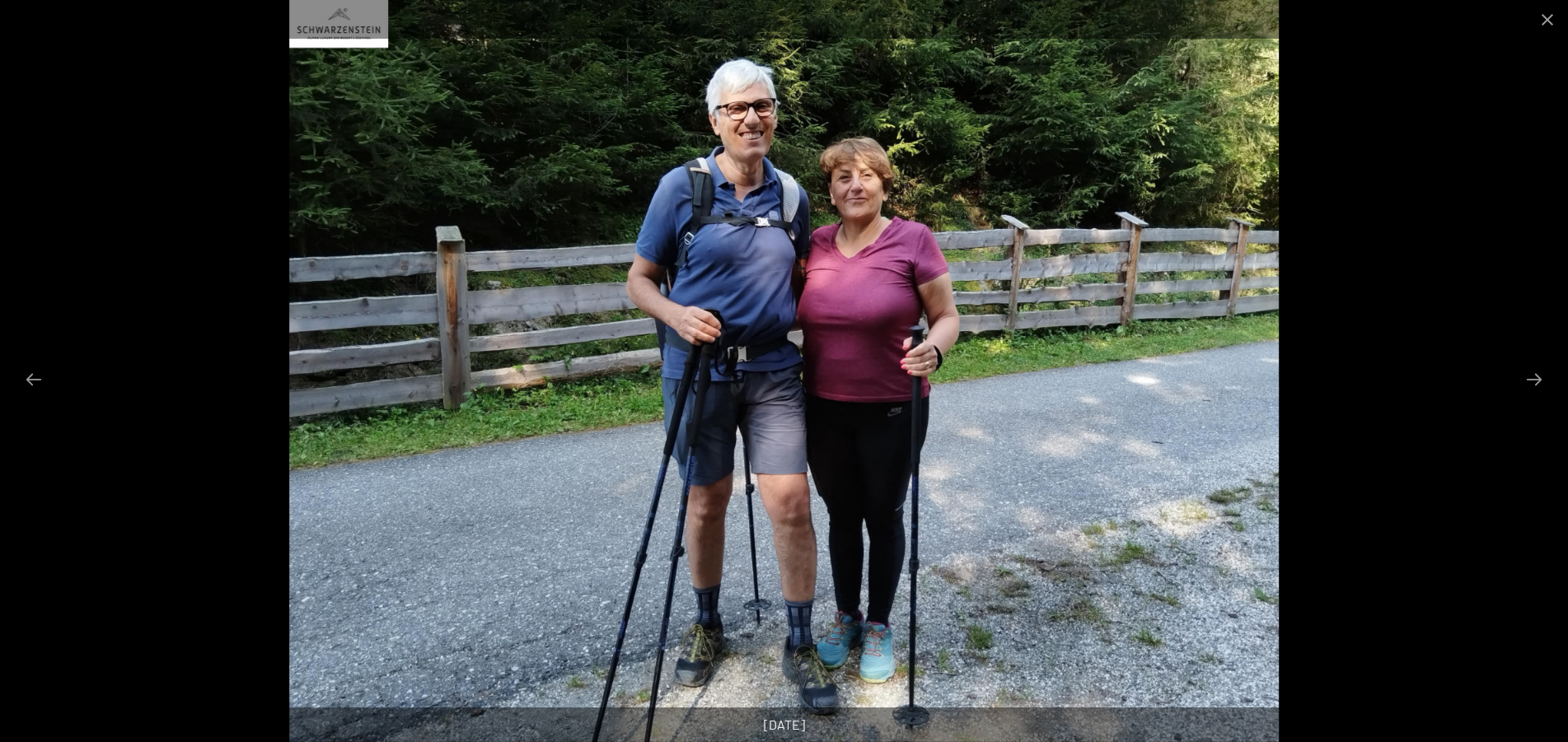
click at [1539, 378] on button "Next slide" at bounding box center [1534, 379] width 34 height 32
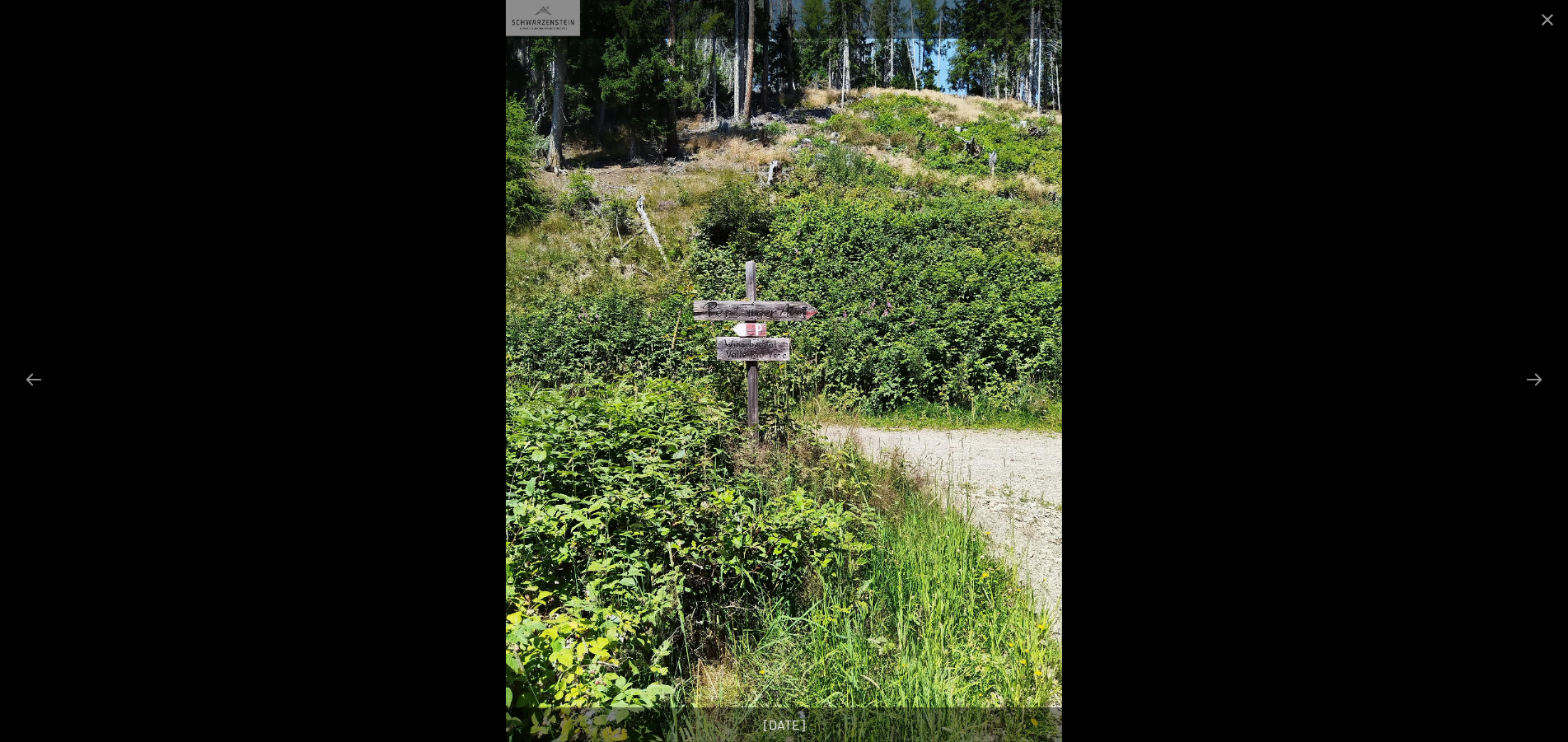
click at [1539, 378] on button "Next slide" at bounding box center [1534, 379] width 34 height 32
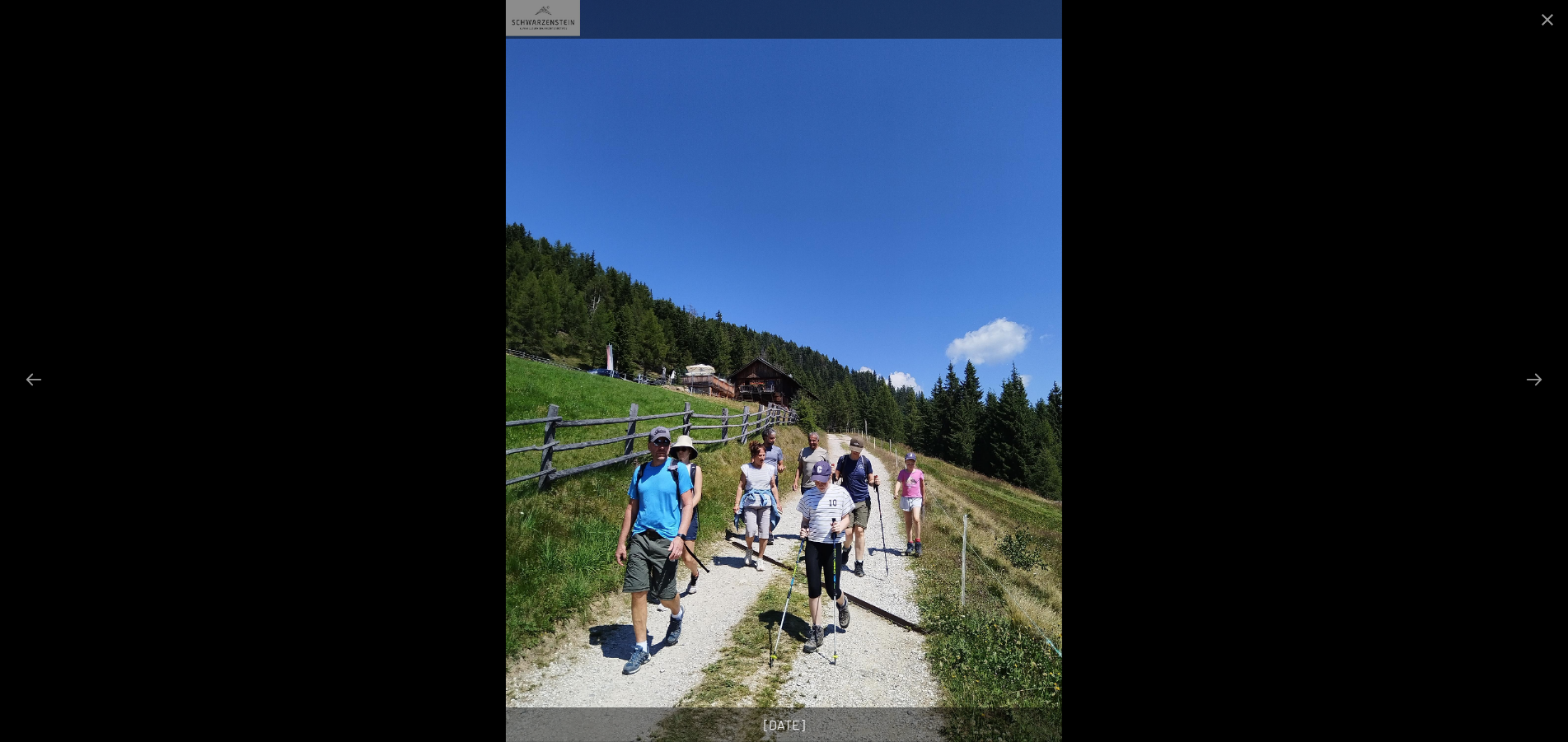
click at [1539, 378] on button "Next slide" at bounding box center [1534, 379] width 34 height 32
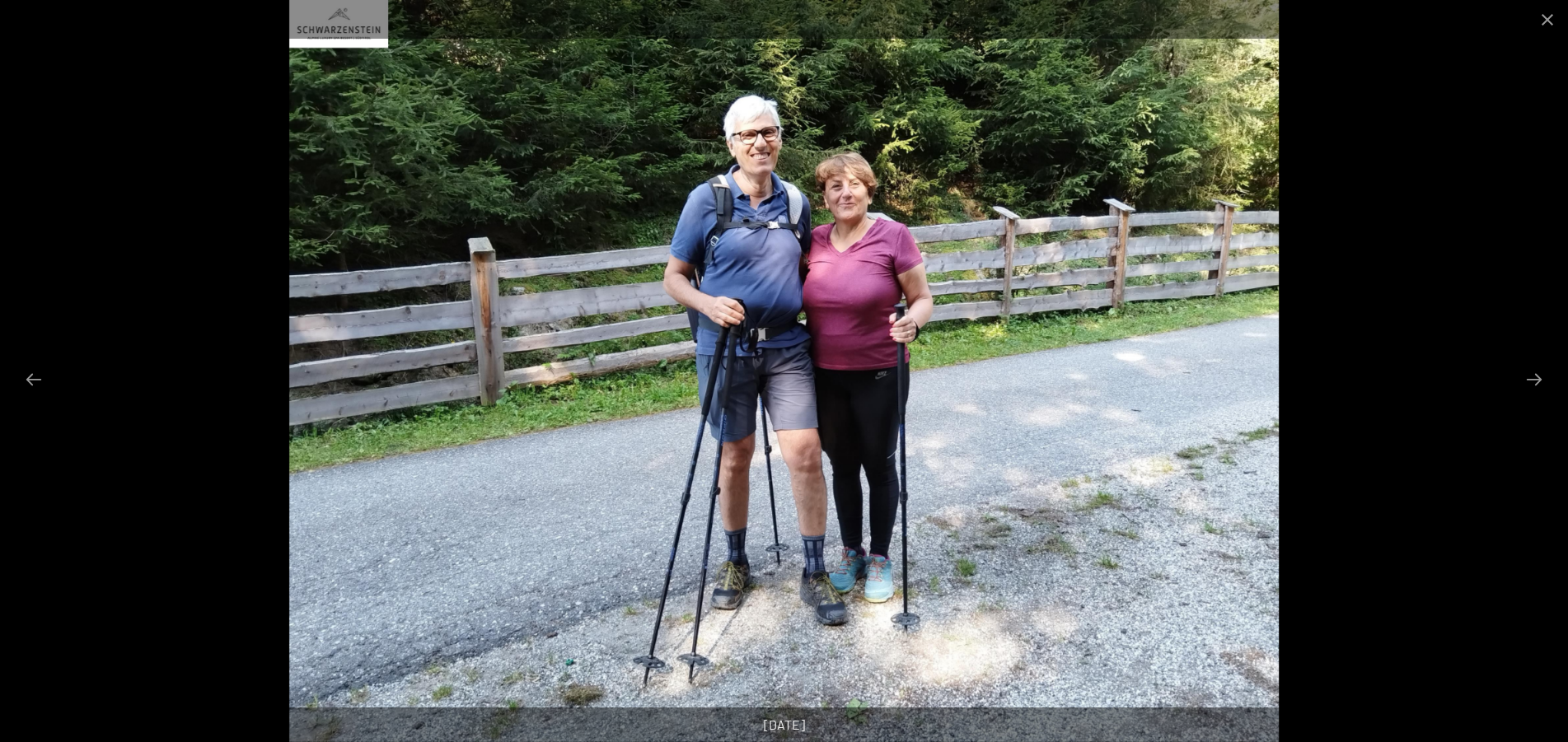
click at [1539, 378] on button "Next slide" at bounding box center [1534, 379] width 34 height 32
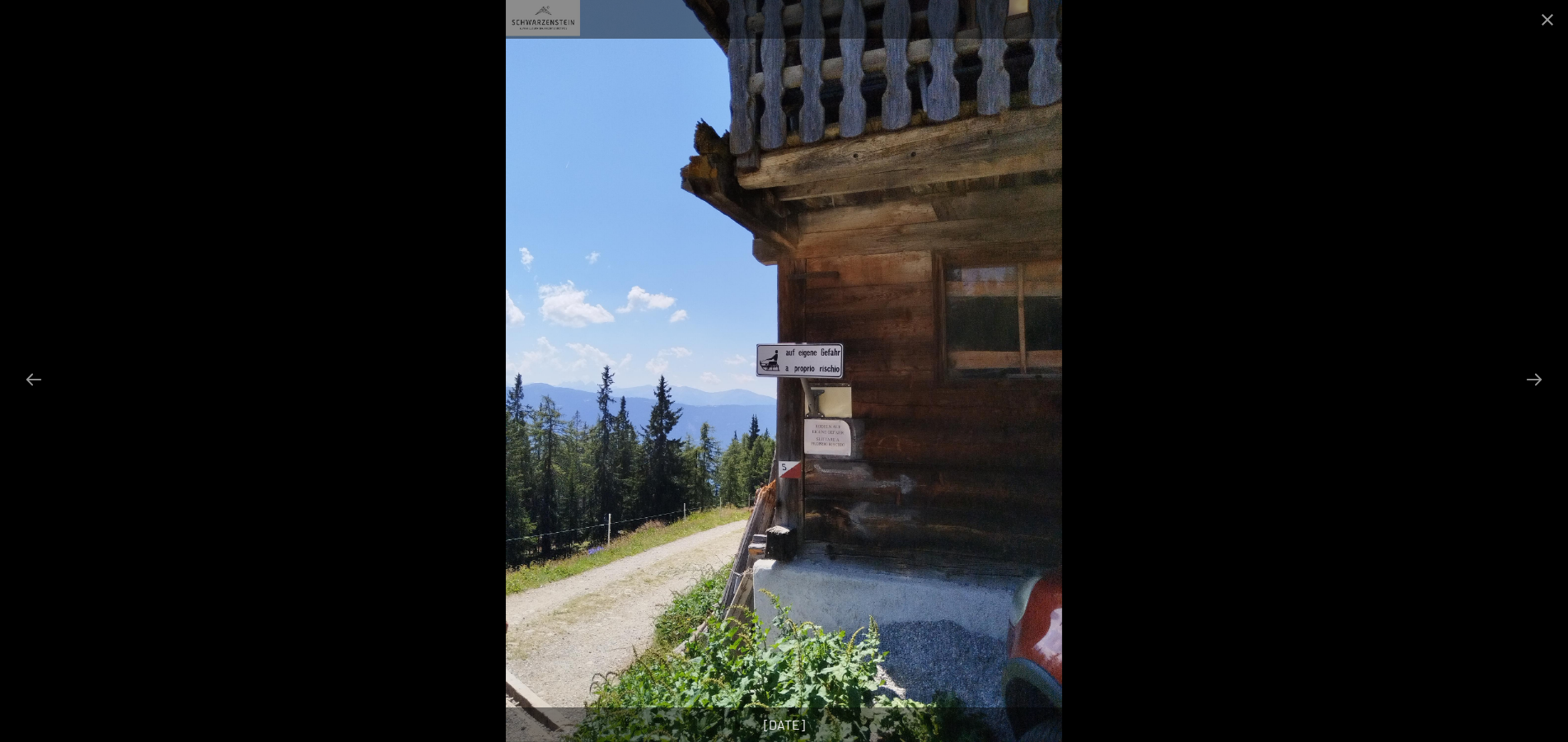
click at [1539, 378] on button "Next slide" at bounding box center [1534, 379] width 34 height 32
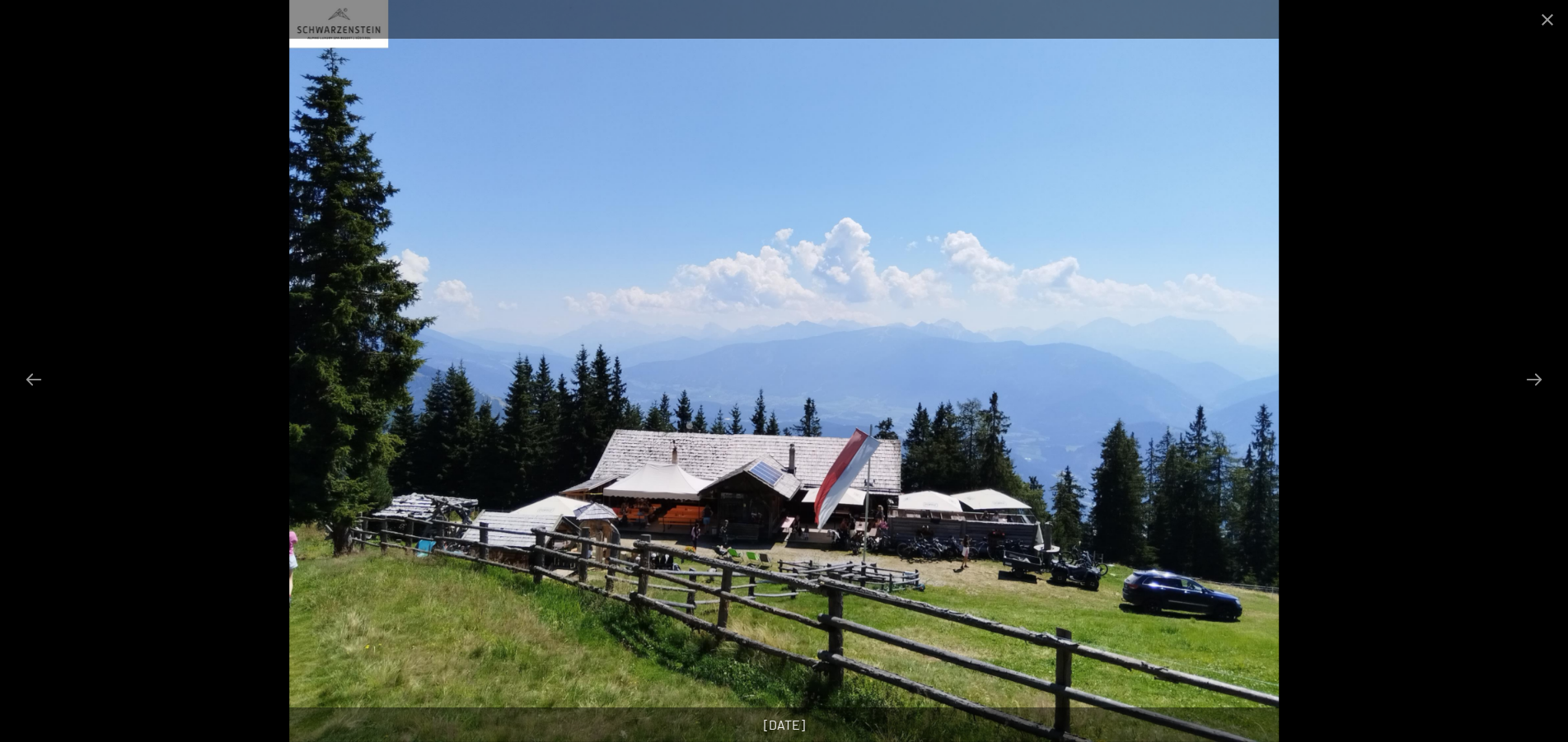
click at [1539, 378] on button "Next slide" at bounding box center [1534, 379] width 34 height 32
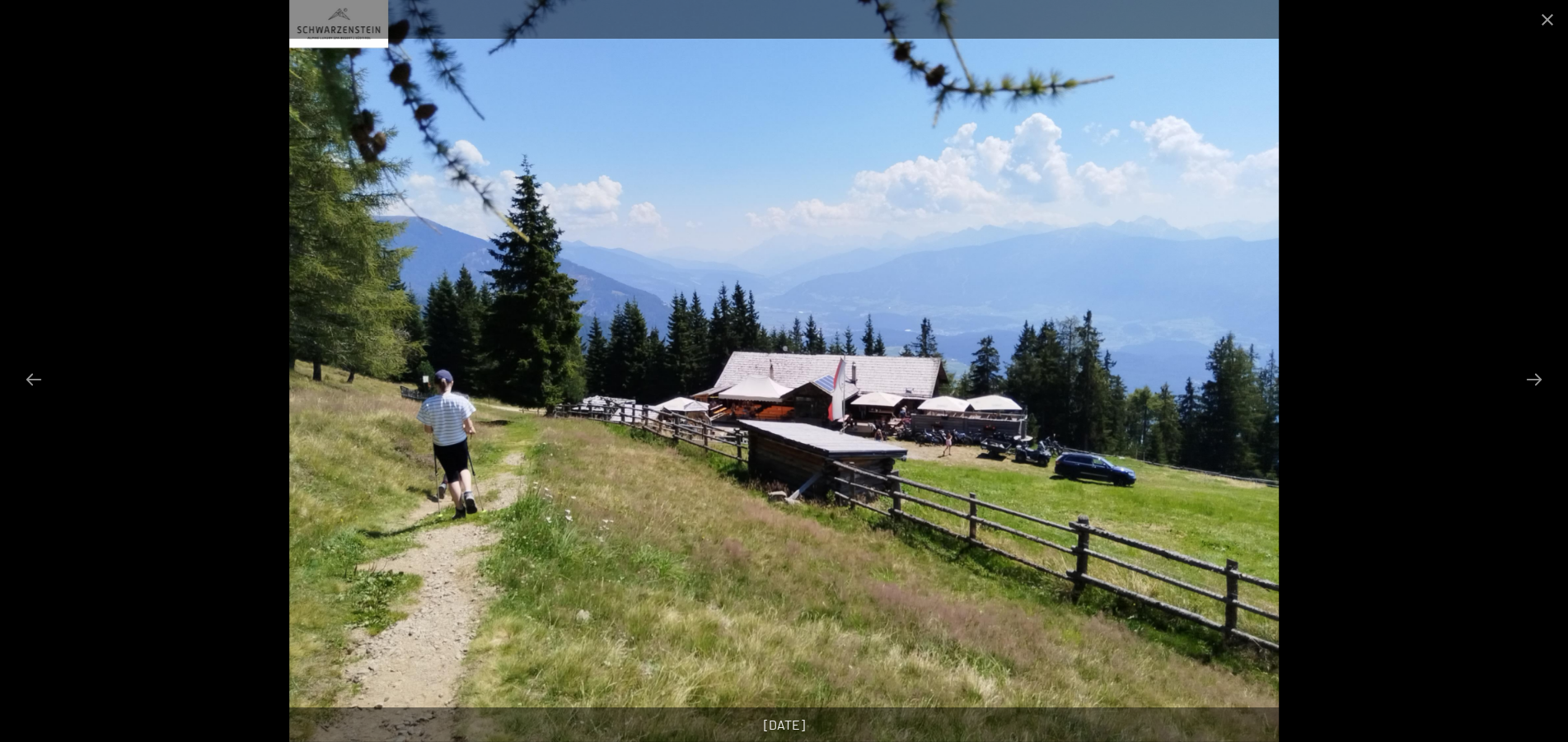
click at [1539, 378] on button "Next slide" at bounding box center [1534, 379] width 34 height 32
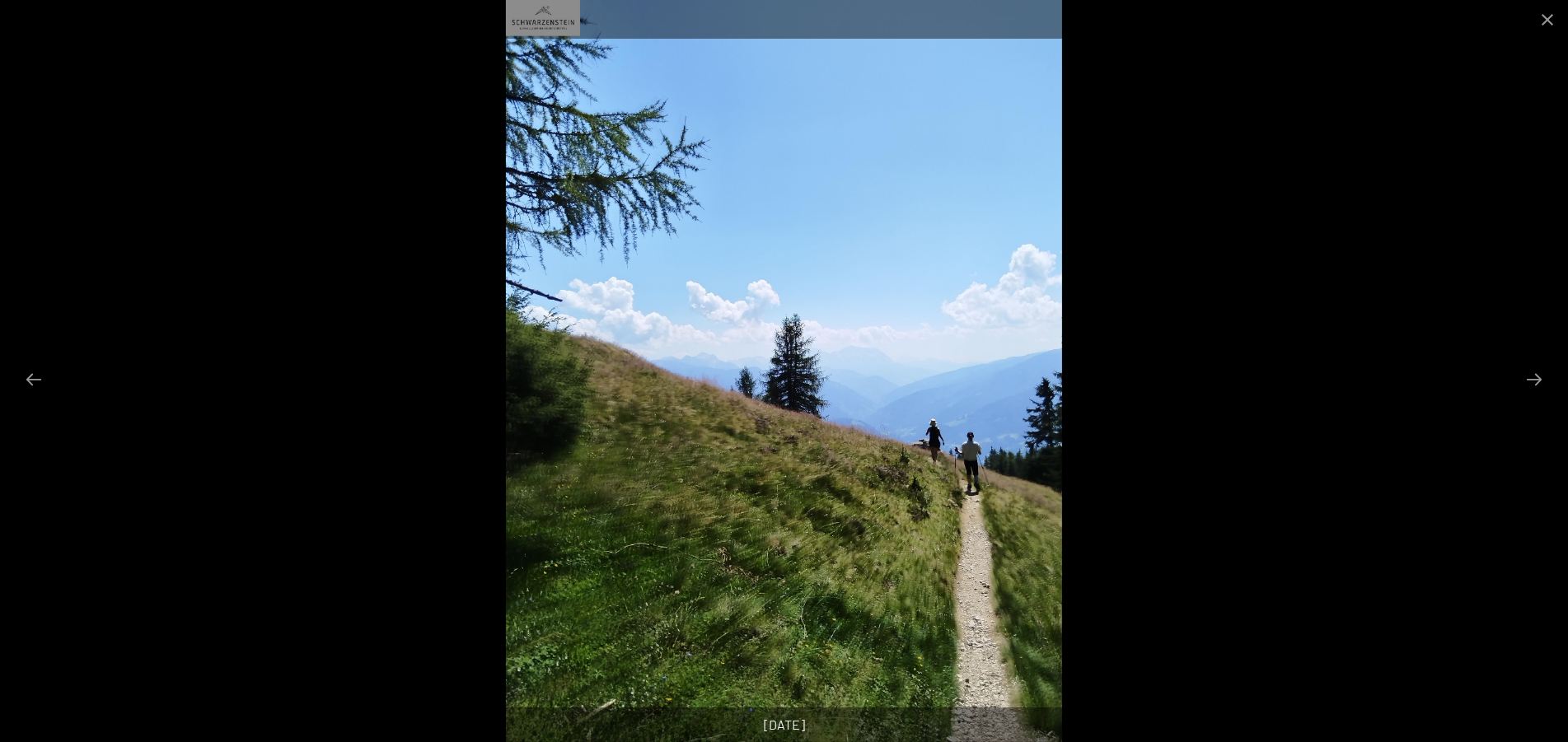
click at [1539, 378] on button "Next slide" at bounding box center [1534, 379] width 34 height 32
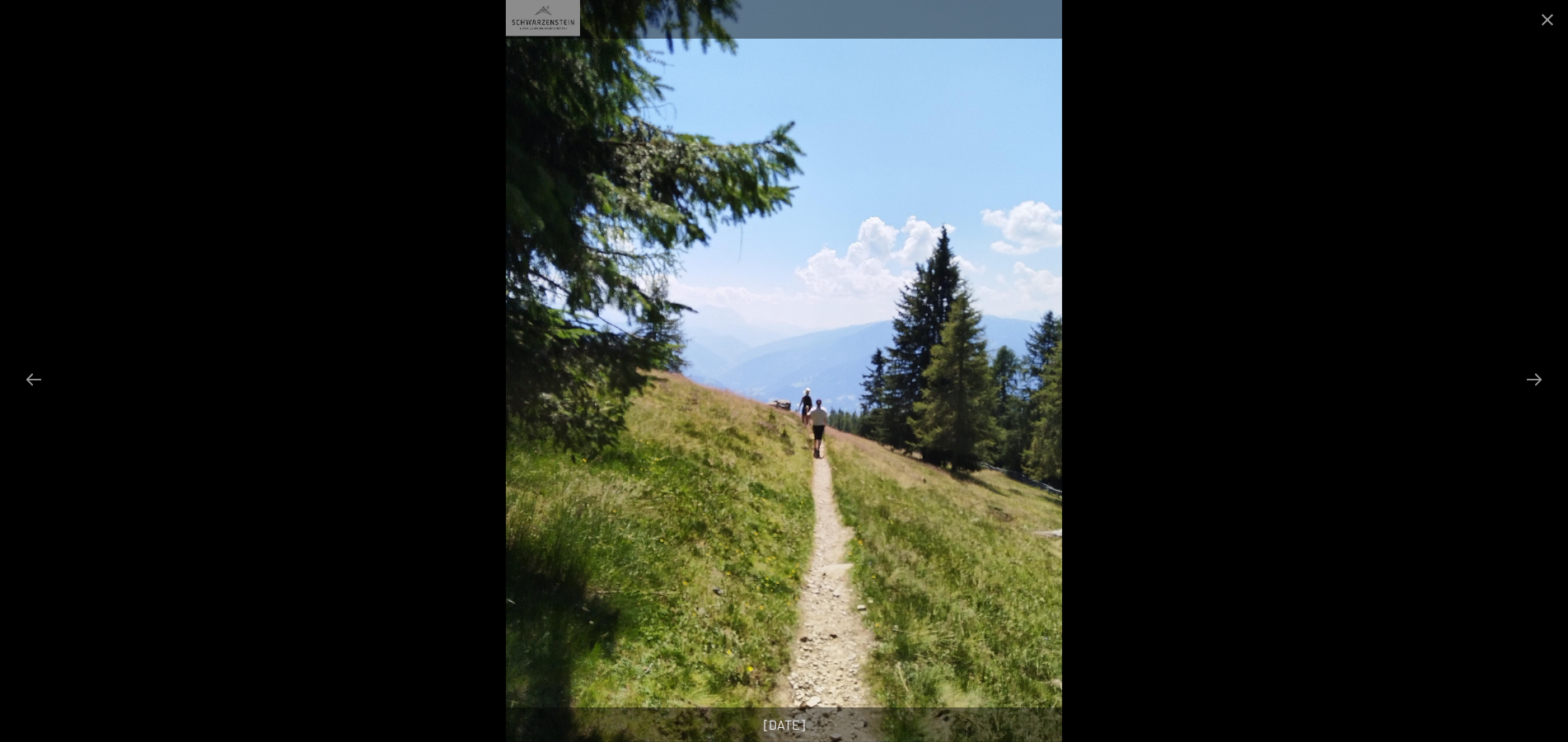
click at [1539, 378] on button "Next slide" at bounding box center [1534, 379] width 34 height 32
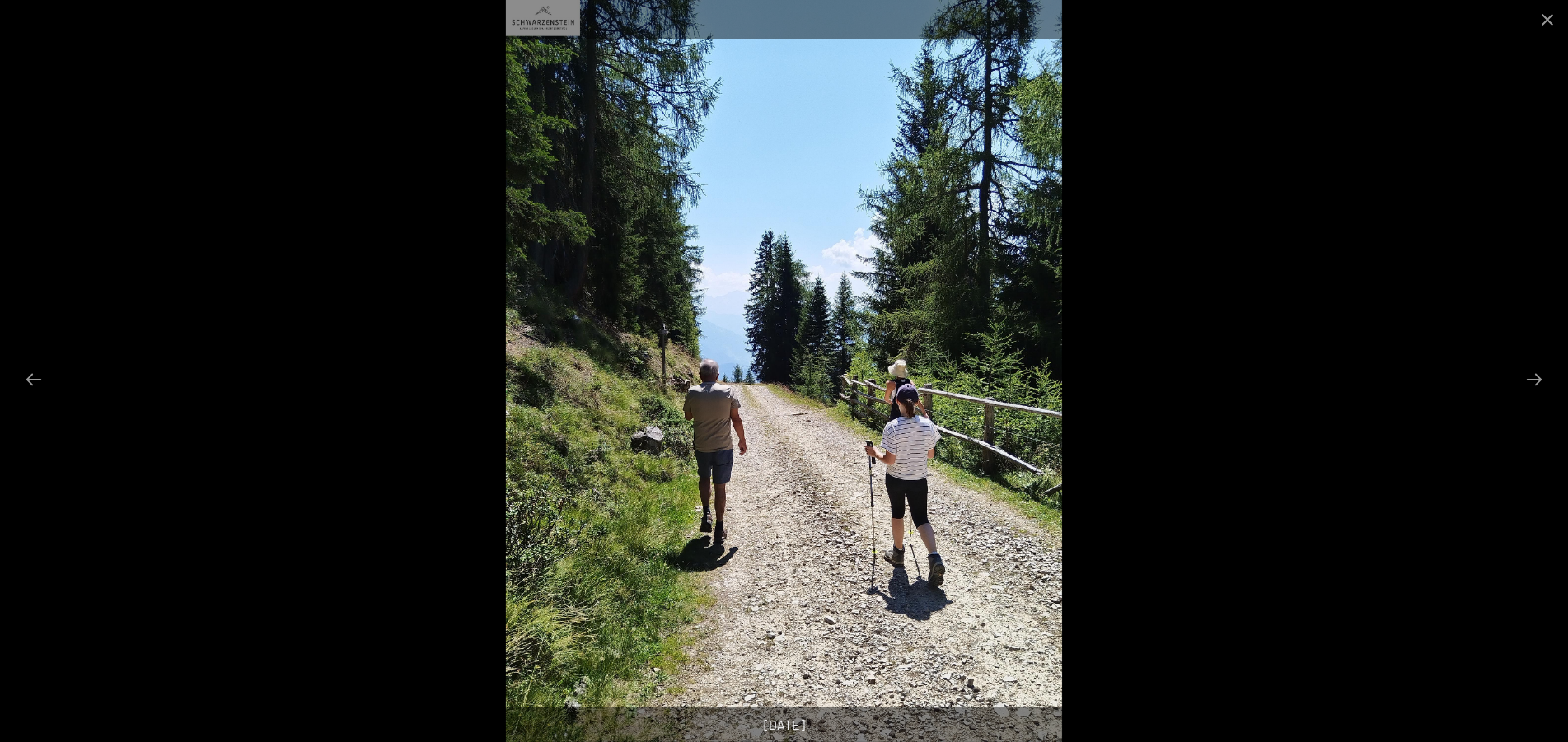
click at [1539, 378] on button "Next slide" at bounding box center [1534, 379] width 34 height 32
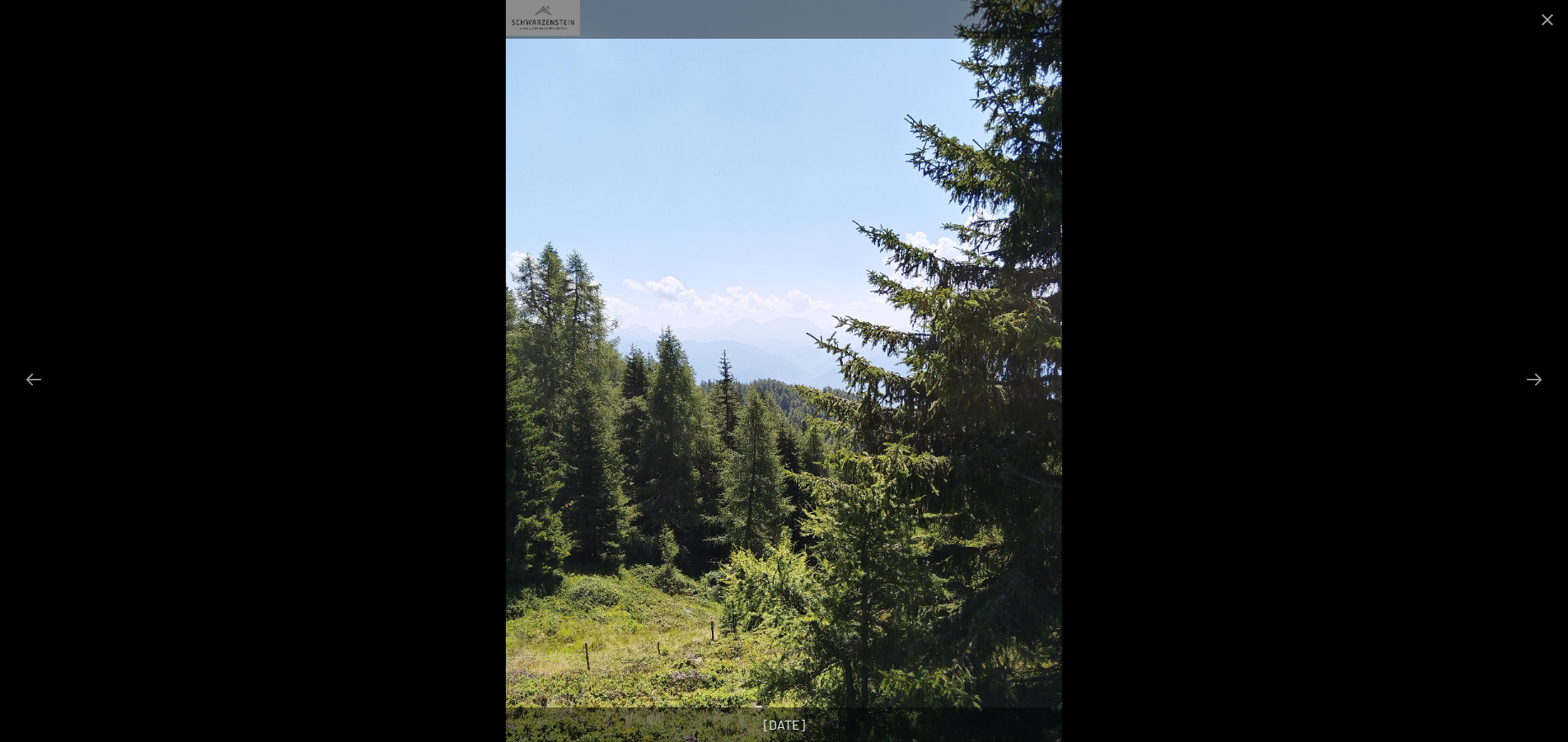
click at [1539, 378] on button "Next slide" at bounding box center [1534, 379] width 34 height 32
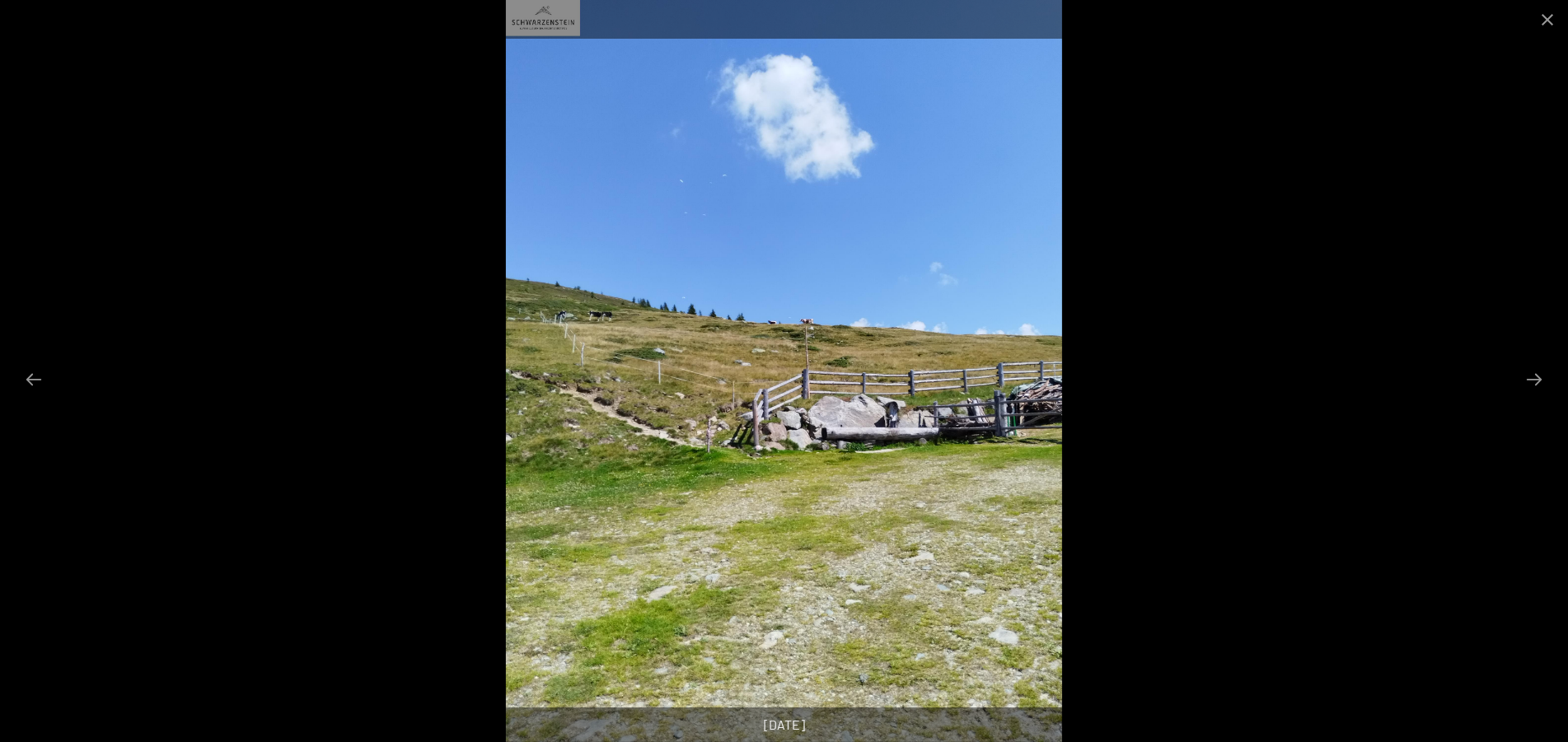
click at [1539, 378] on button "Next slide" at bounding box center [1534, 379] width 34 height 32
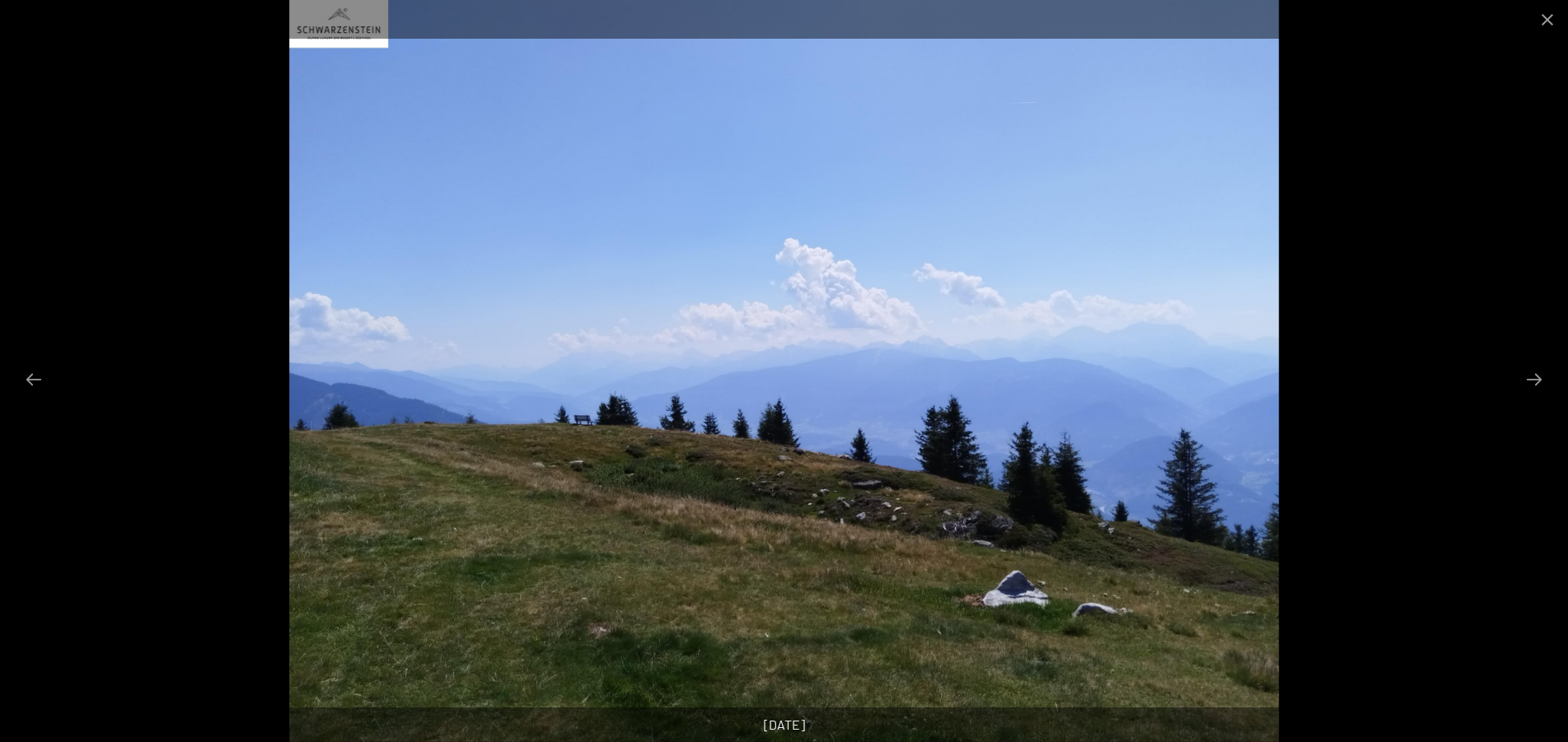
click at [1539, 378] on button "Next slide" at bounding box center [1534, 379] width 34 height 32
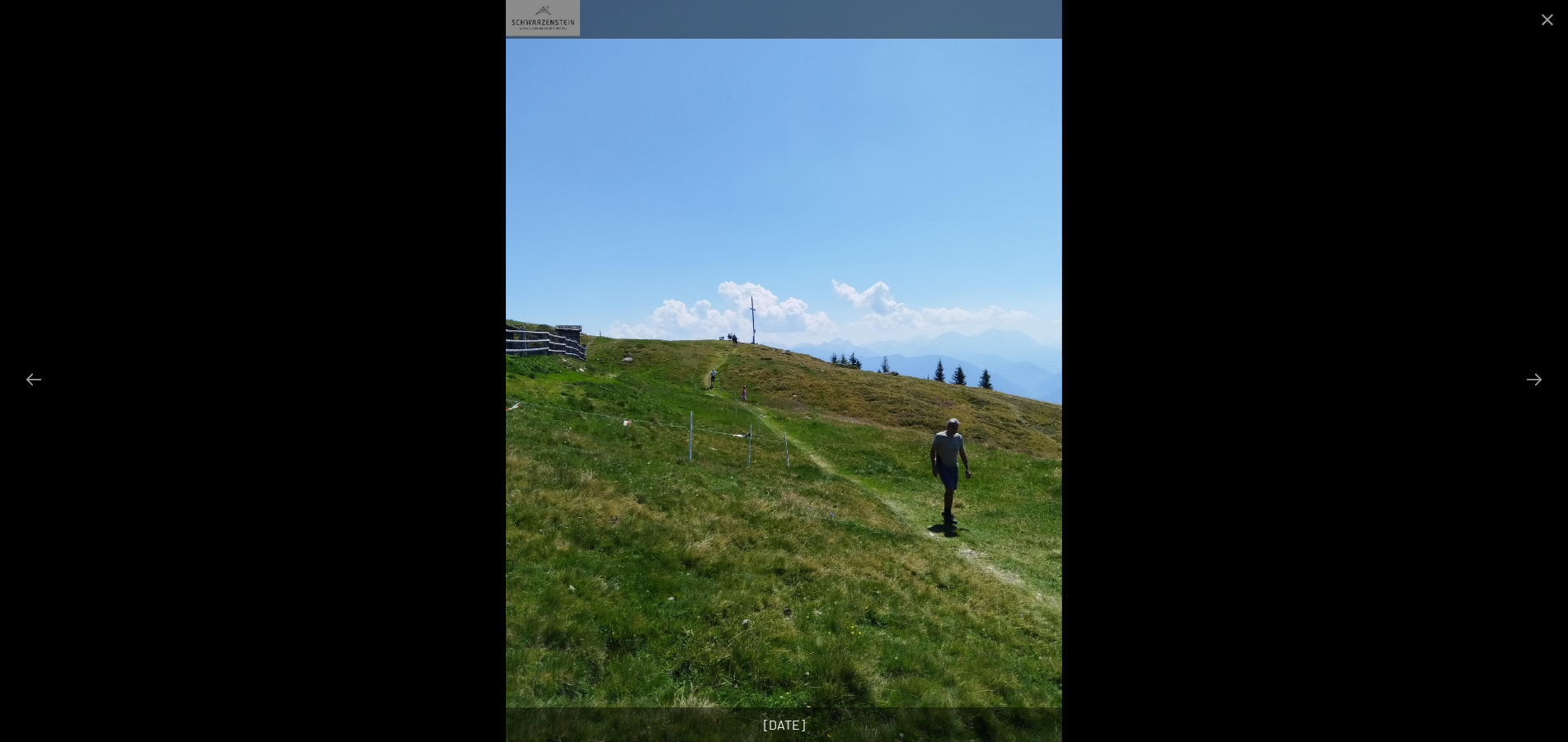
click at [1539, 378] on button "Next slide" at bounding box center [1534, 379] width 34 height 32
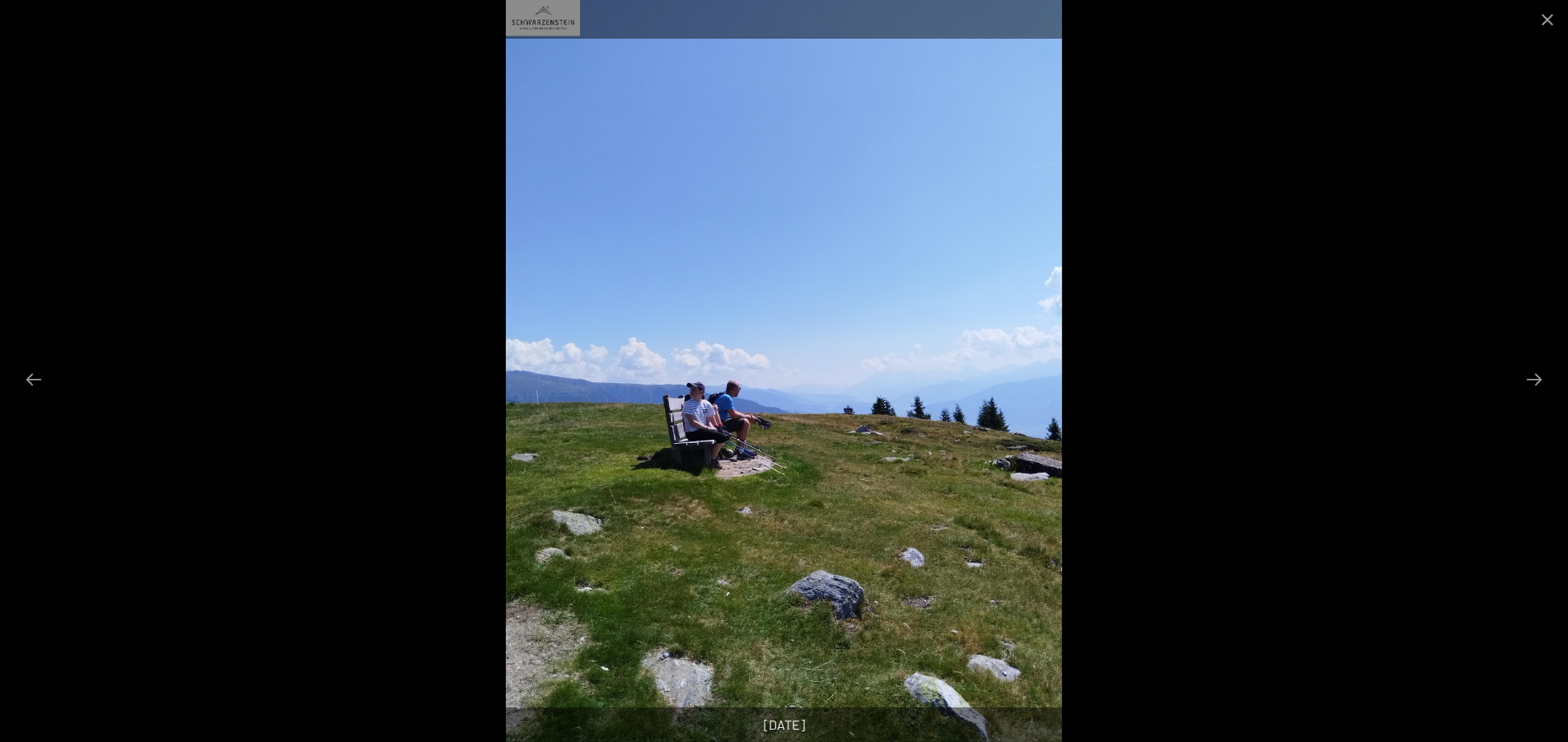
click at [1539, 378] on button "Next slide" at bounding box center [1534, 379] width 34 height 32
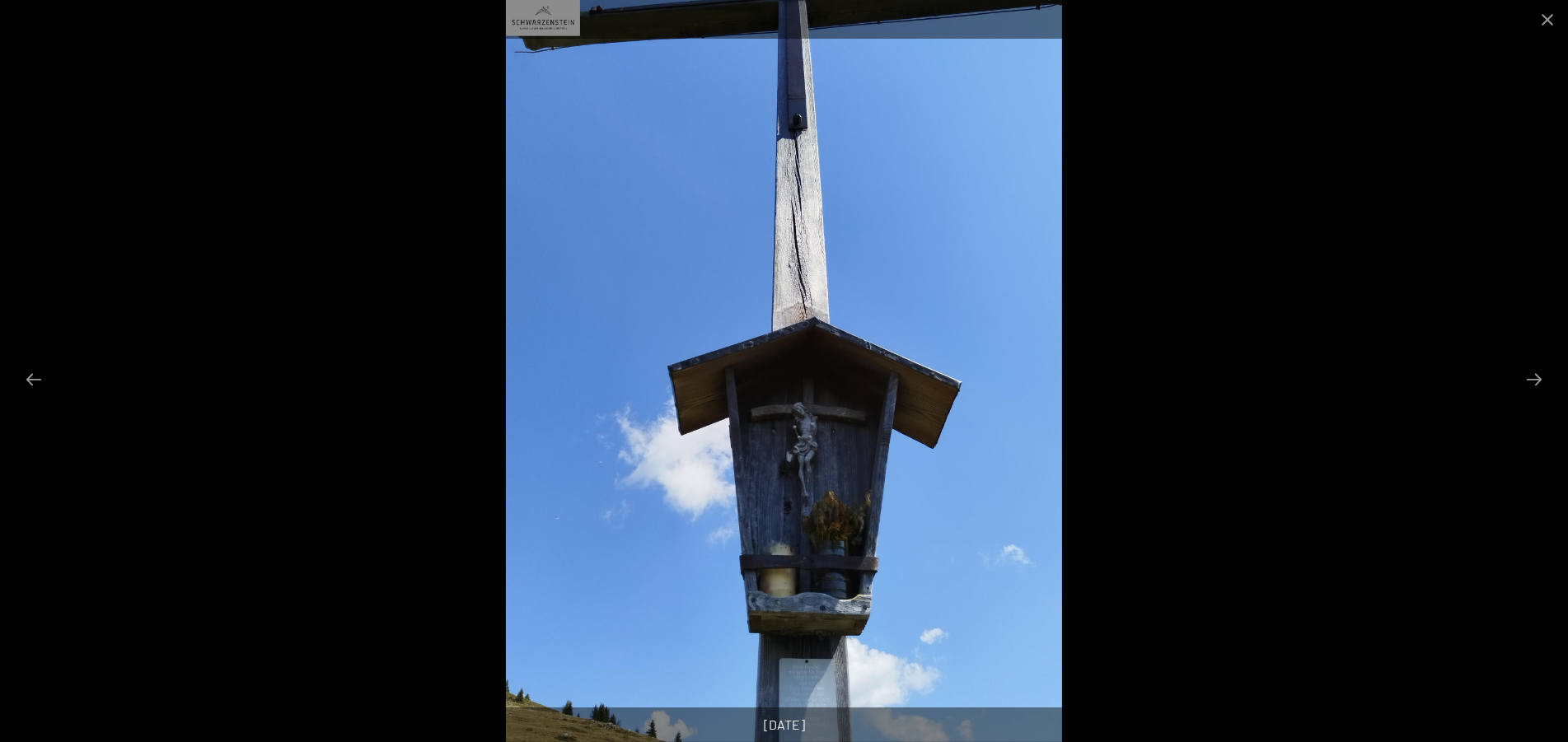
click at [1539, 378] on button "Next slide" at bounding box center [1534, 379] width 34 height 32
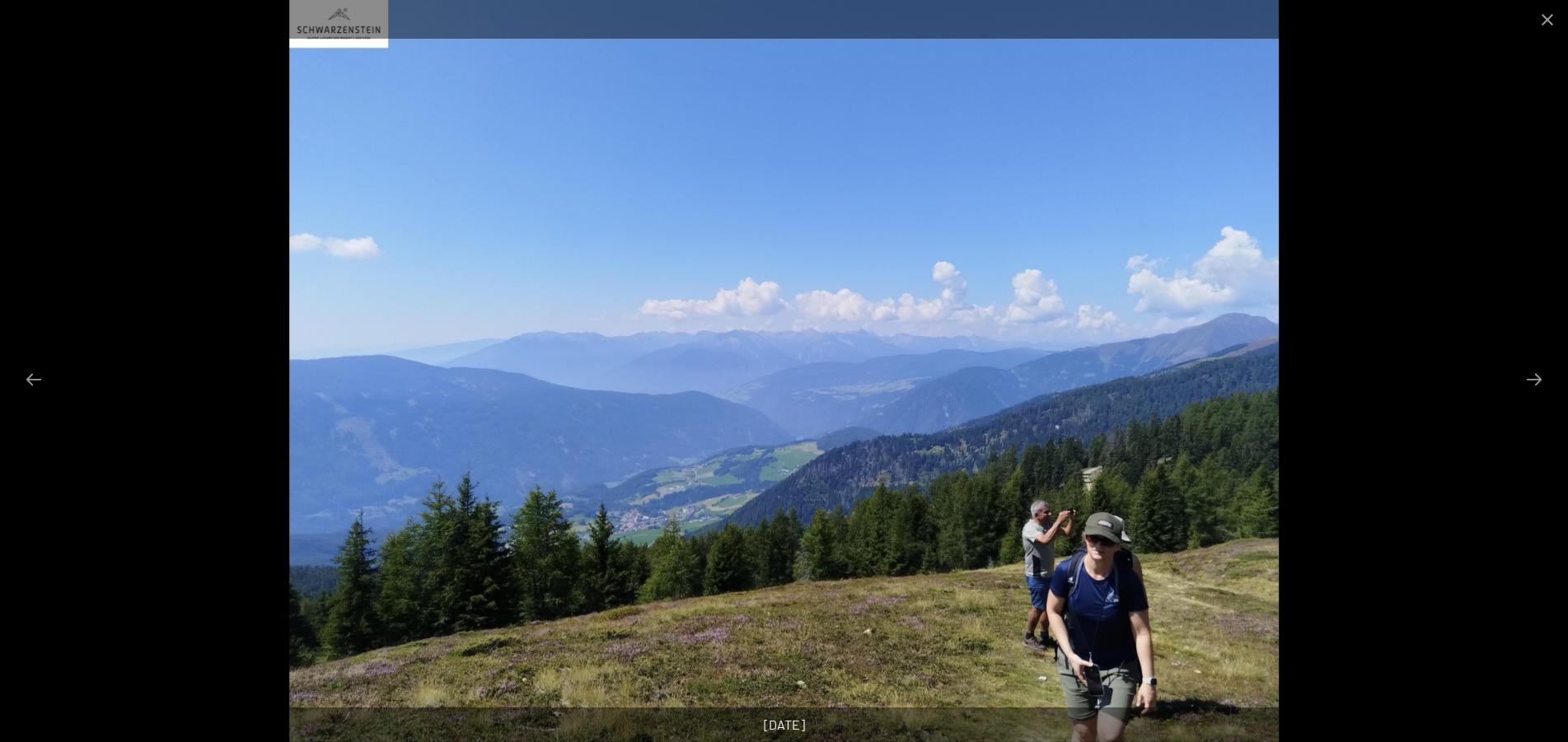
click at [1539, 378] on button "Next slide" at bounding box center [1534, 379] width 34 height 32
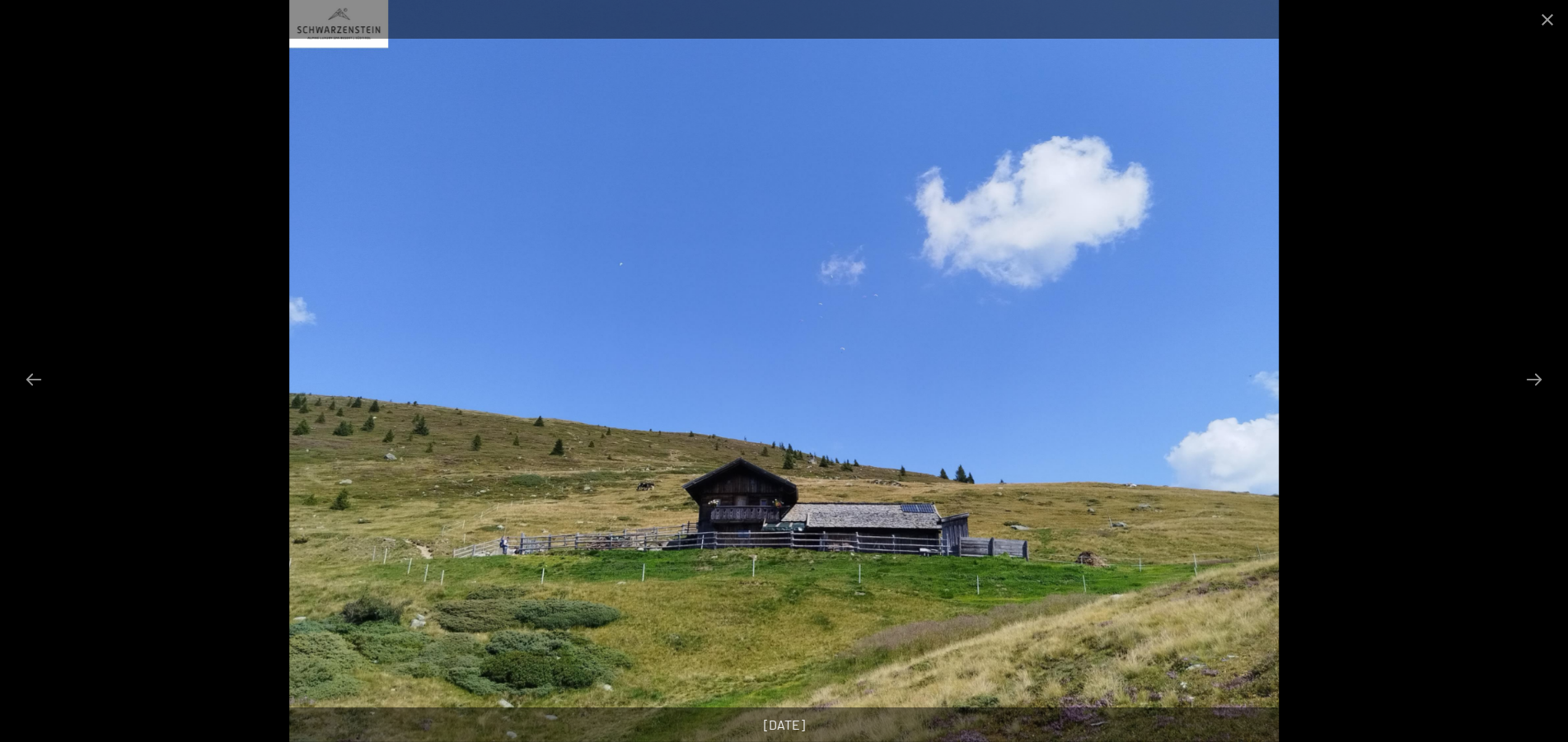
click at [1539, 378] on button "Next slide" at bounding box center [1534, 379] width 34 height 32
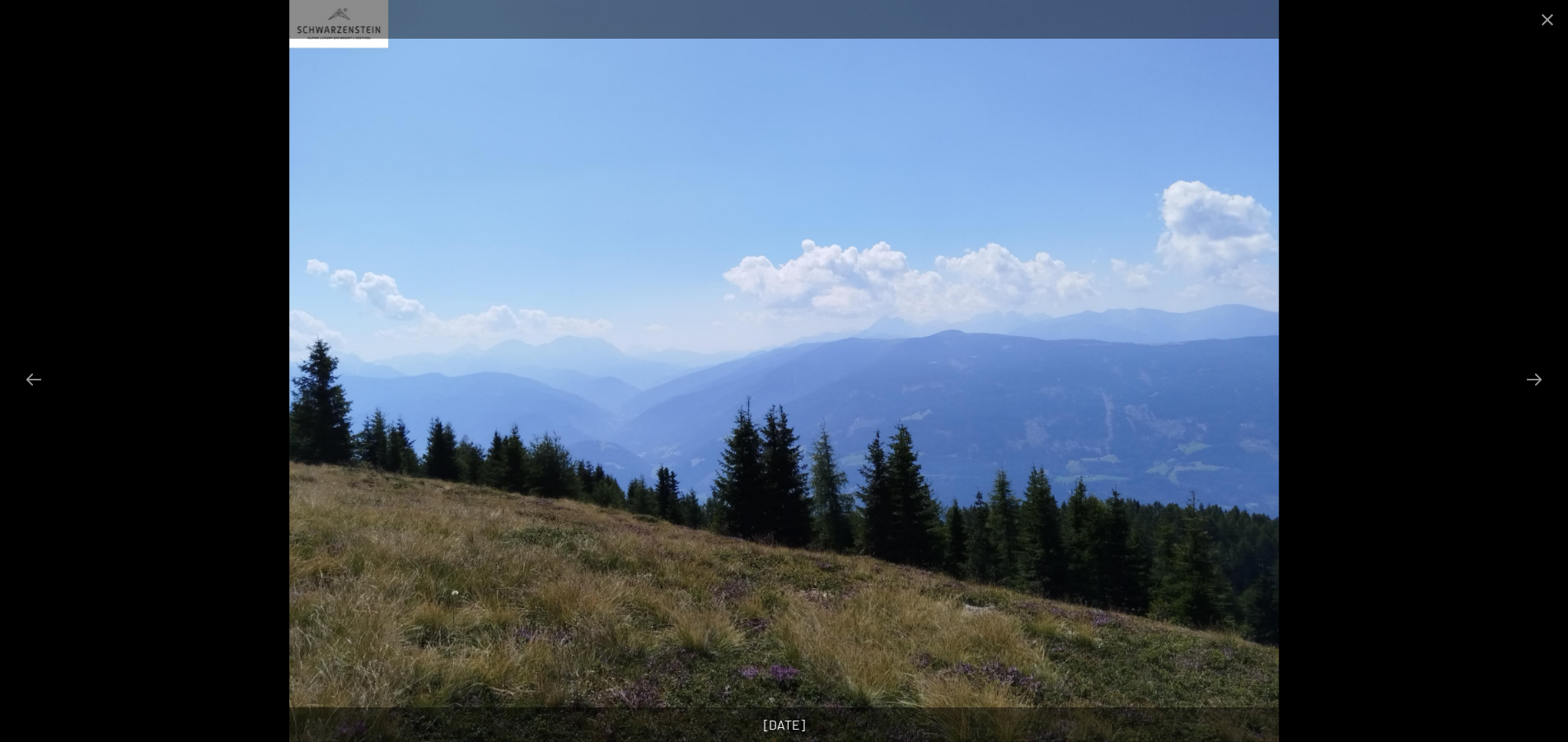
click at [1539, 378] on button "Next slide" at bounding box center [1534, 379] width 34 height 32
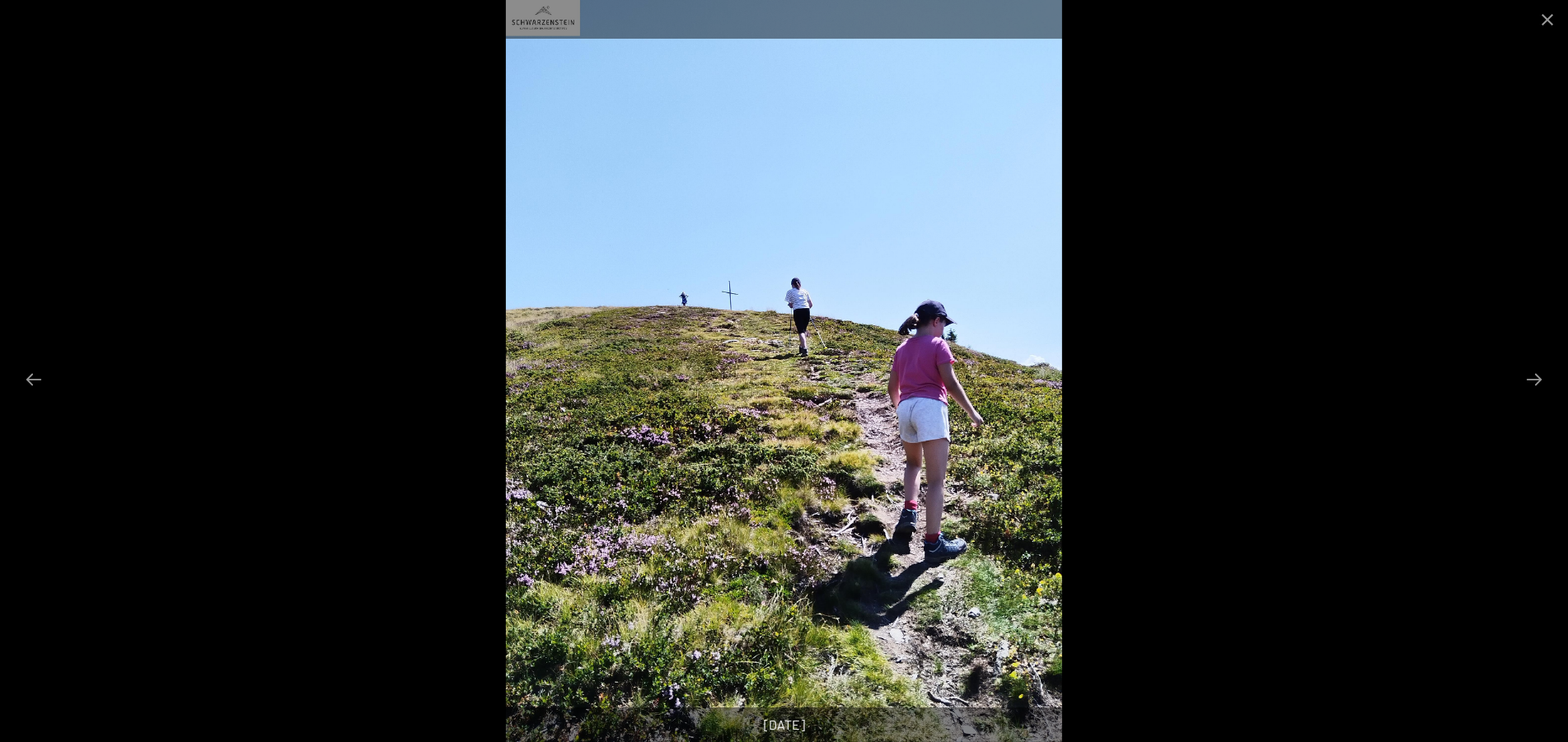
click at [1539, 378] on button "Next slide" at bounding box center [1534, 379] width 34 height 32
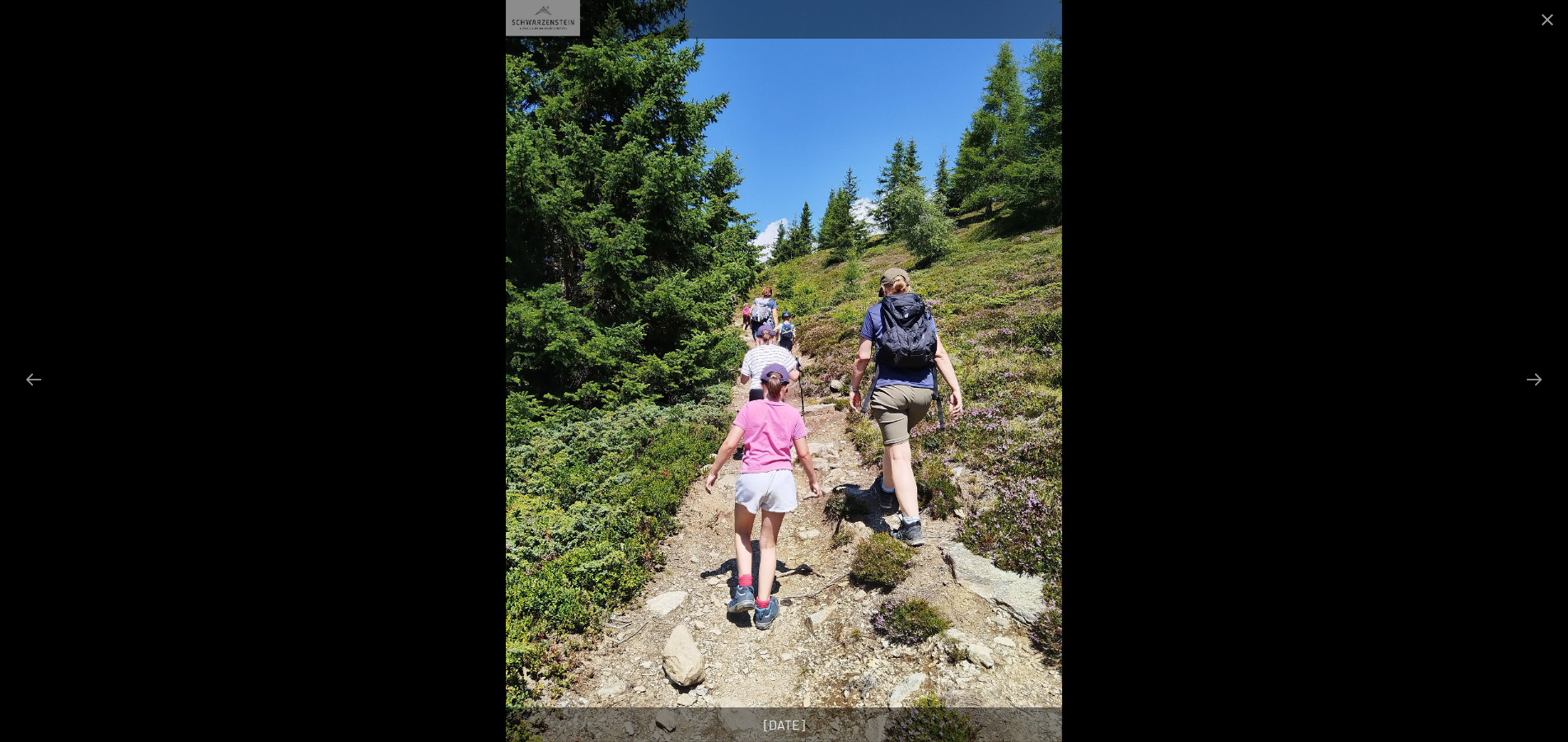
click at [1539, 378] on button "Next slide" at bounding box center [1534, 379] width 34 height 32
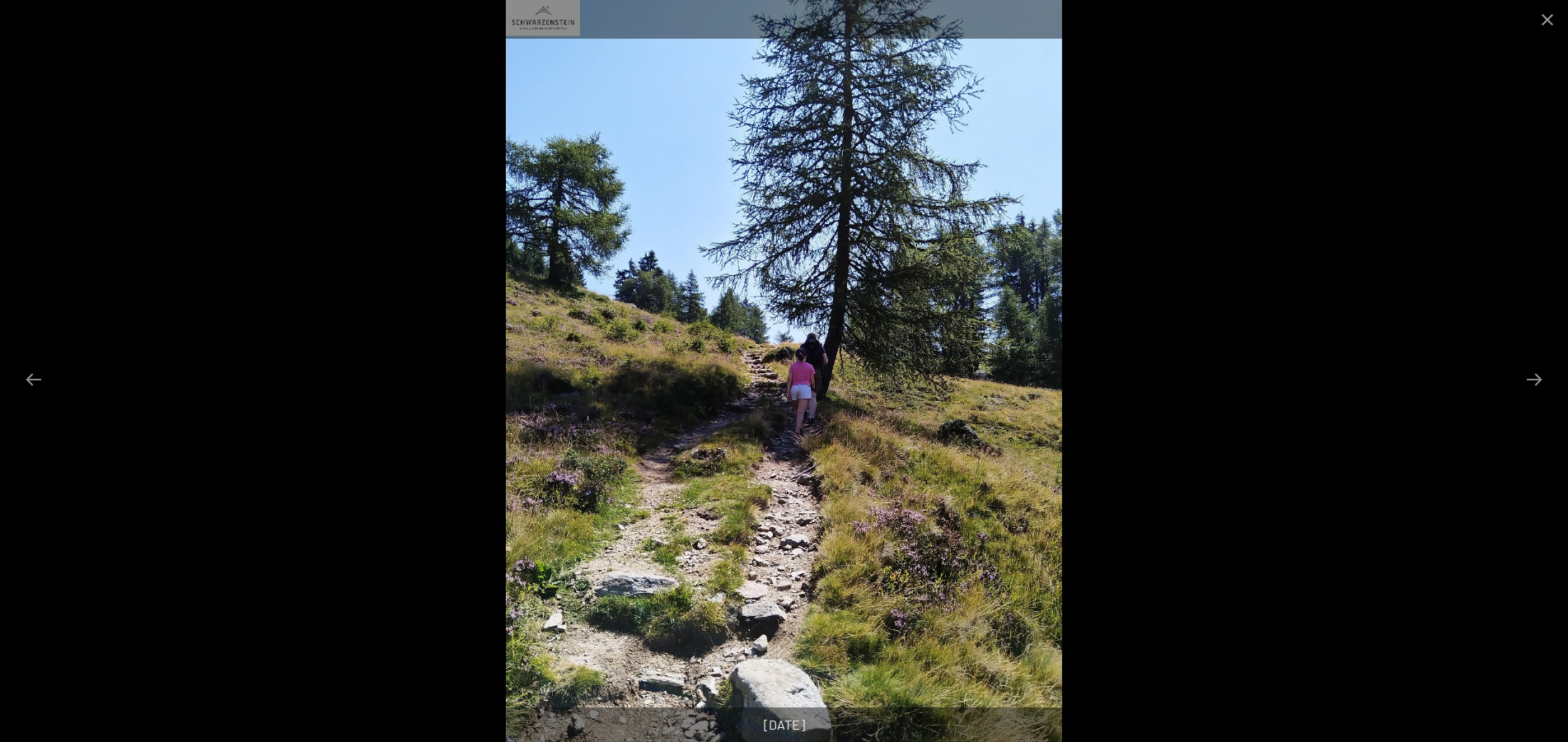
click at [1539, 378] on button "Next slide" at bounding box center [1534, 379] width 34 height 32
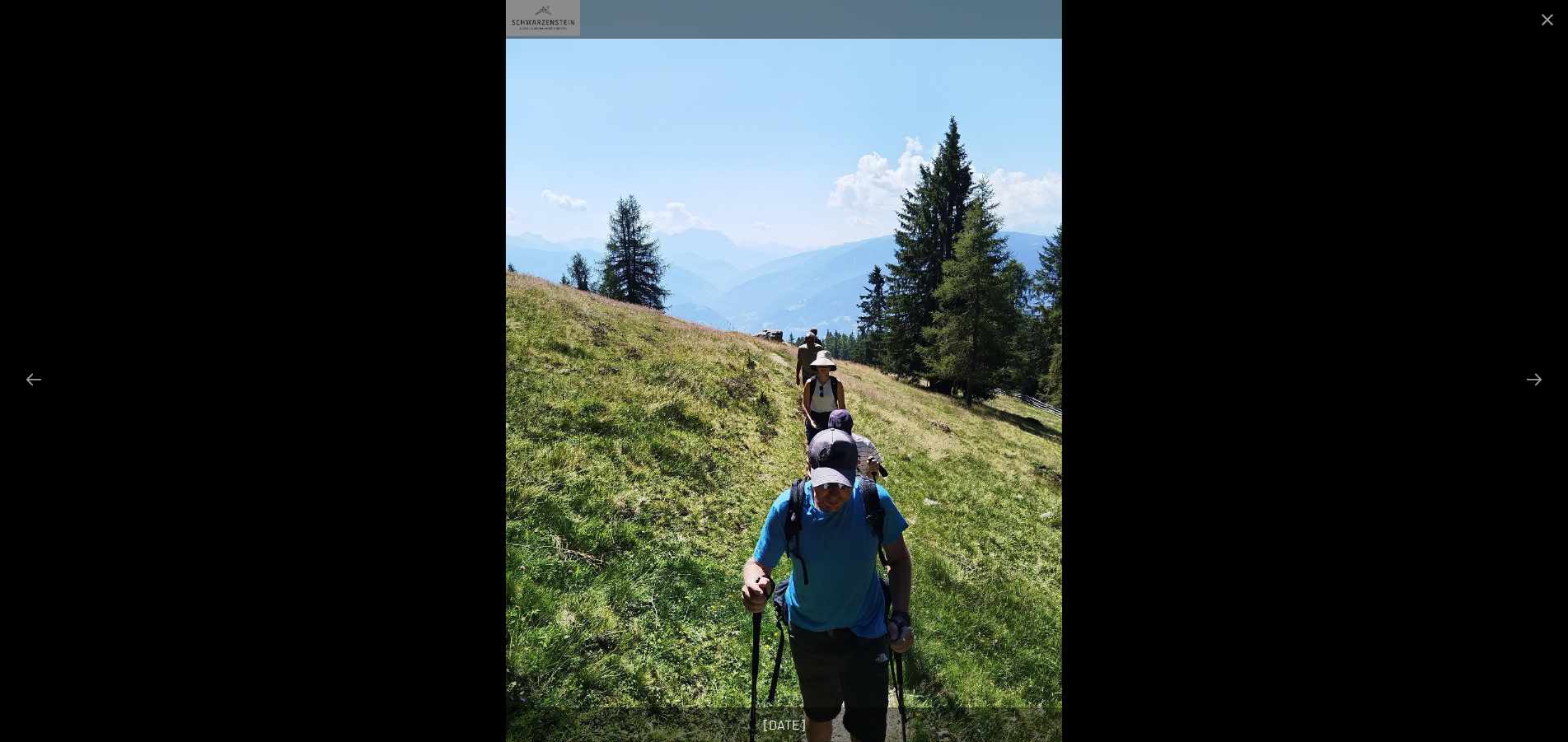
click at [1539, 378] on button "Next slide" at bounding box center [1534, 379] width 34 height 32
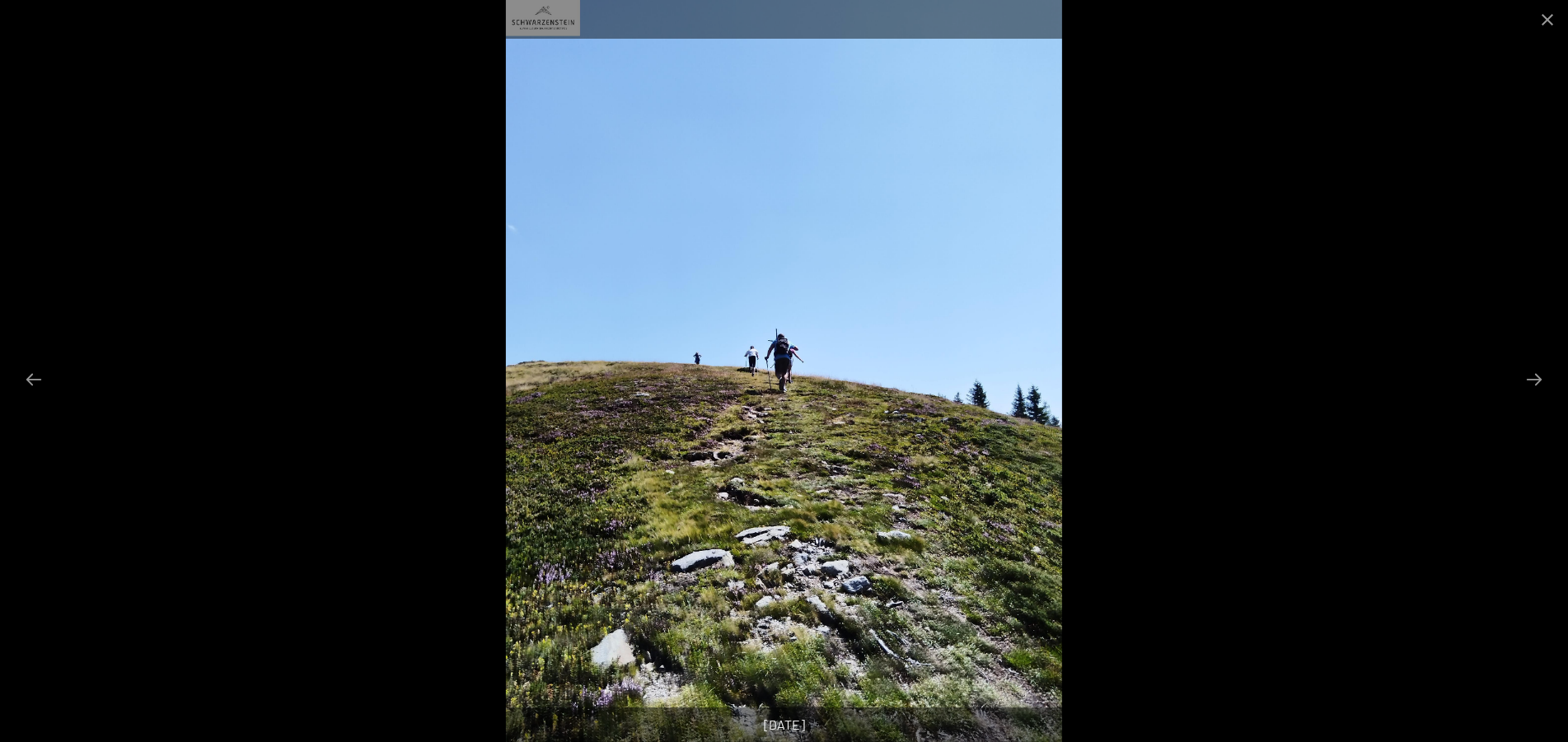
click at [1539, 378] on button "Next slide" at bounding box center [1534, 379] width 34 height 32
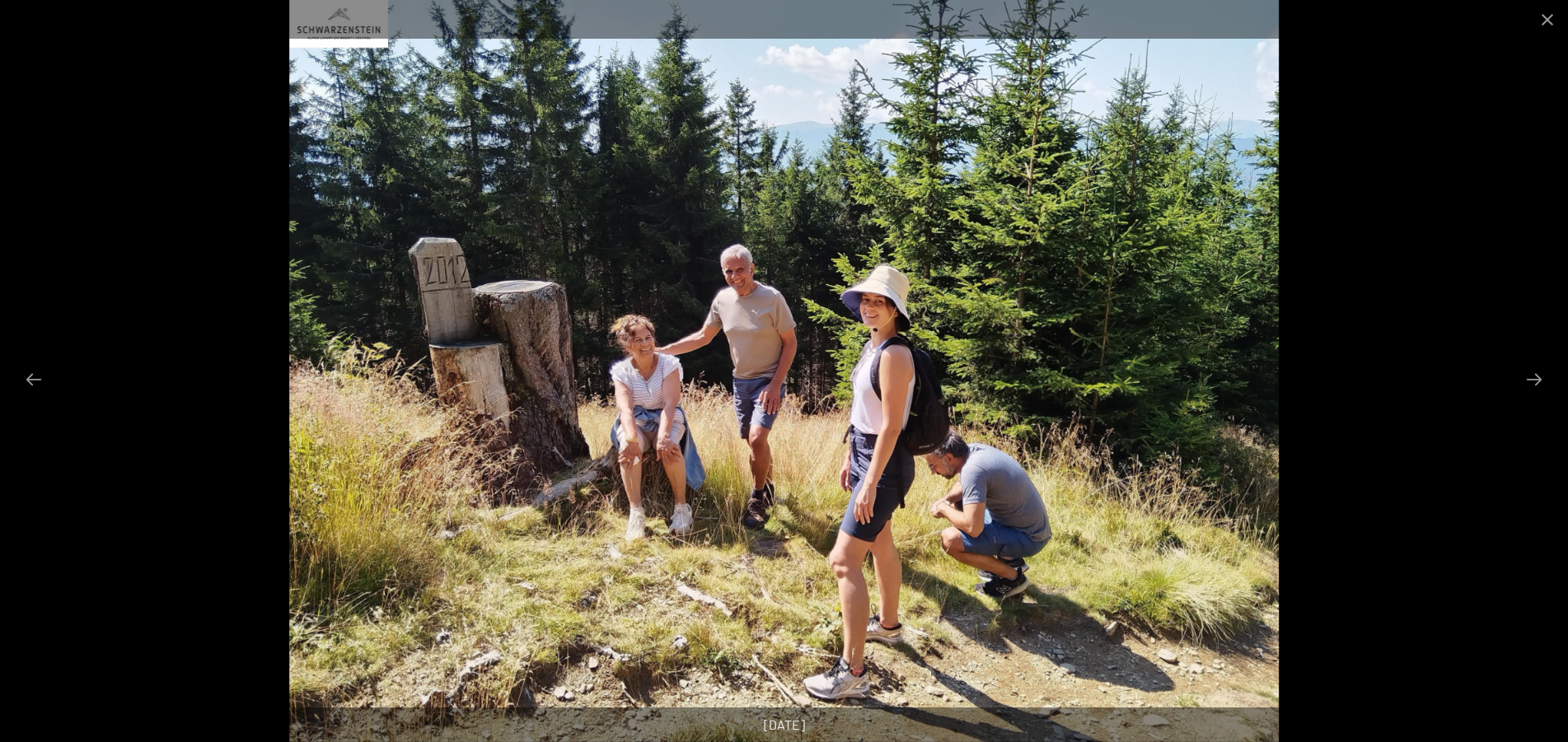
click at [1539, 378] on button "Next slide" at bounding box center [1534, 379] width 34 height 32
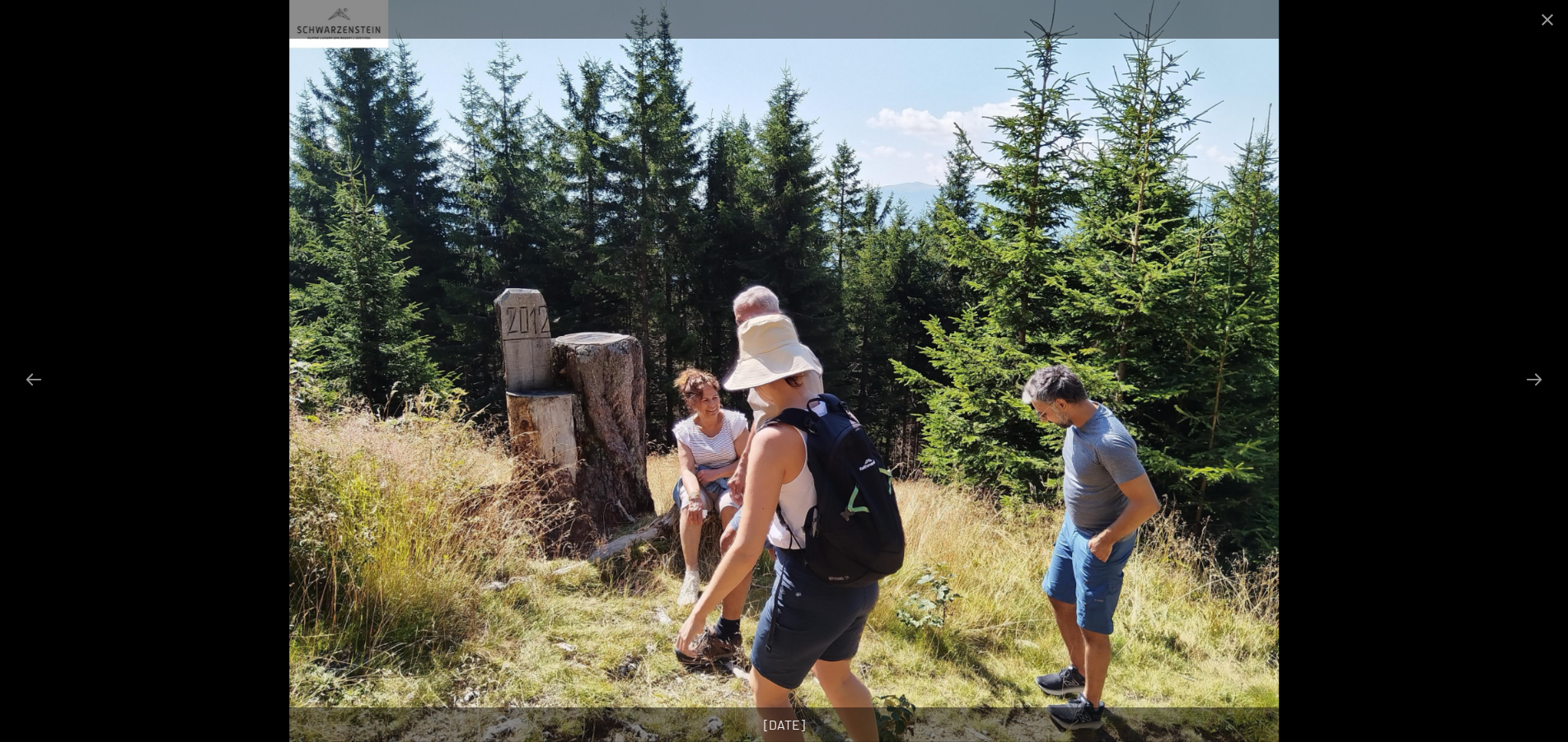
click at [1539, 378] on button "Next slide" at bounding box center [1534, 379] width 34 height 32
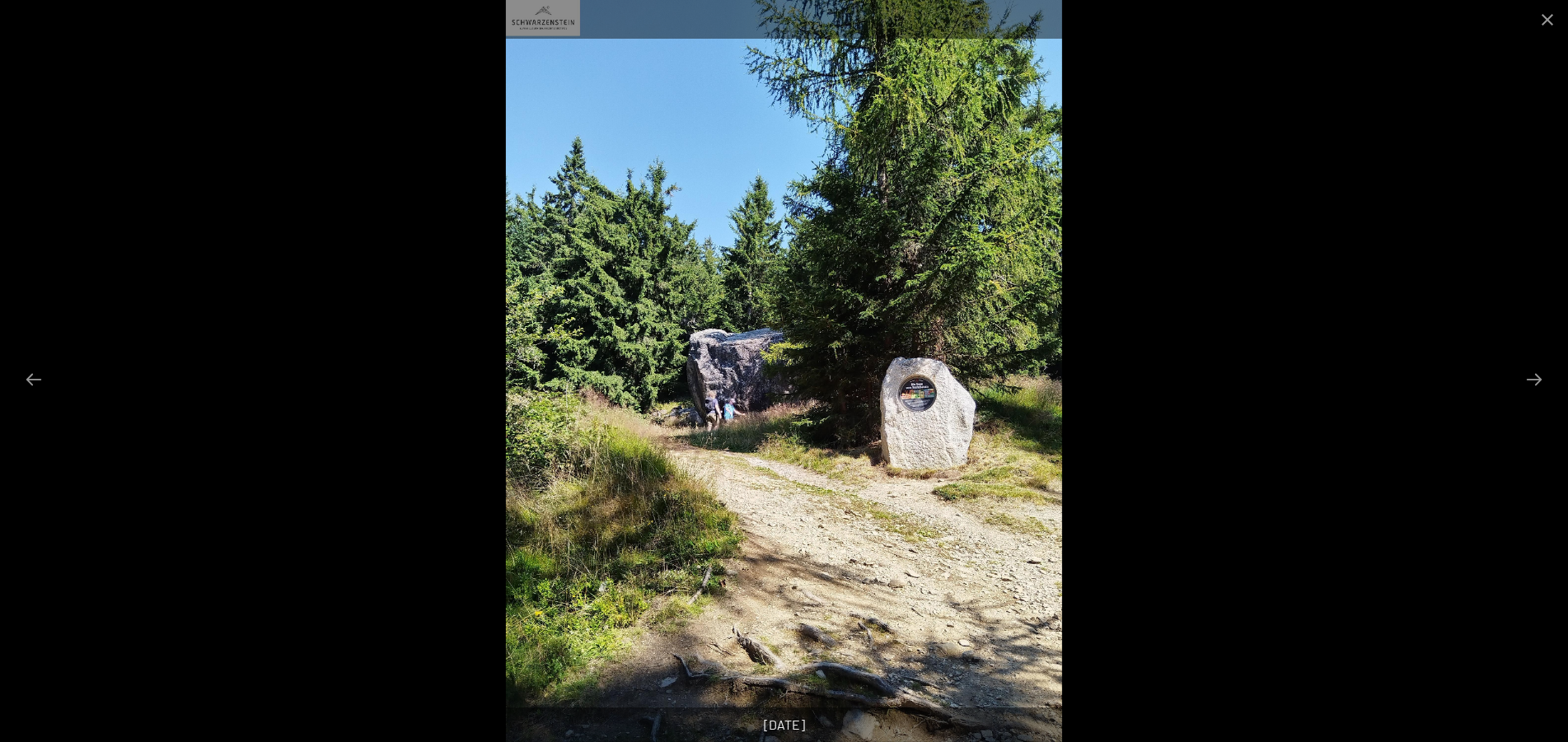
click at [1539, 378] on button "Next slide" at bounding box center [1534, 379] width 34 height 32
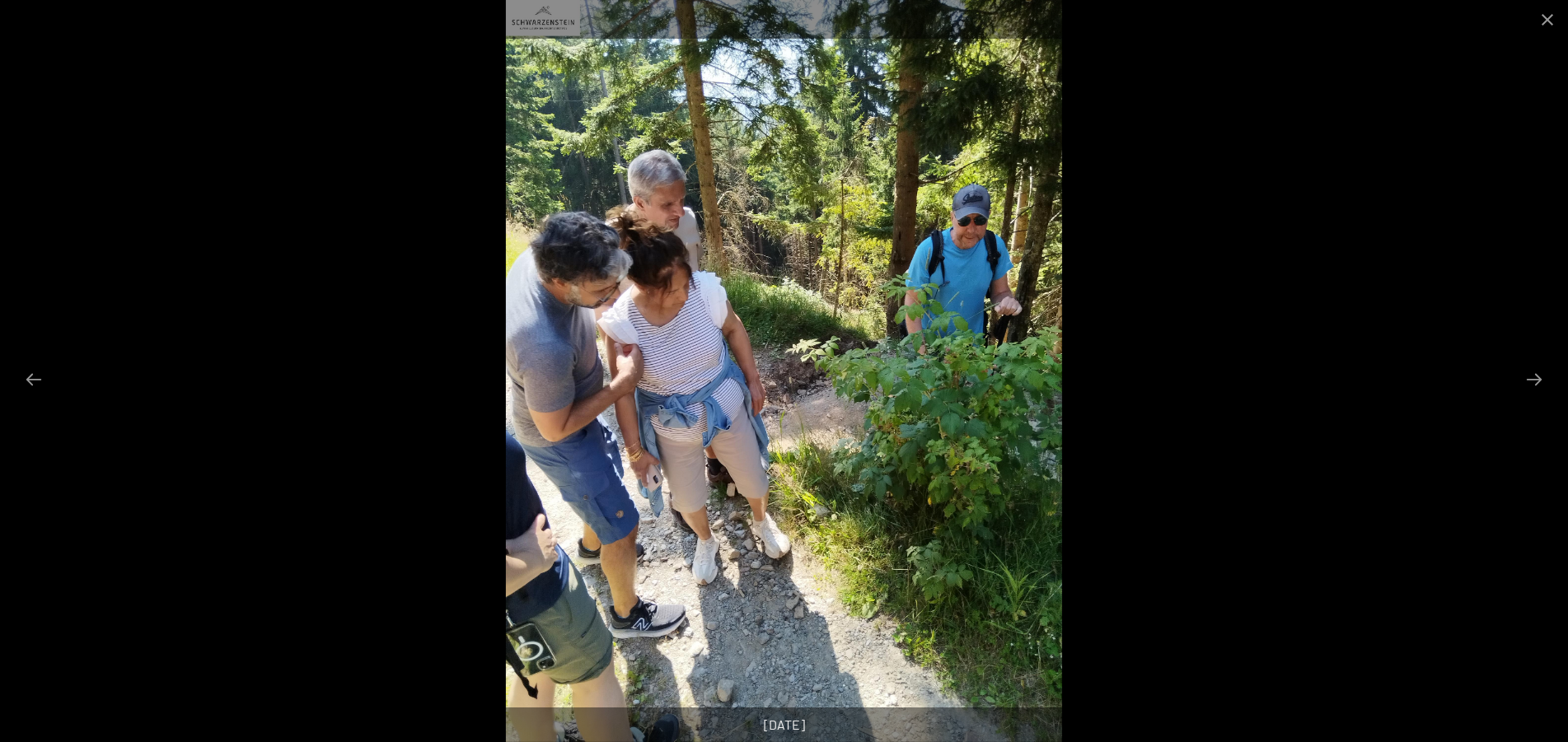
click at [1539, 378] on button "Next slide" at bounding box center [1534, 379] width 34 height 32
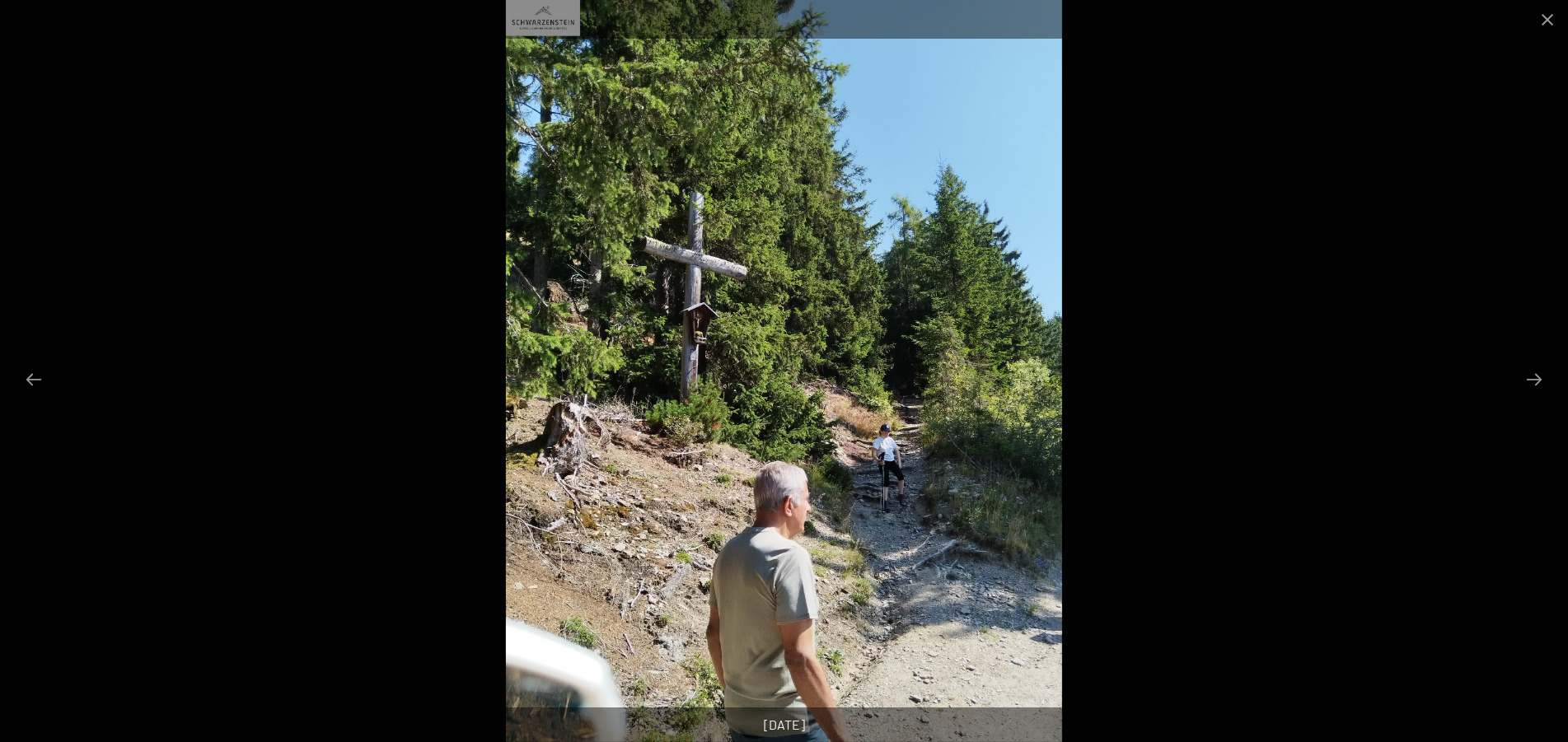
click at [1539, 378] on button "Next slide" at bounding box center [1534, 379] width 34 height 32
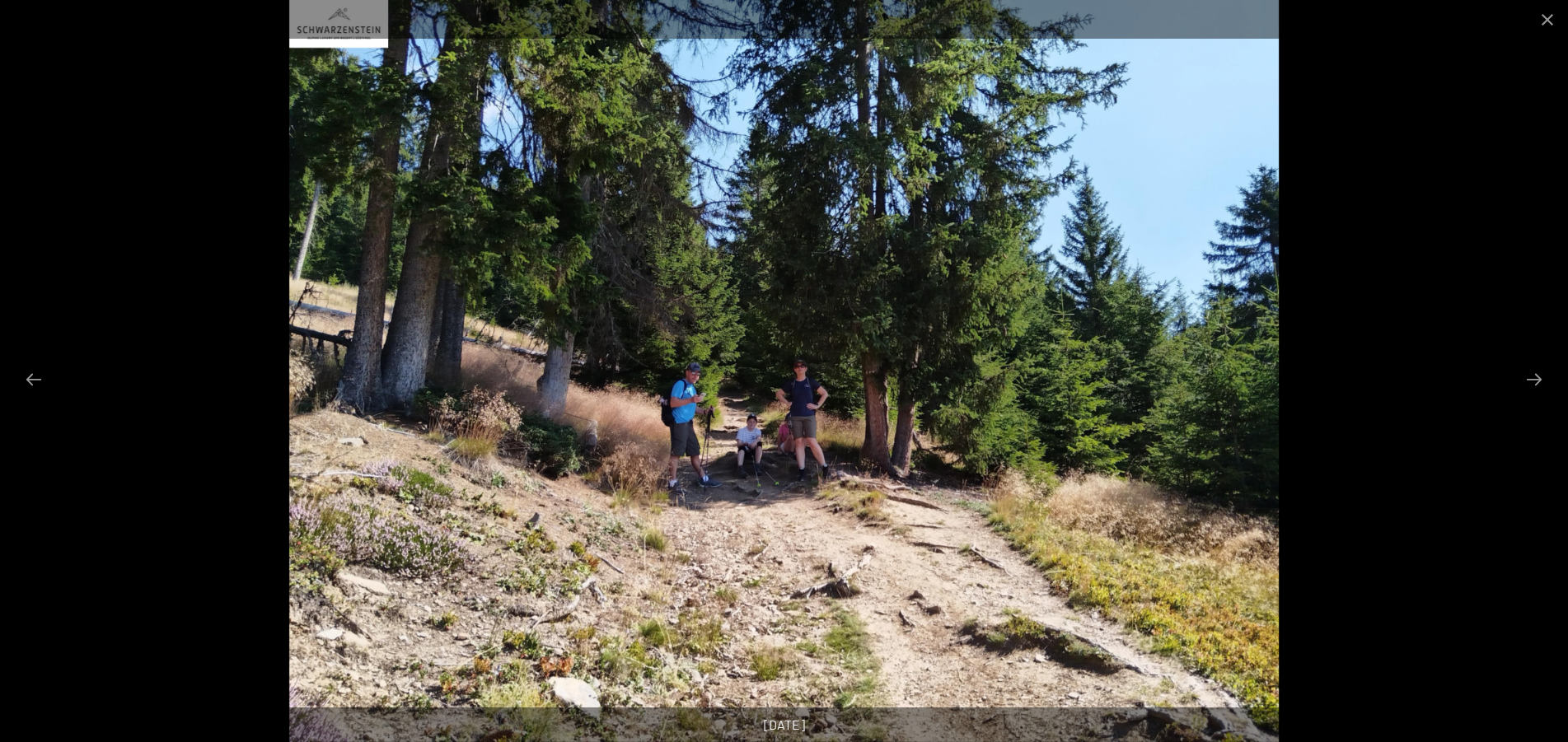
click at [1539, 378] on button "Next slide" at bounding box center [1534, 379] width 34 height 32
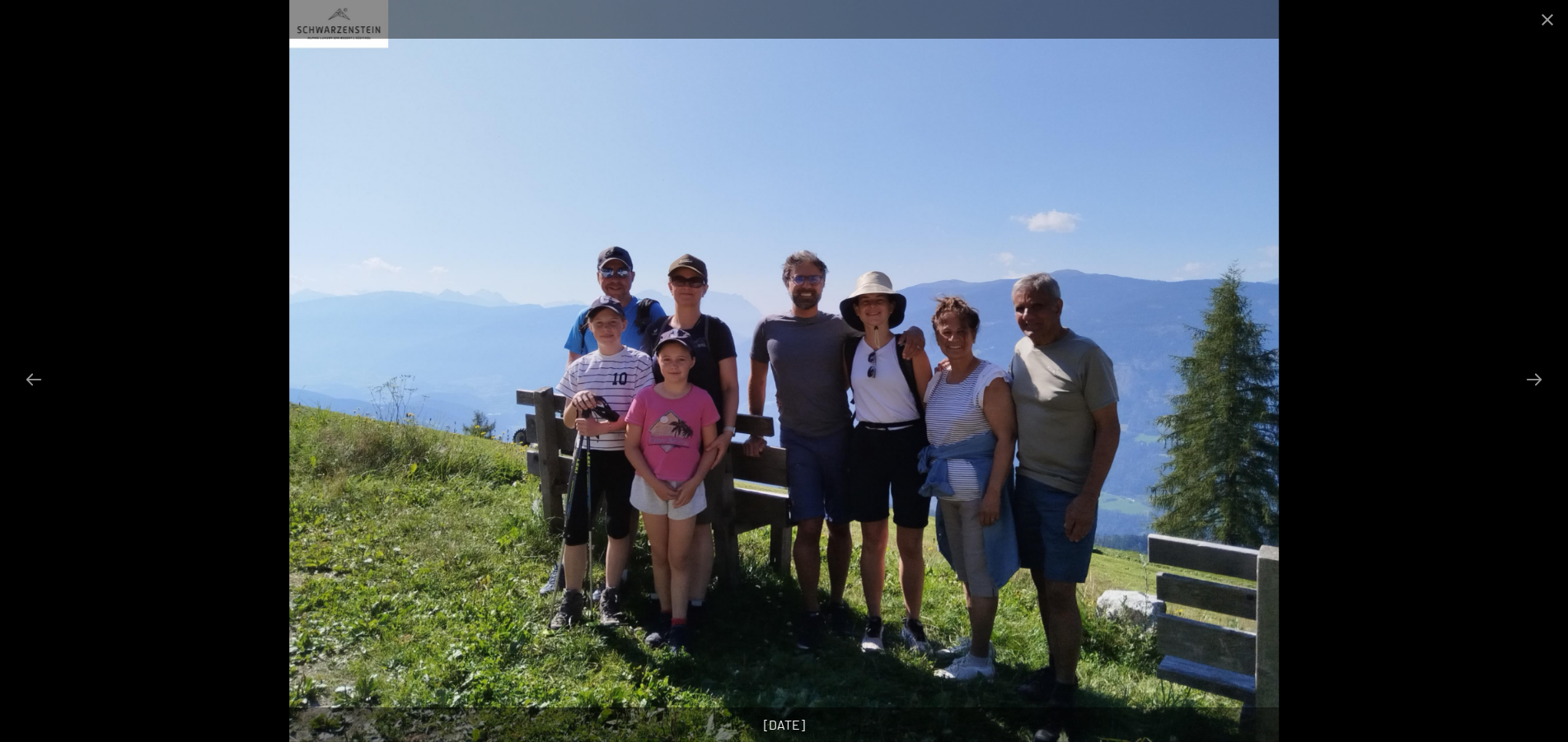
click at [1539, 378] on button "Next slide" at bounding box center [1534, 379] width 34 height 32
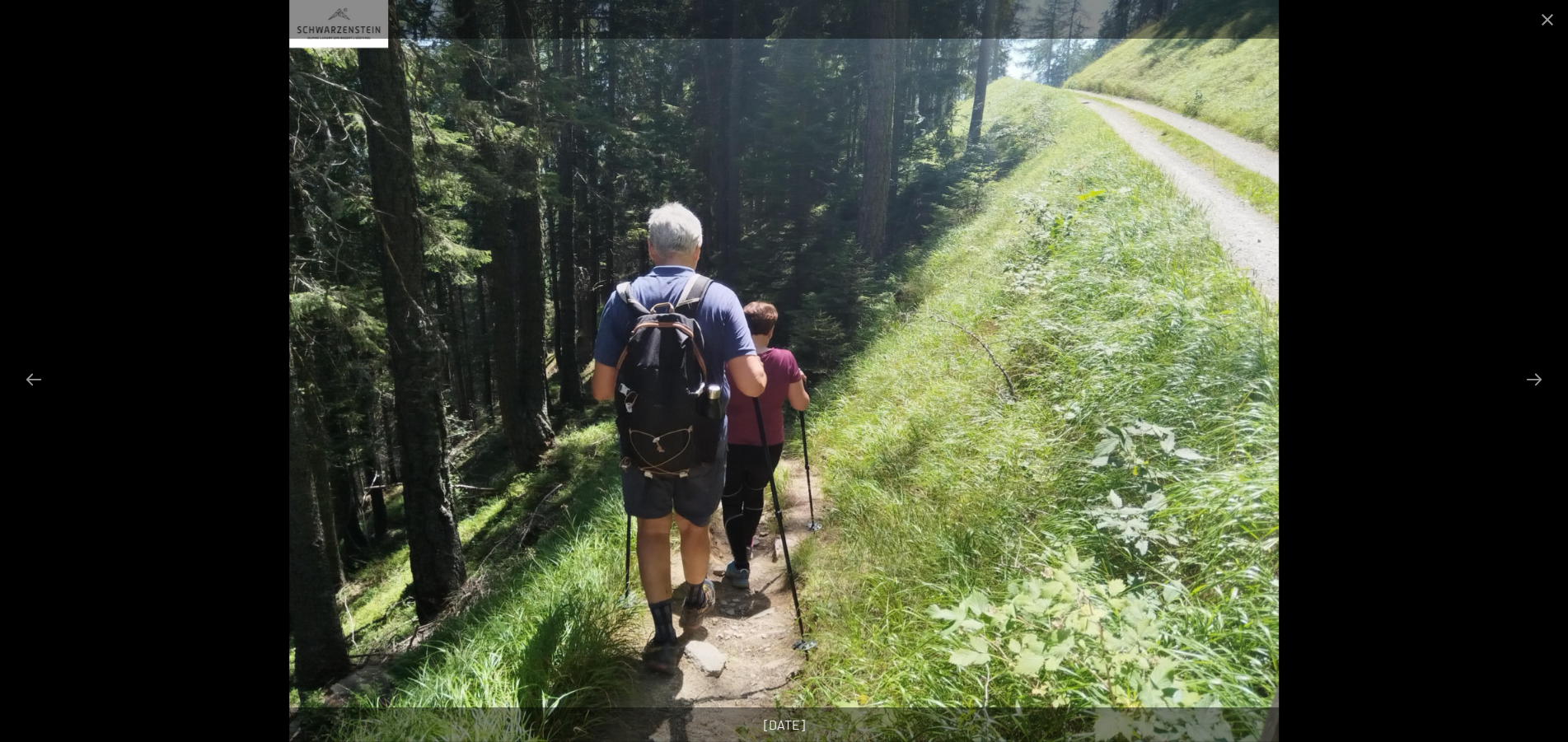
click at [1539, 378] on button "Next slide" at bounding box center [1534, 379] width 34 height 32
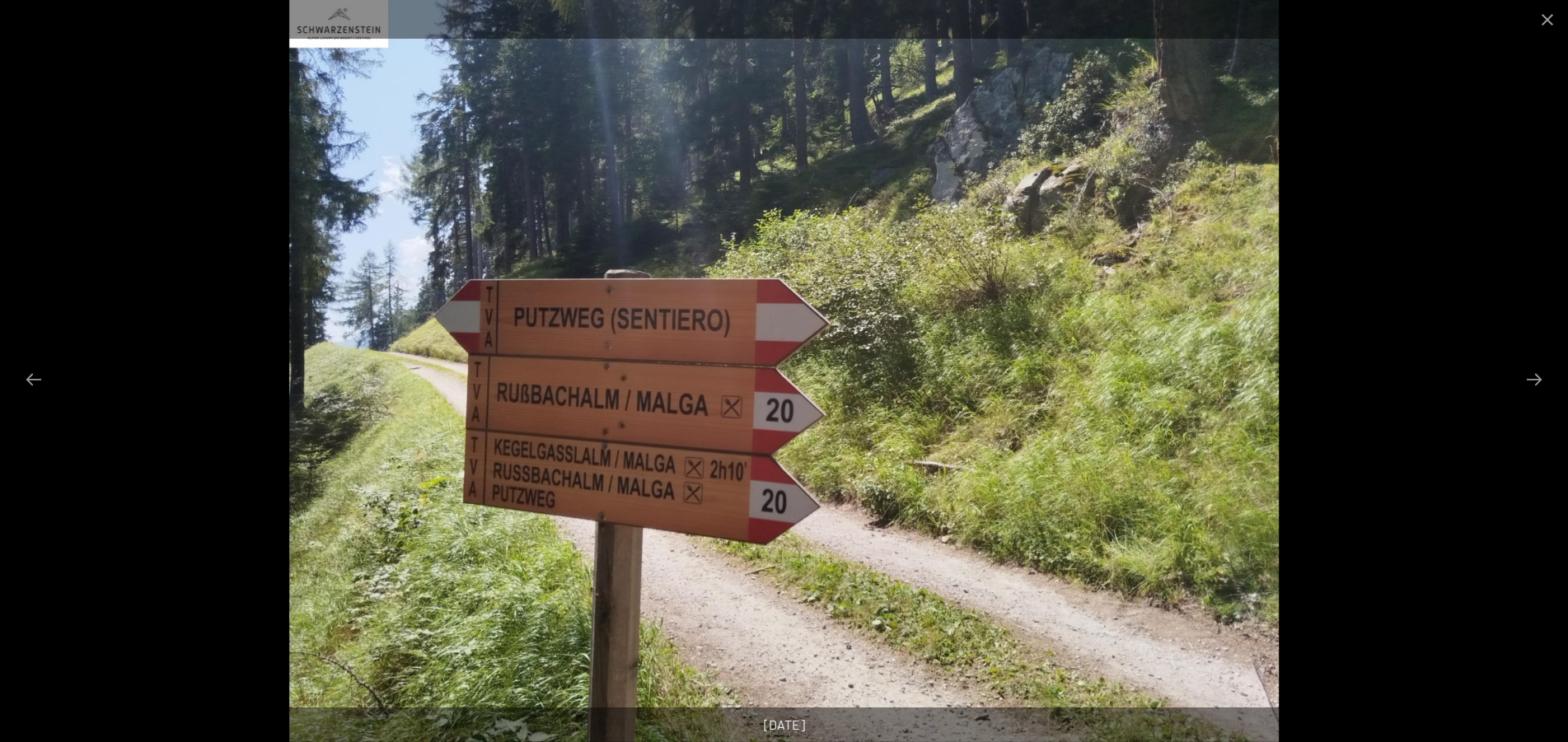
click at [1539, 378] on button "Next slide" at bounding box center [1534, 379] width 34 height 32
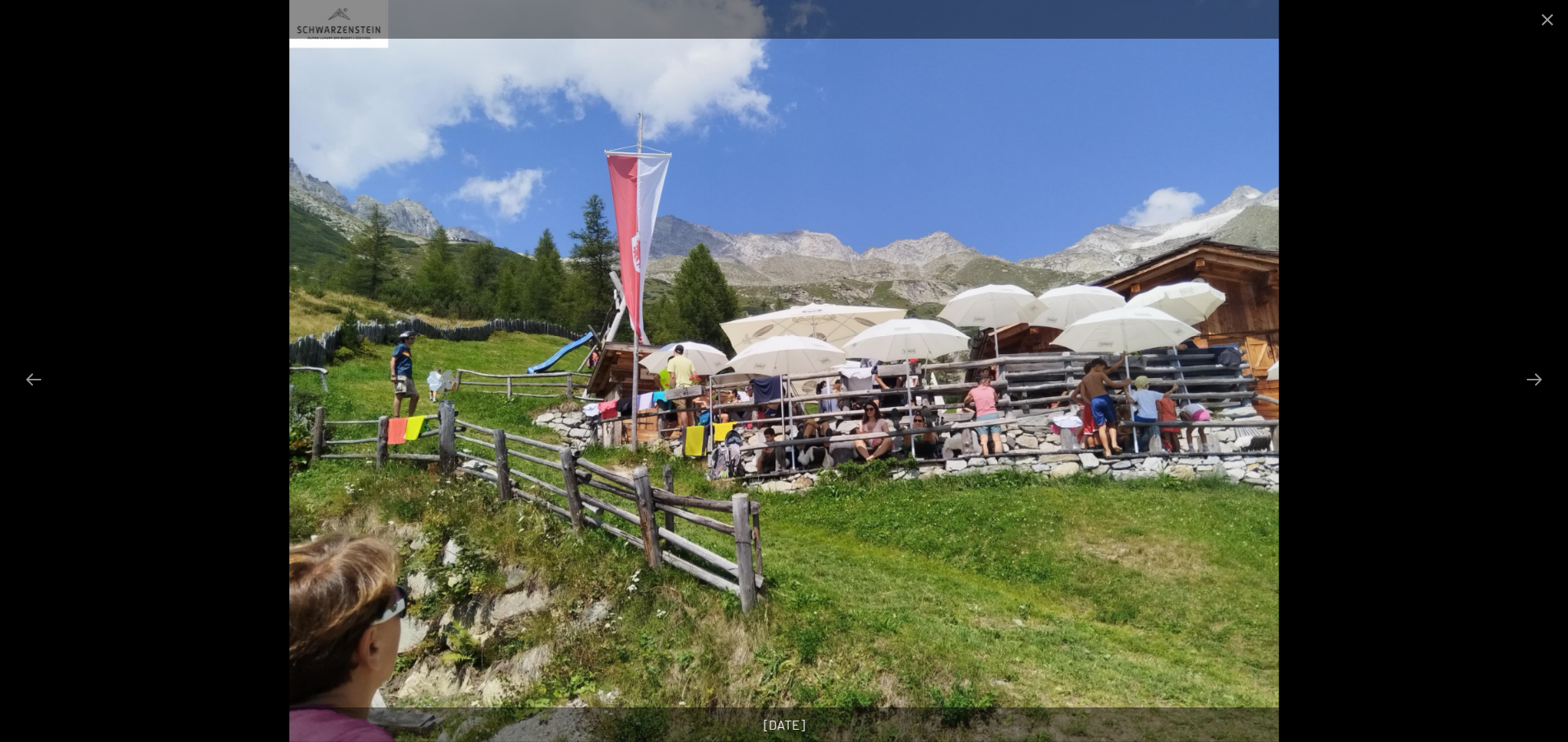
drag, startPoint x: 1543, startPoint y: 15, endPoint x: 1522, endPoint y: 17, distance: 21.1
click at [1541, 16] on button "Close gallery" at bounding box center [1546, 19] width 41 height 39
